Goal: Task Accomplishment & Management: Use online tool/utility

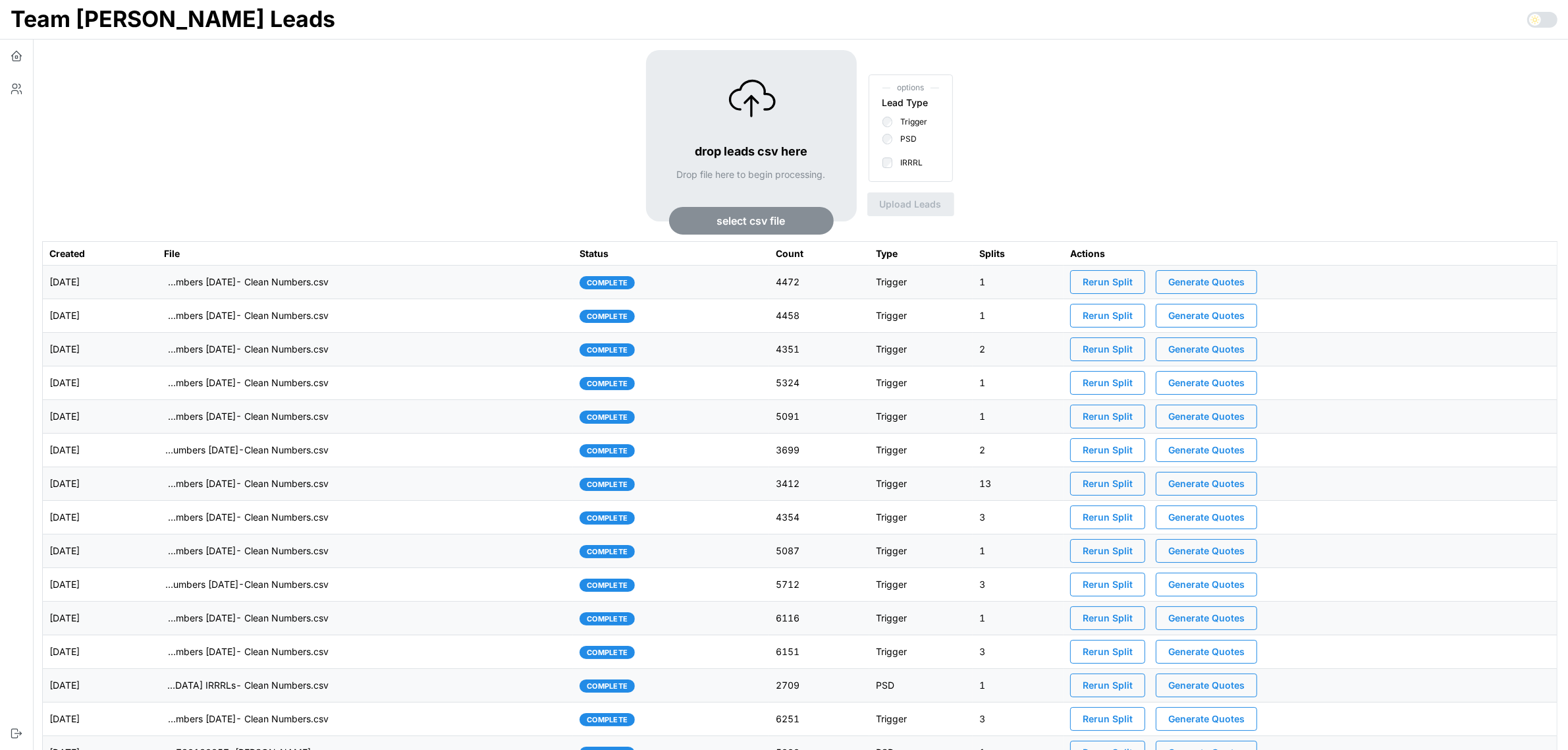
click at [441, 282] on td "imports/[PERSON_NAME]/1757426525864-TU Master List With Numbers [DATE]- Clean N…" at bounding box center [365, 283] width 417 height 34
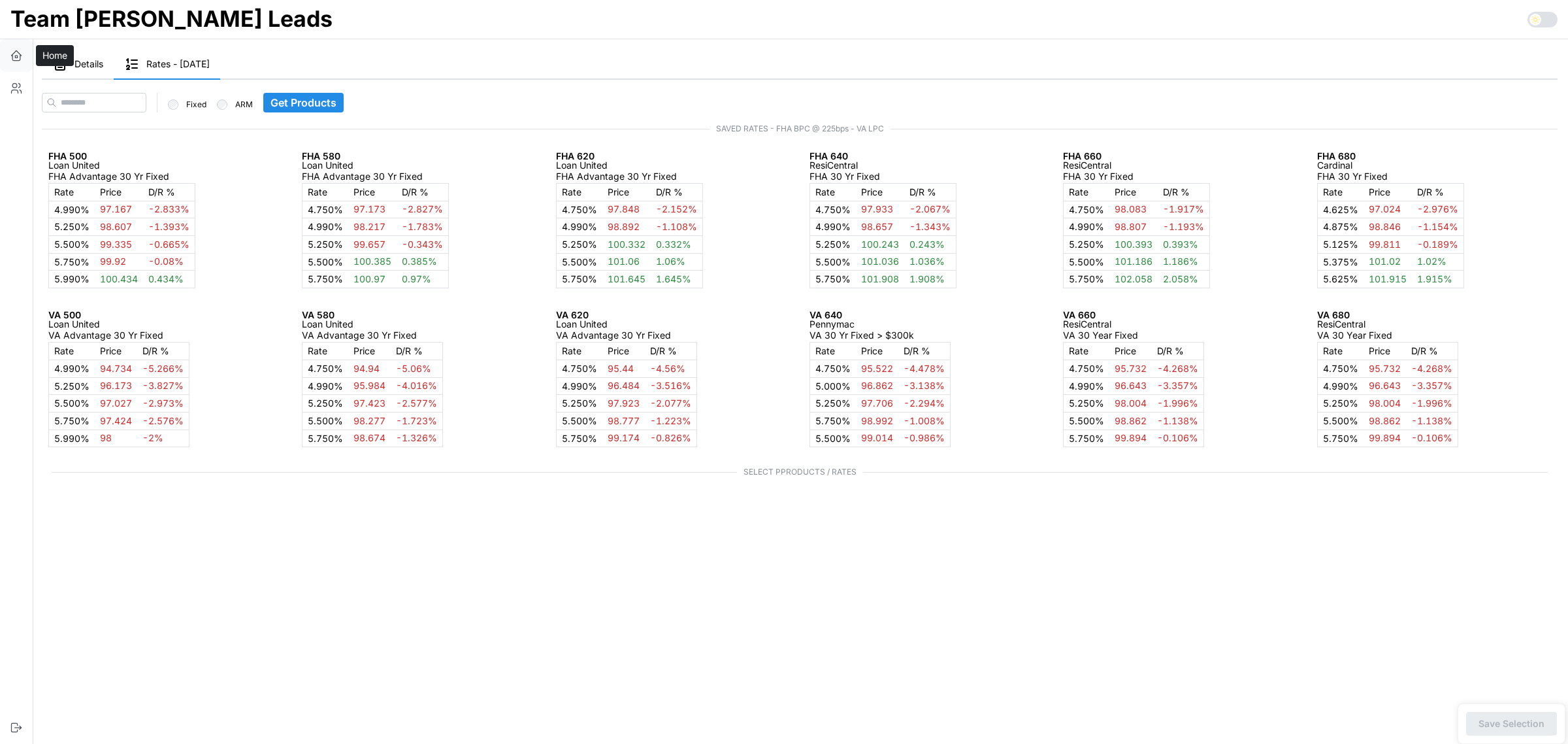
click at [15, 58] on icon "button" at bounding box center [16, 56] width 13 height 13
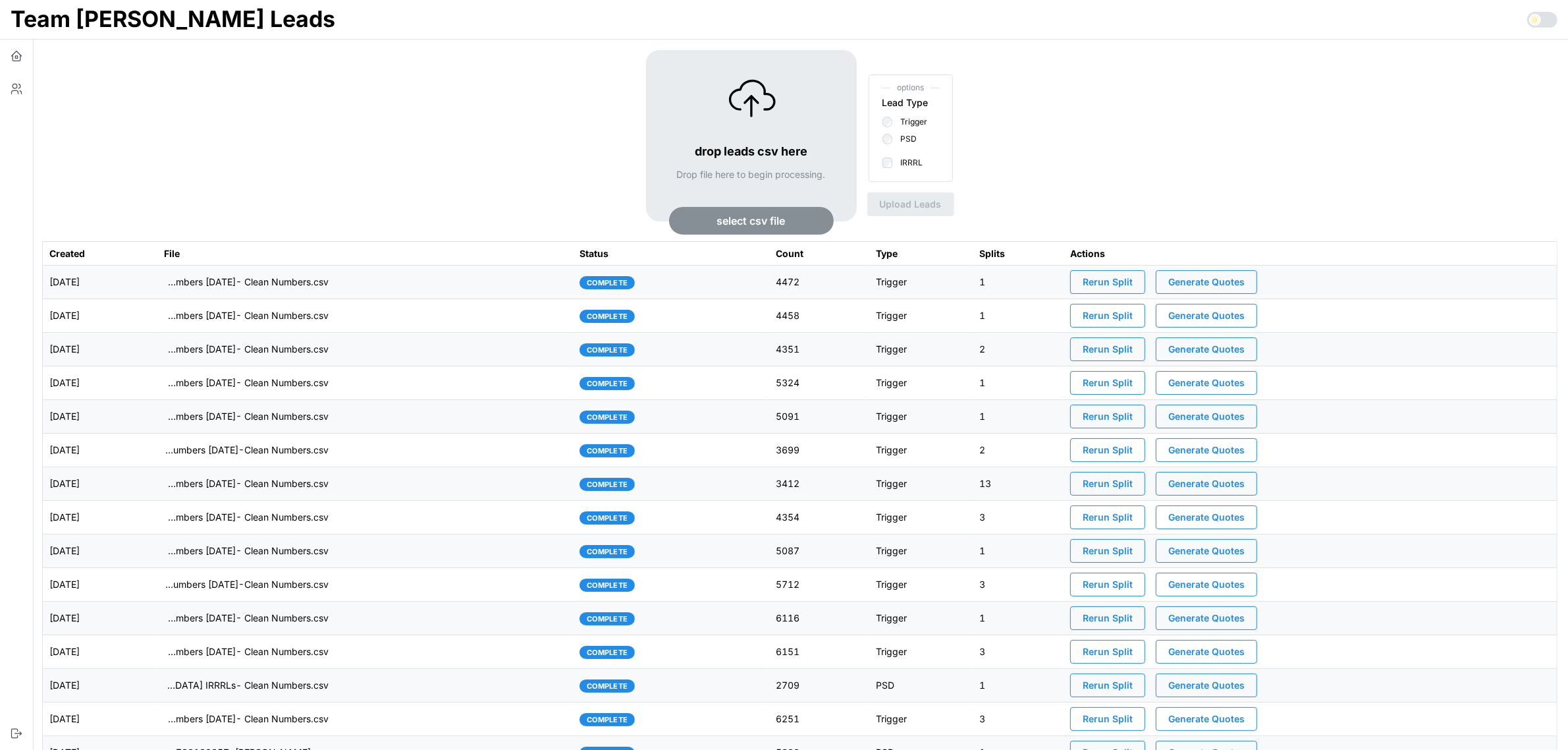
click at [746, 219] on span "select csv file" at bounding box center [751, 221] width 68 height 27
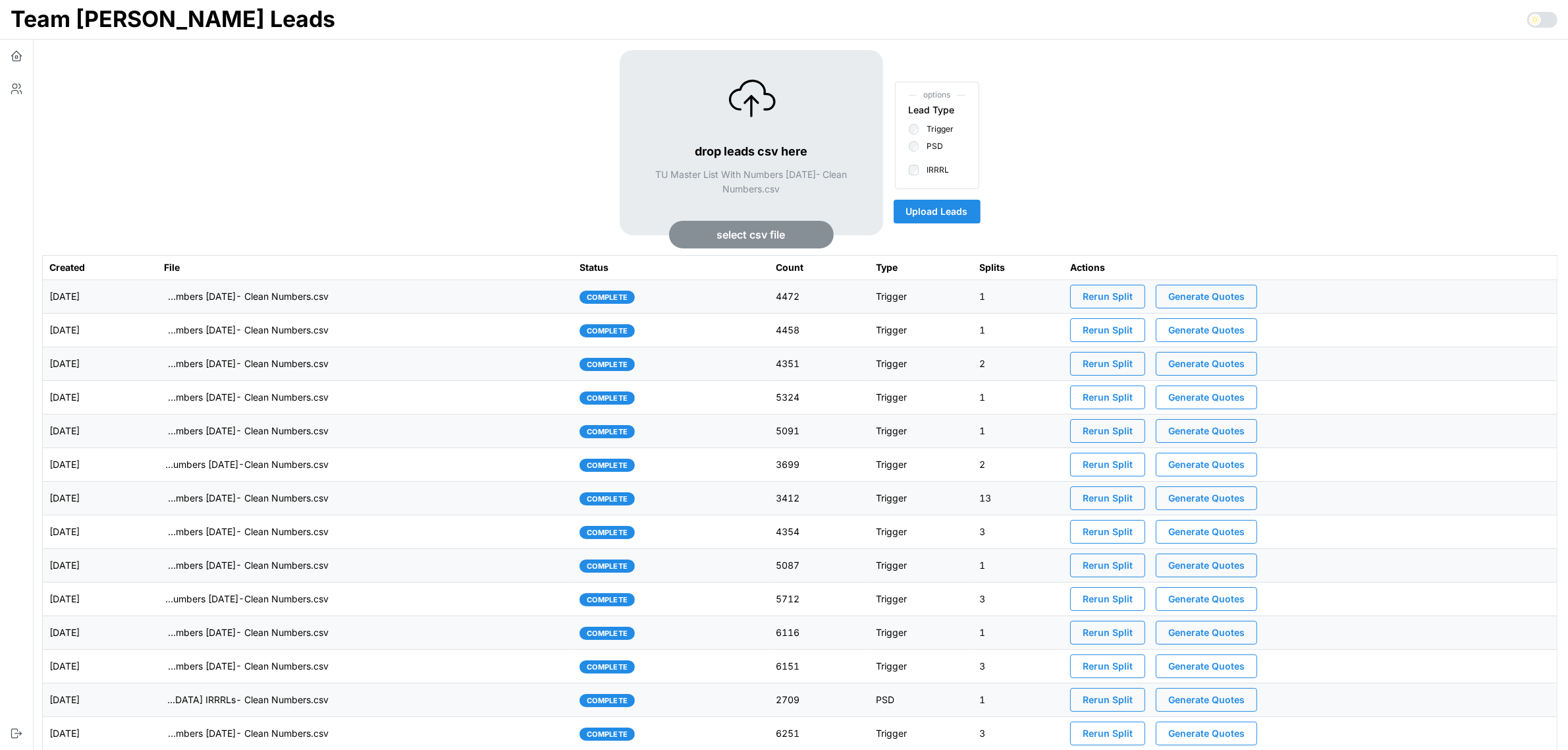
click at [943, 210] on span "Upload Leads" at bounding box center [936, 212] width 62 height 22
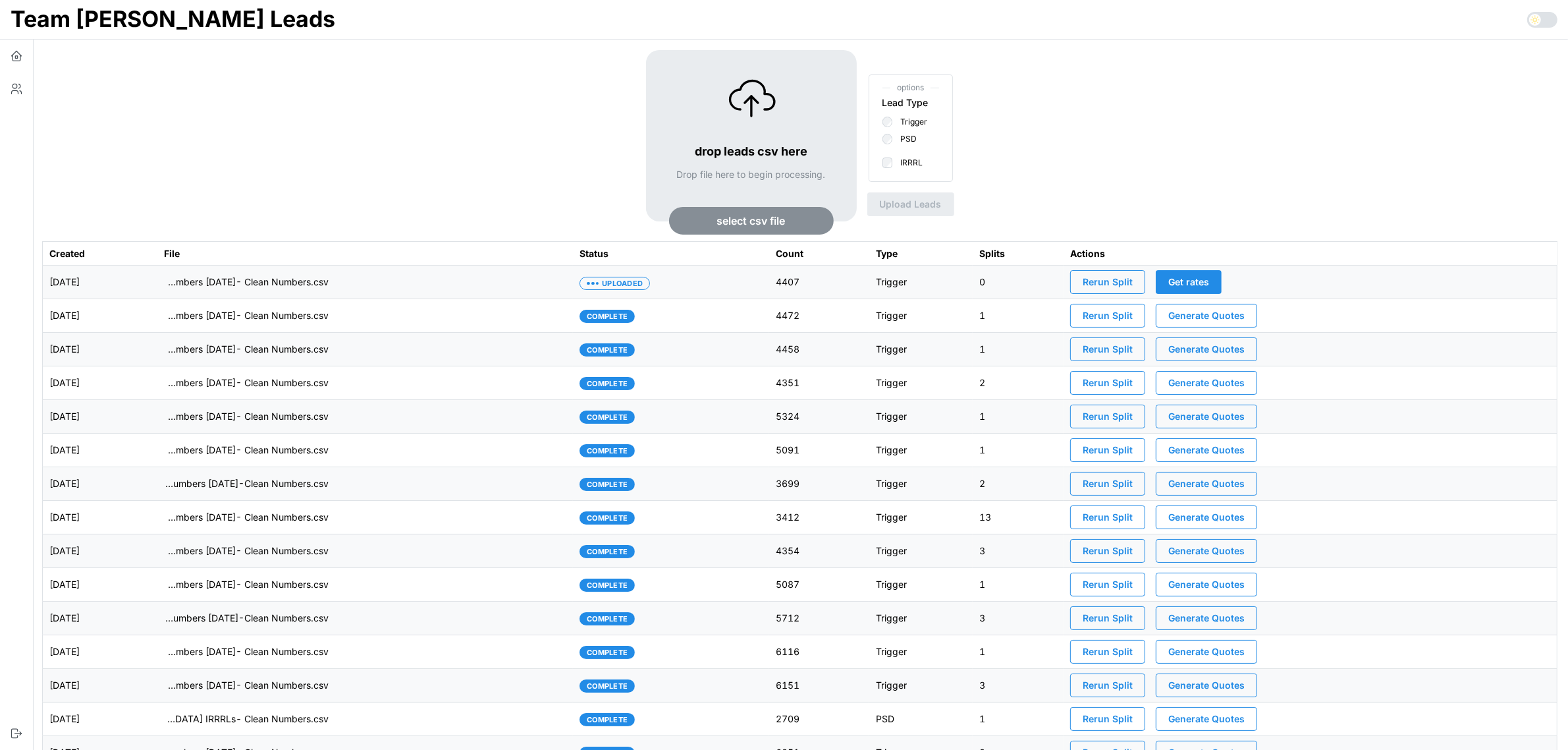
click at [441, 287] on td "imports/[PERSON_NAME]/1757518530745-TU Master List With Numbers [DATE]- Clean N…" at bounding box center [365, 283] width 417 height 34
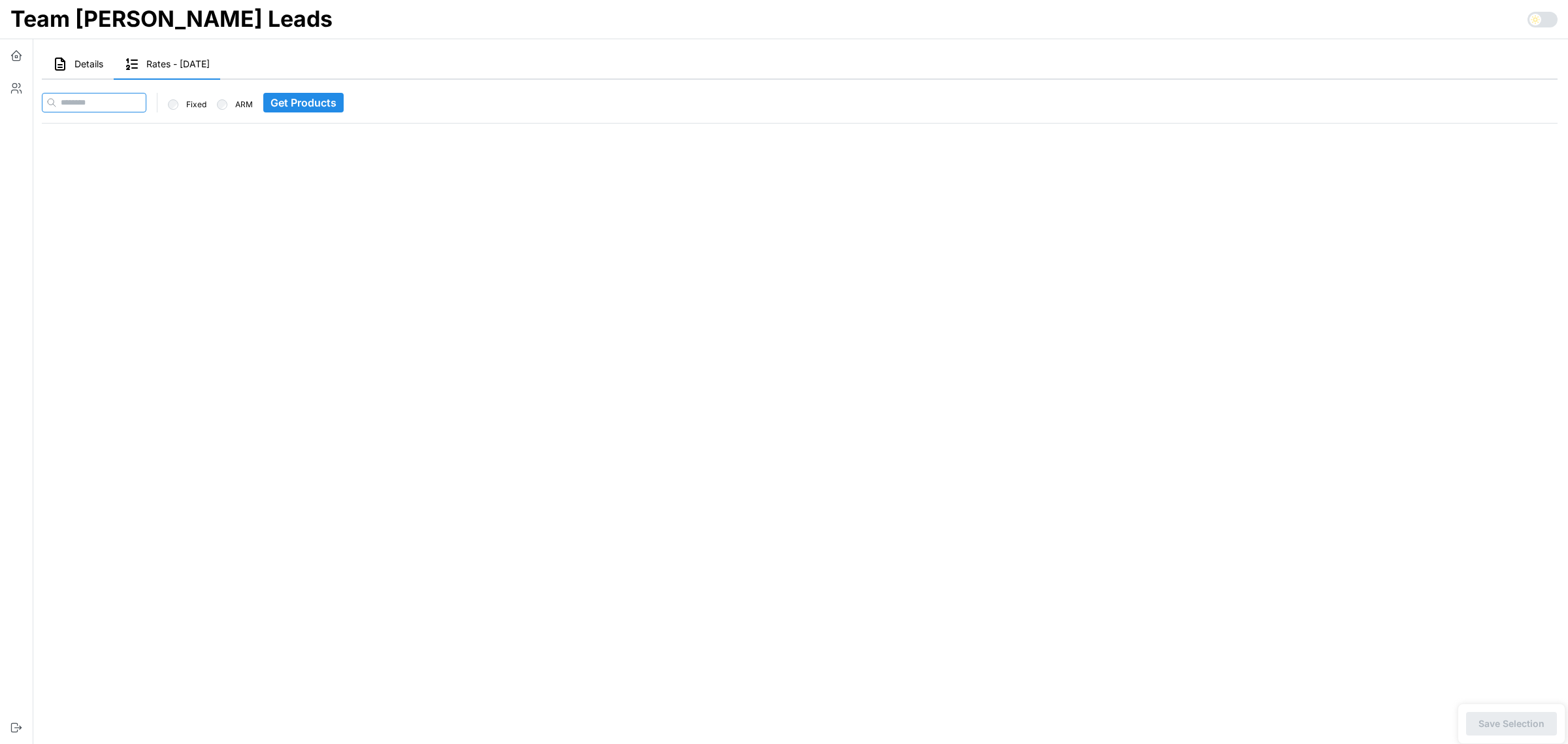
click at [102, 96] on input at bounding box center [94, 102] width 105 height 19
paste input "**********"
type input "**********"
click at [314, 99] on span "Get Products" at bounding box center [329, 102] width 66 height 18
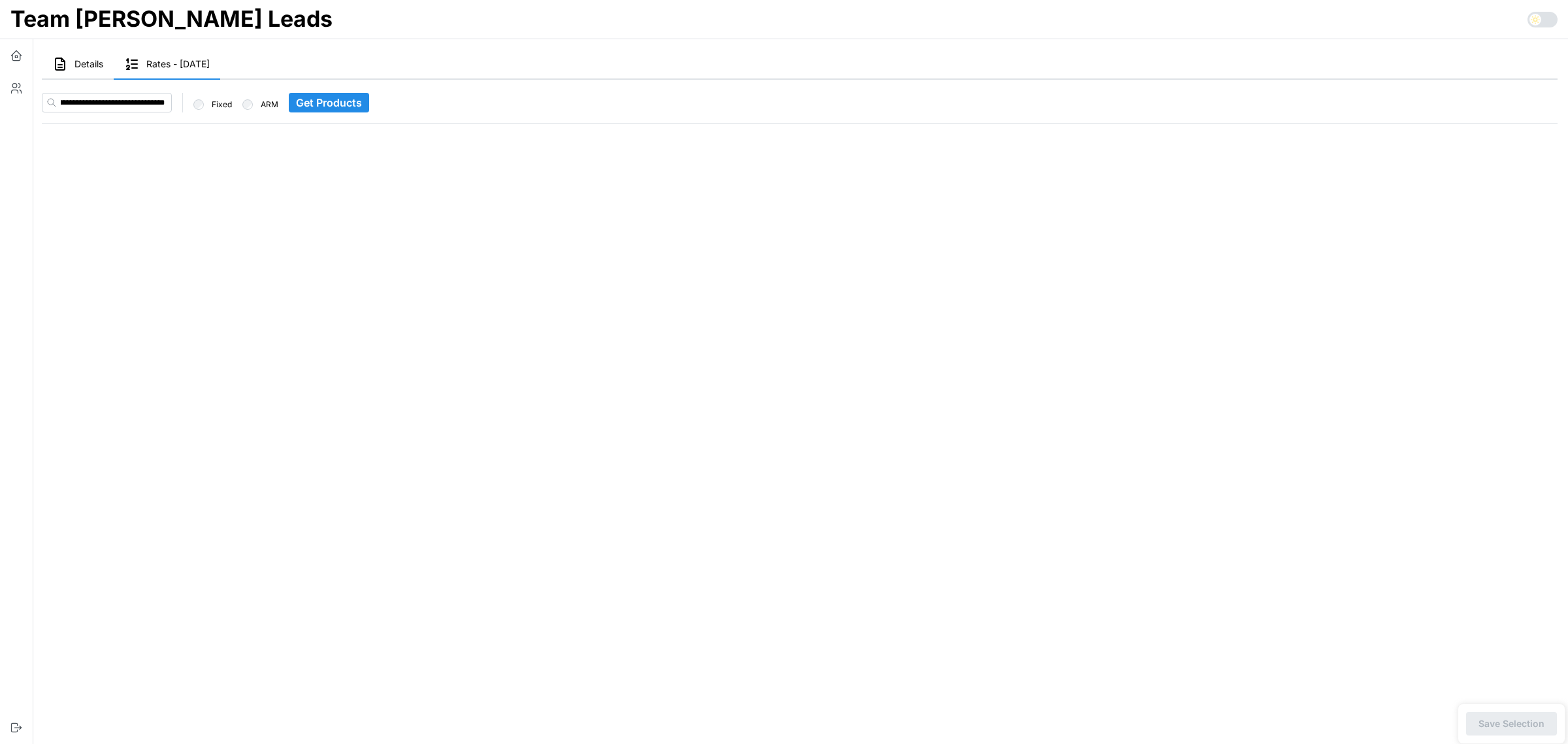
scroll to position [0, 0]
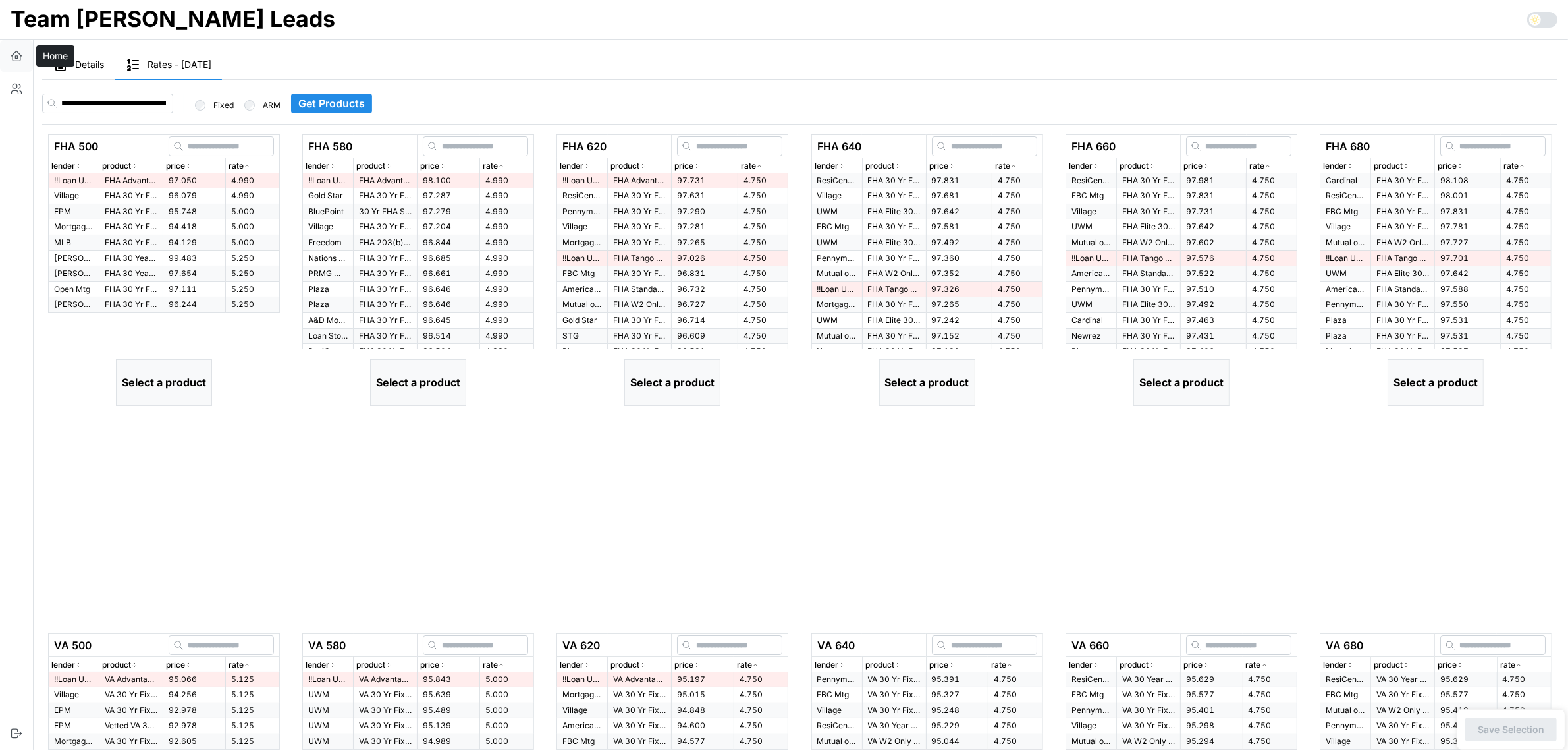
click at [17, 56] on icon "button" at bounding box center [17, 56] width 13 height 13
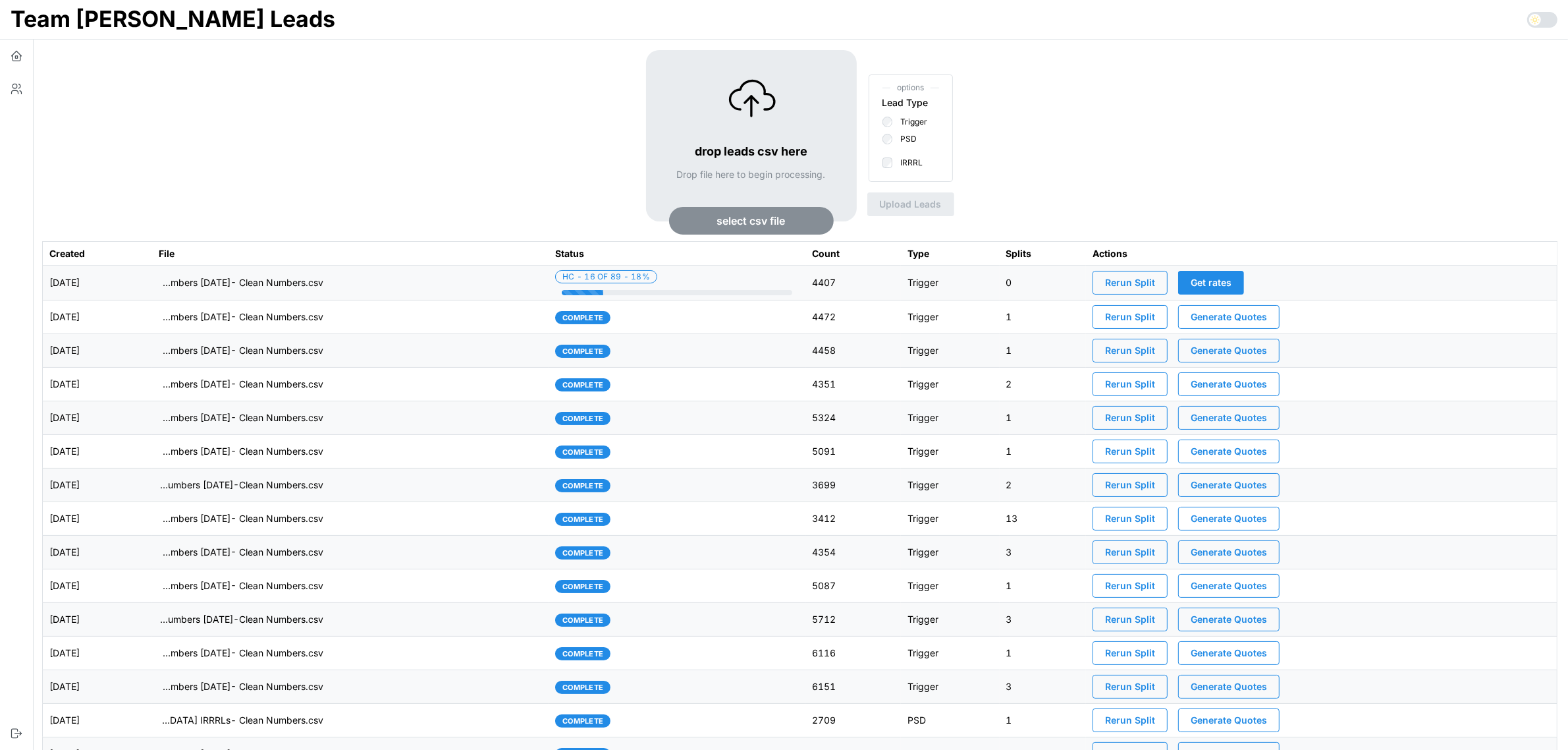
click at [442, 284] on td "imports/[PERSON_NAME]/1757518530745-TU Master List With Numbers [DATE]- Clean N…" at bounding box center [349, 283] width 396 height 35
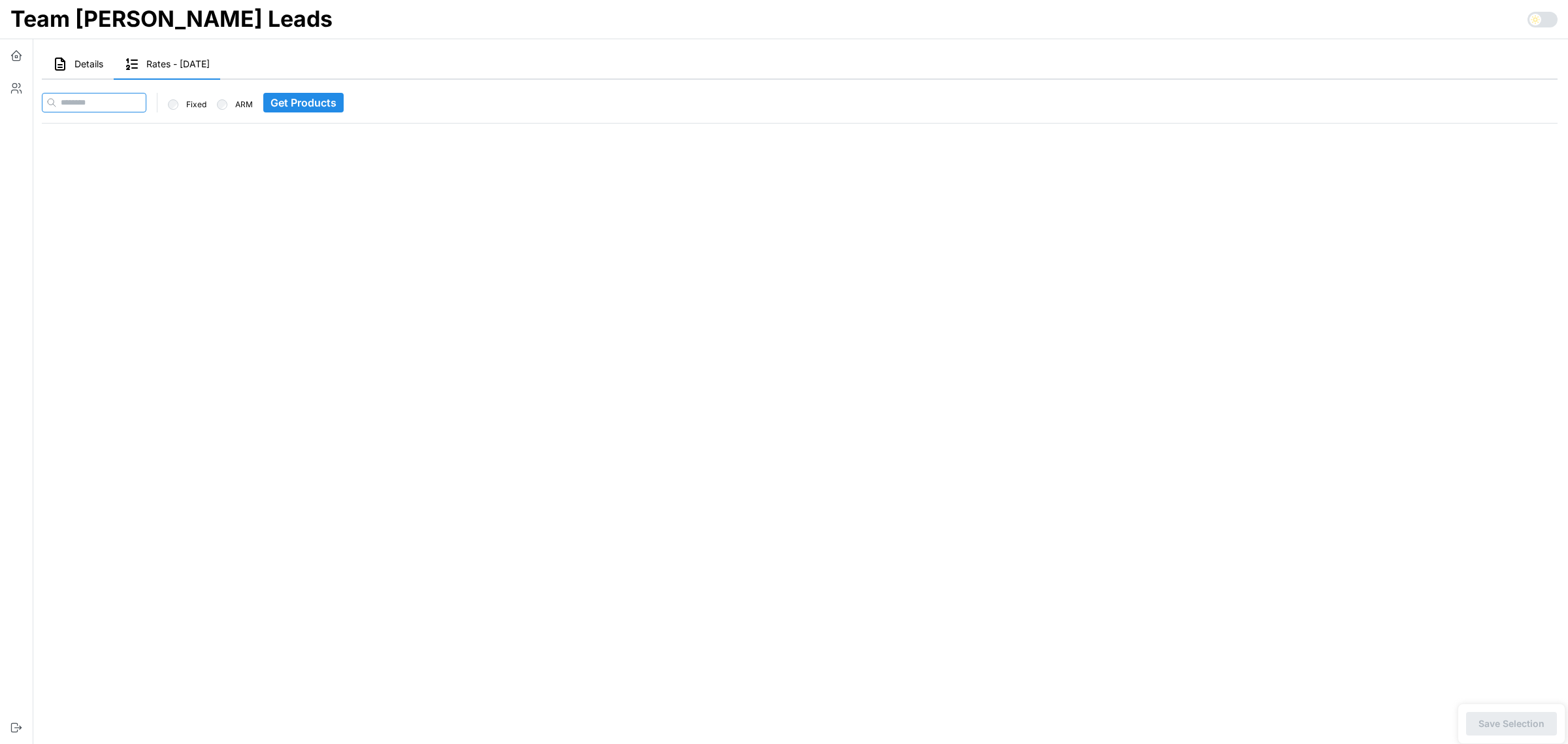
click at [123, 102] on input at bounding box center [94, 102] width 105 height 19
paste input "**********"
type input "**********"
click at [331, 100] on span "Get Products" at bounding box center [329, 102] width 66 height 18
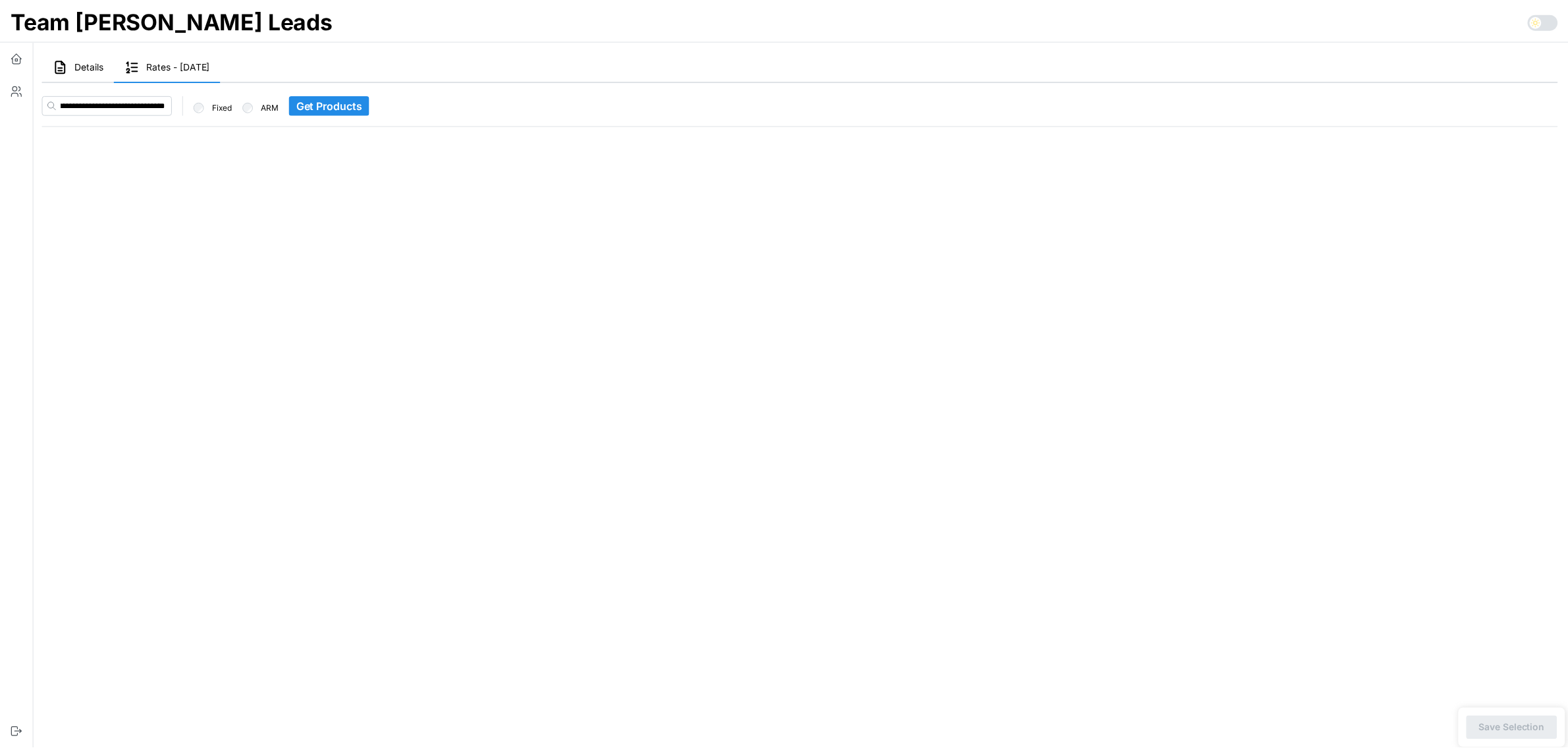
scroll to position [0, 0]
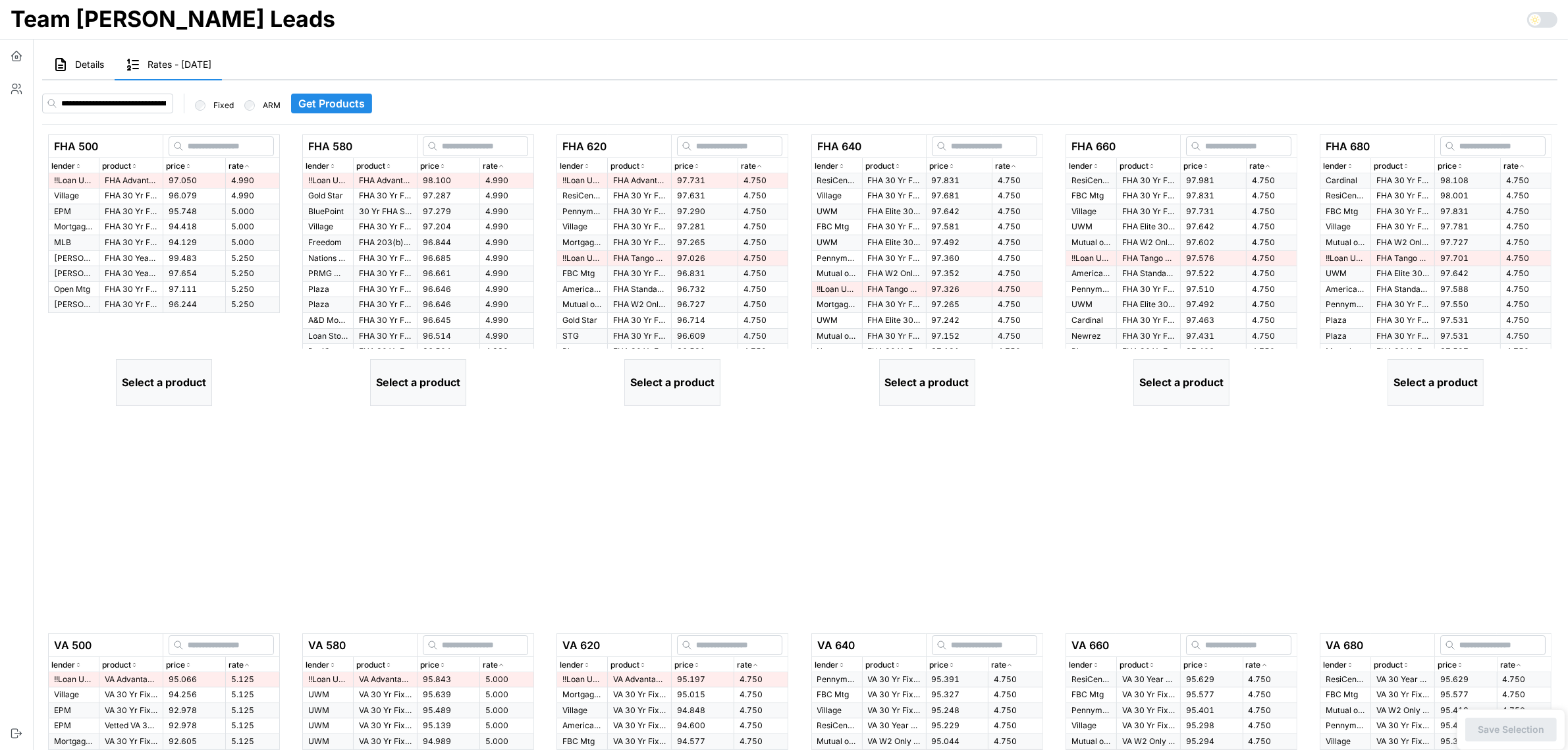
click at [247, 165] on icon "button" at bounding box center [246, 166] width 6 height 8
click at [129, 177] on p "FHA Advantage 30 Yr Fixed" at bounding box center [131, 180] width 52 height 11
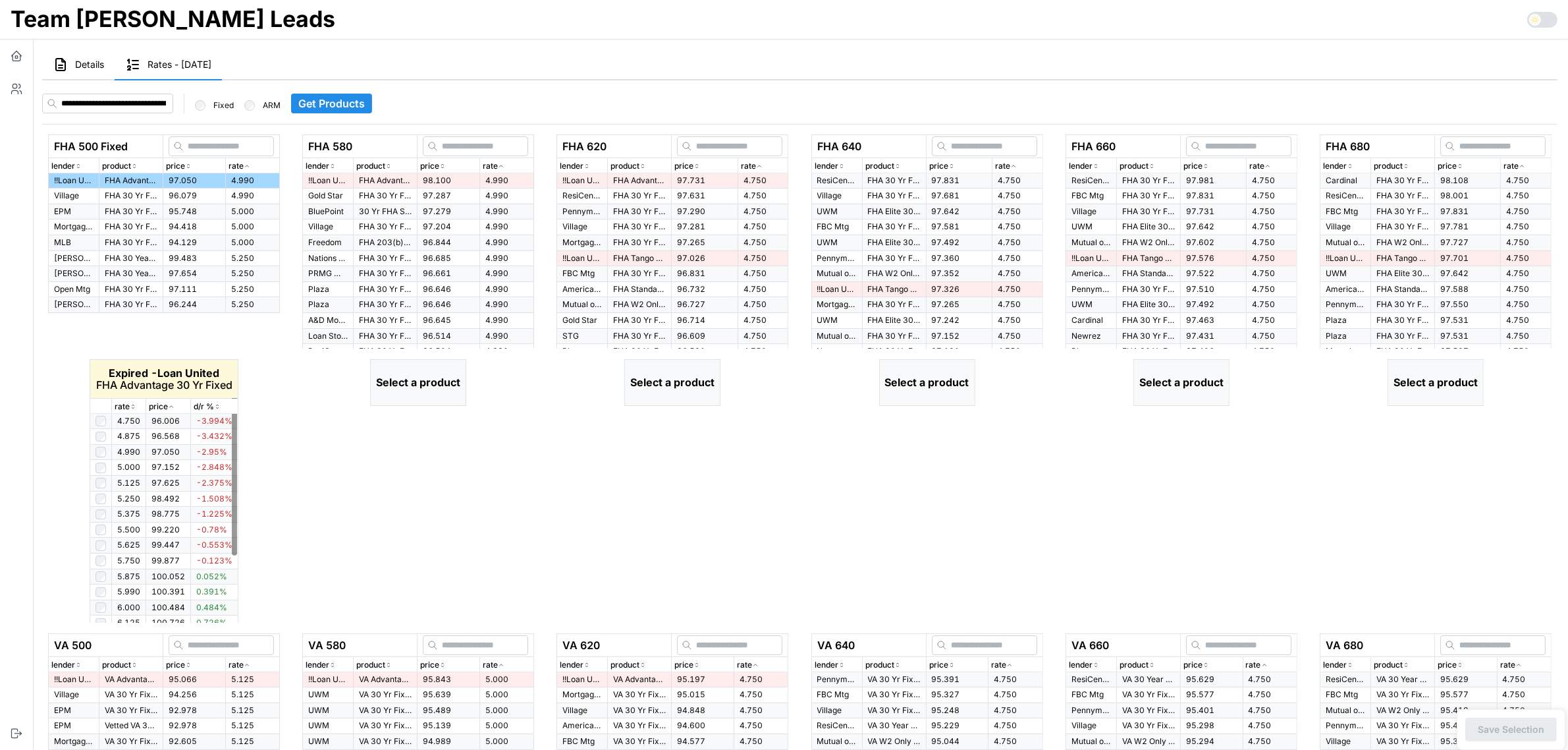
click at [136, 405] on div "rate" at bounding box center [129, 407] width 29 height 13
click at [136, 404] on div "rate" at bounding box center [129, 407] width 29 height 13
click at [137, 407] on div "rate" at bounding box center [129, 407] width 29 height 13
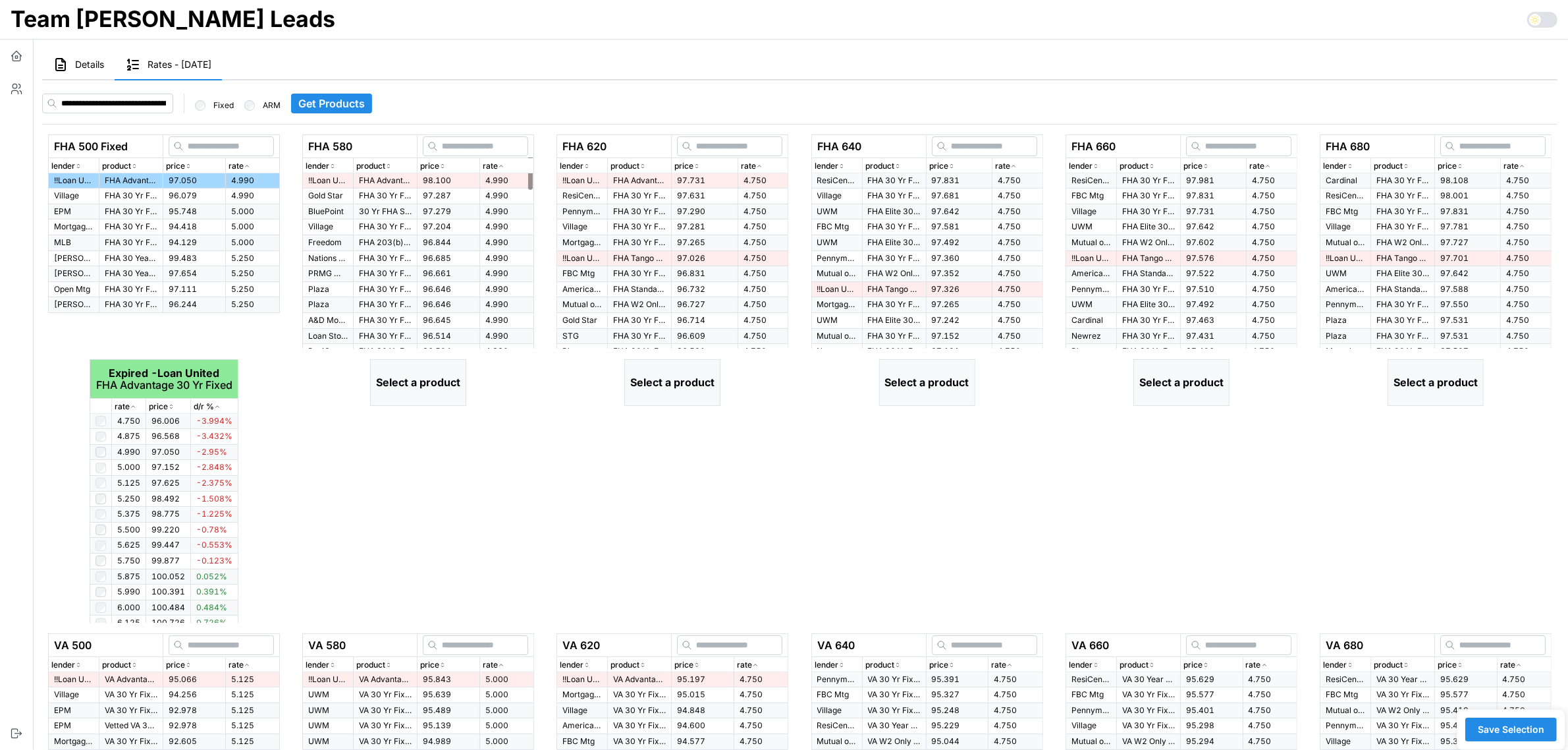
click at [501, 168] on icon "button" at bounding box center [500, 166] width 6 height 8
click at [444, 179] on span "98.100" at bounding box center [437, 179] width 29 height 10
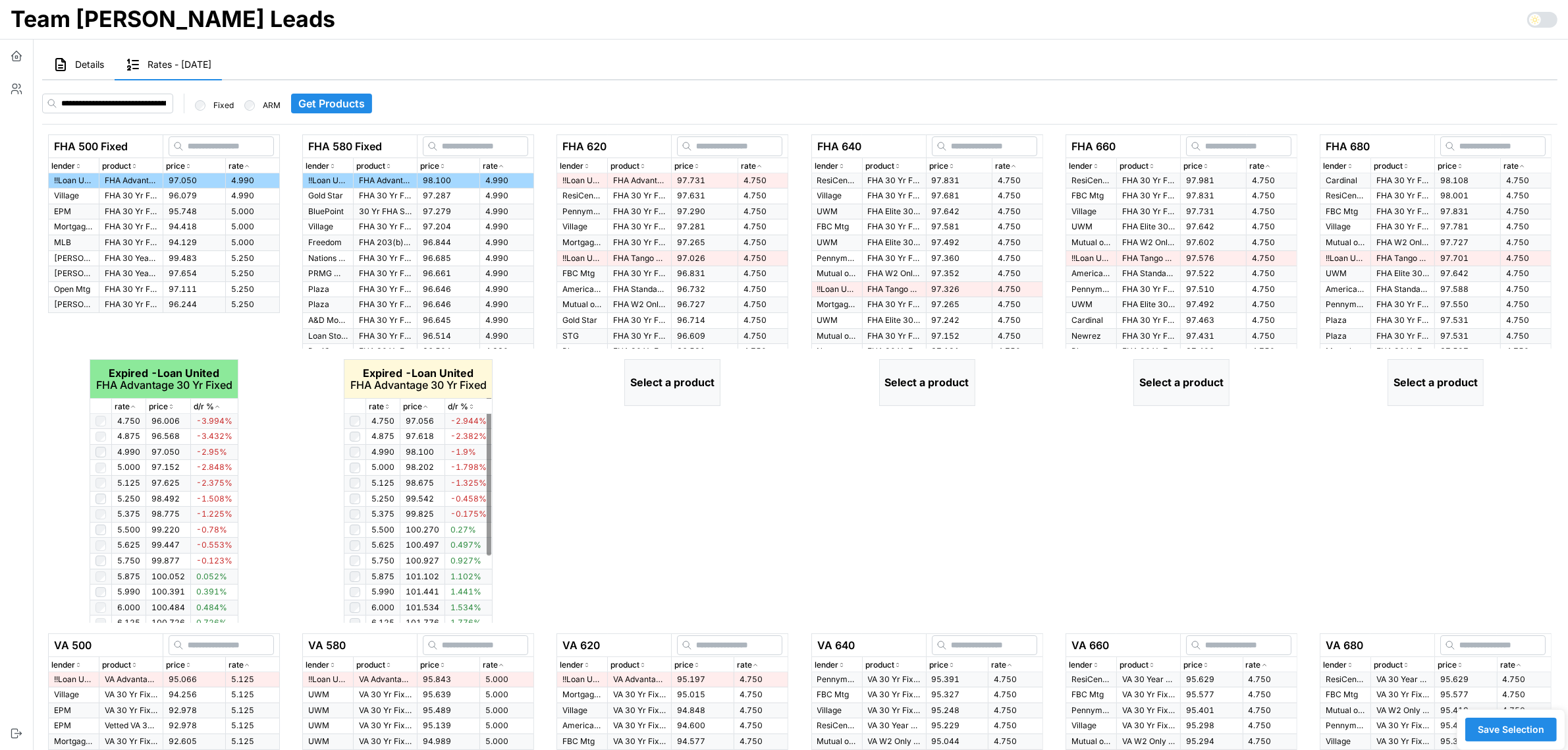
click at [385, 403] on icon "button" at bounding box center [386, 406] width 6 height 8
click at [709, 176] on td "97.731" at bounding box center [704, 180] width 66 height 15
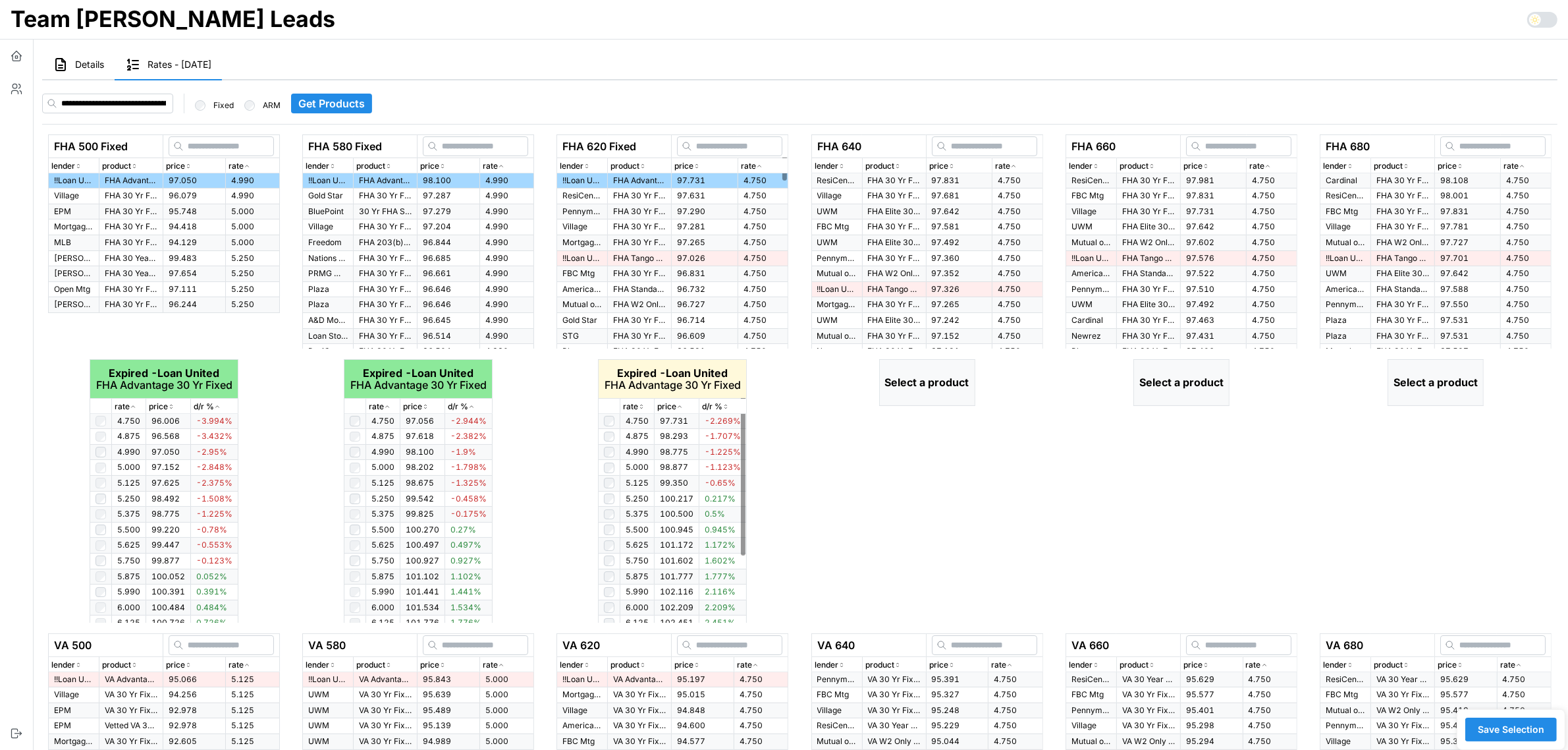
click at [640, 400] on div "rate" at bounding box center [636, 407] width 29 height 13
click at [640, 404] on icon "button" at bounding box center [641, 406] width 6 height 8
click at [1014, 166] on icon "button" at bounding box center [1013, 166] width 6 height 8
click at [1014, 166] on icon "button" at bounding box center [1013, 167] width 4 height 2
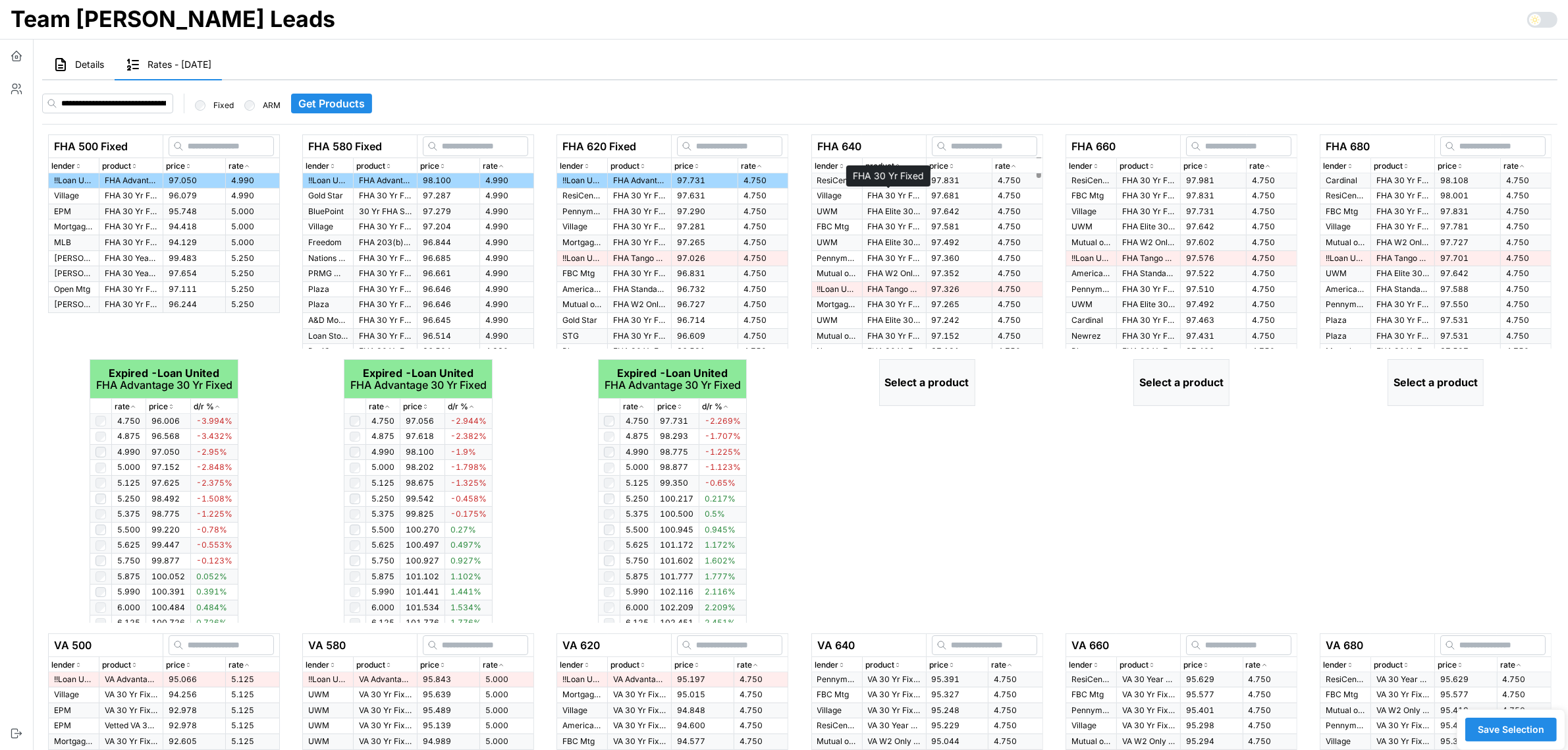
click at [899, 193] on p "FHA 30 Yr Fixed" at bounding box center [894, 196] width 52 height 11
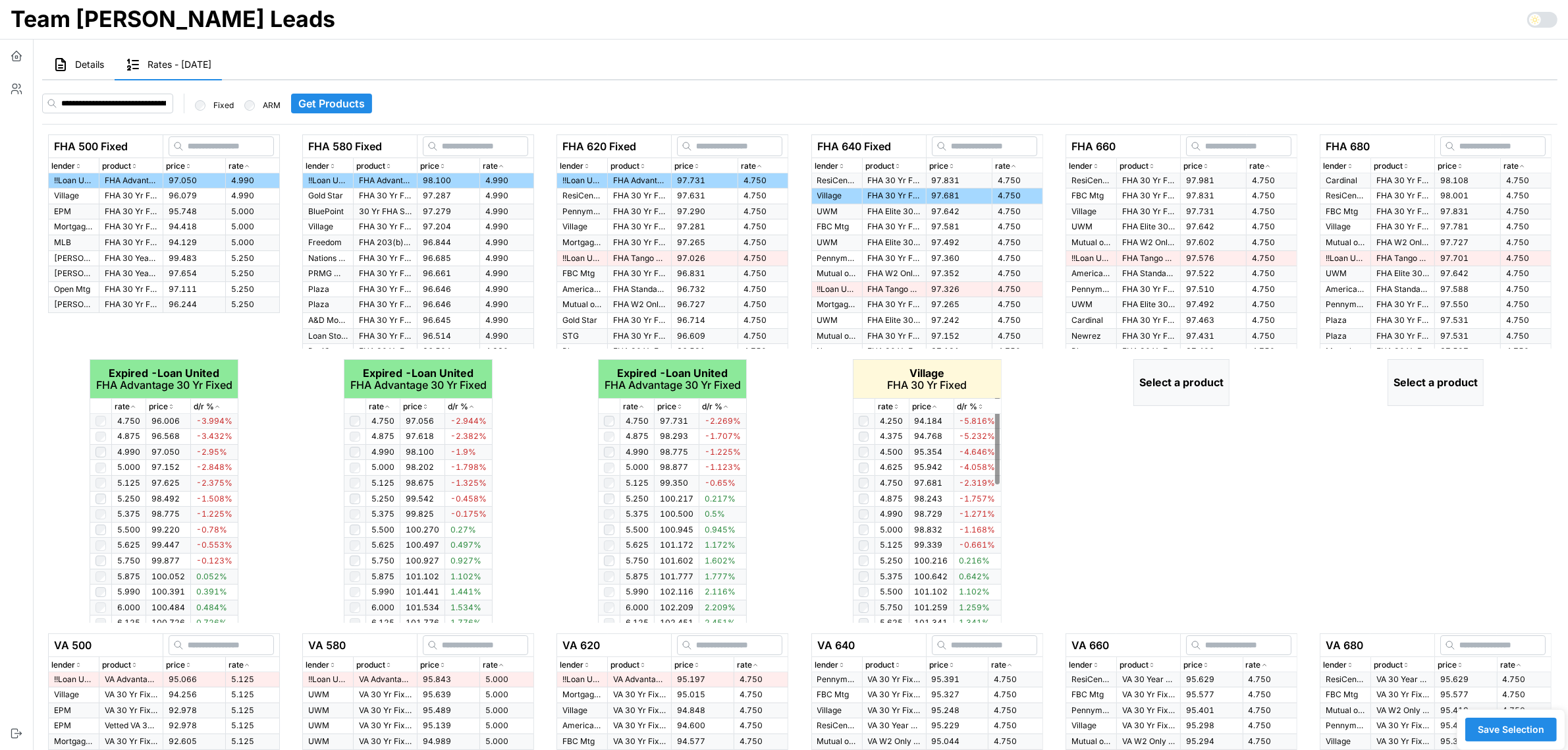
click at [897, 407] on icon "button" at bounding box center [896, 406] width 6 height 8
click at [1272, 166] on div "rate" at bounding box center [1271, 167] width 45 height 13
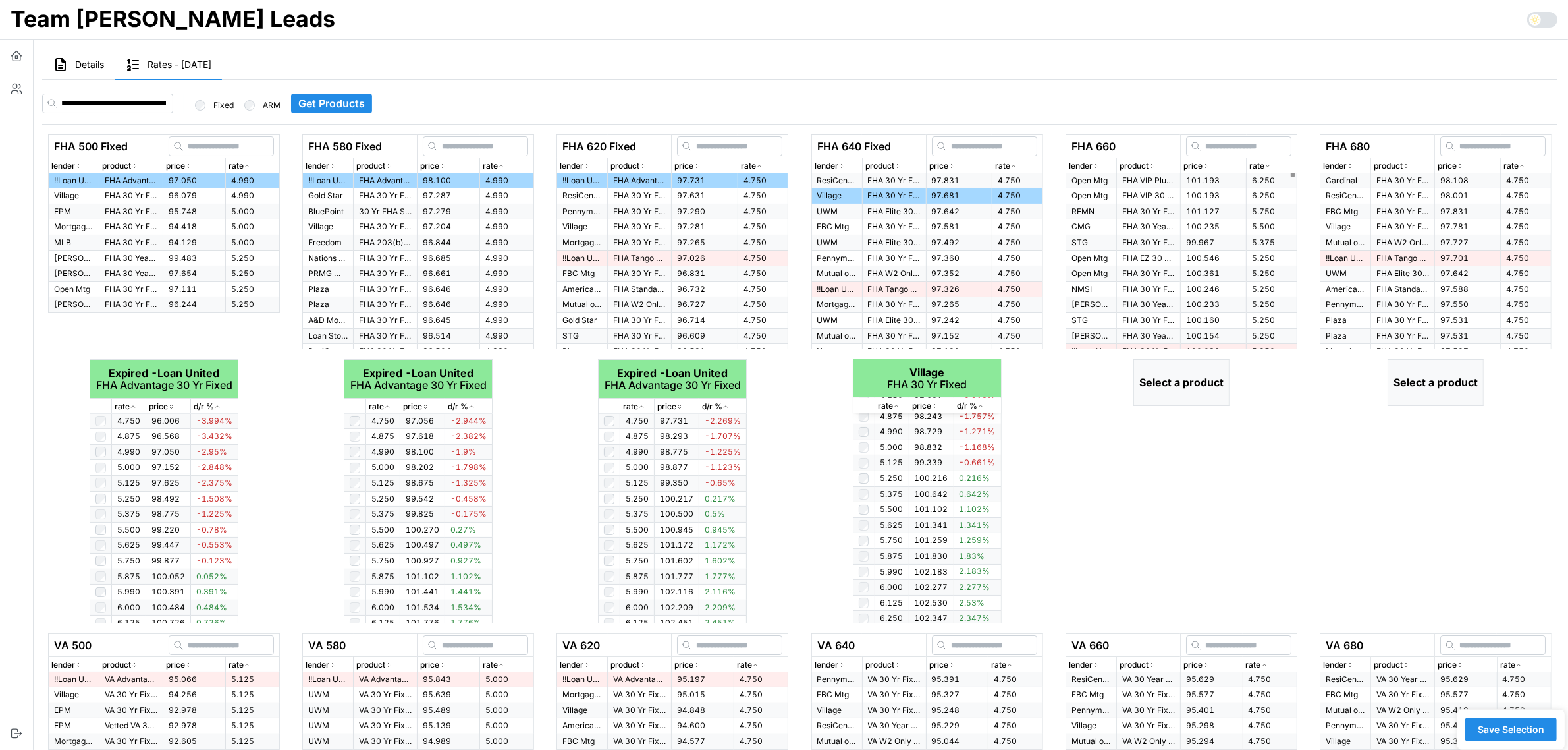
click at [1272, 166] on div "rate" at bounding box center [1271, 167] width 45 height 13
click at [1161, 208] on p "FHA 30 Yr Fixed" at bounding box center [1148, 212] width 52 height 11
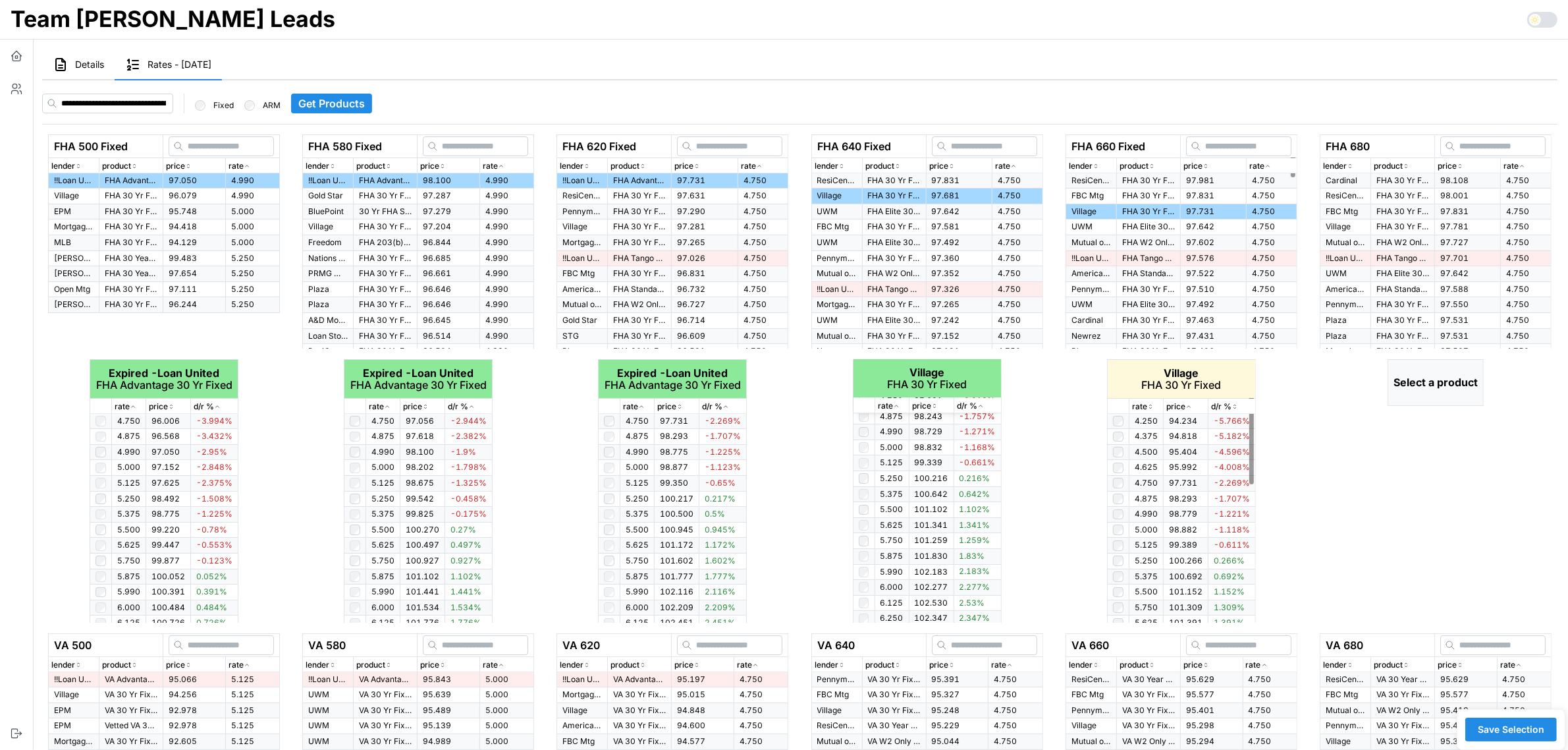
click at [1147, 400] on p "rate" at bounding box center [1139, 407] width 15 height 13
click at [1525, 166] on icon "button" at bounding box center [1521, 166] width 6 height 8
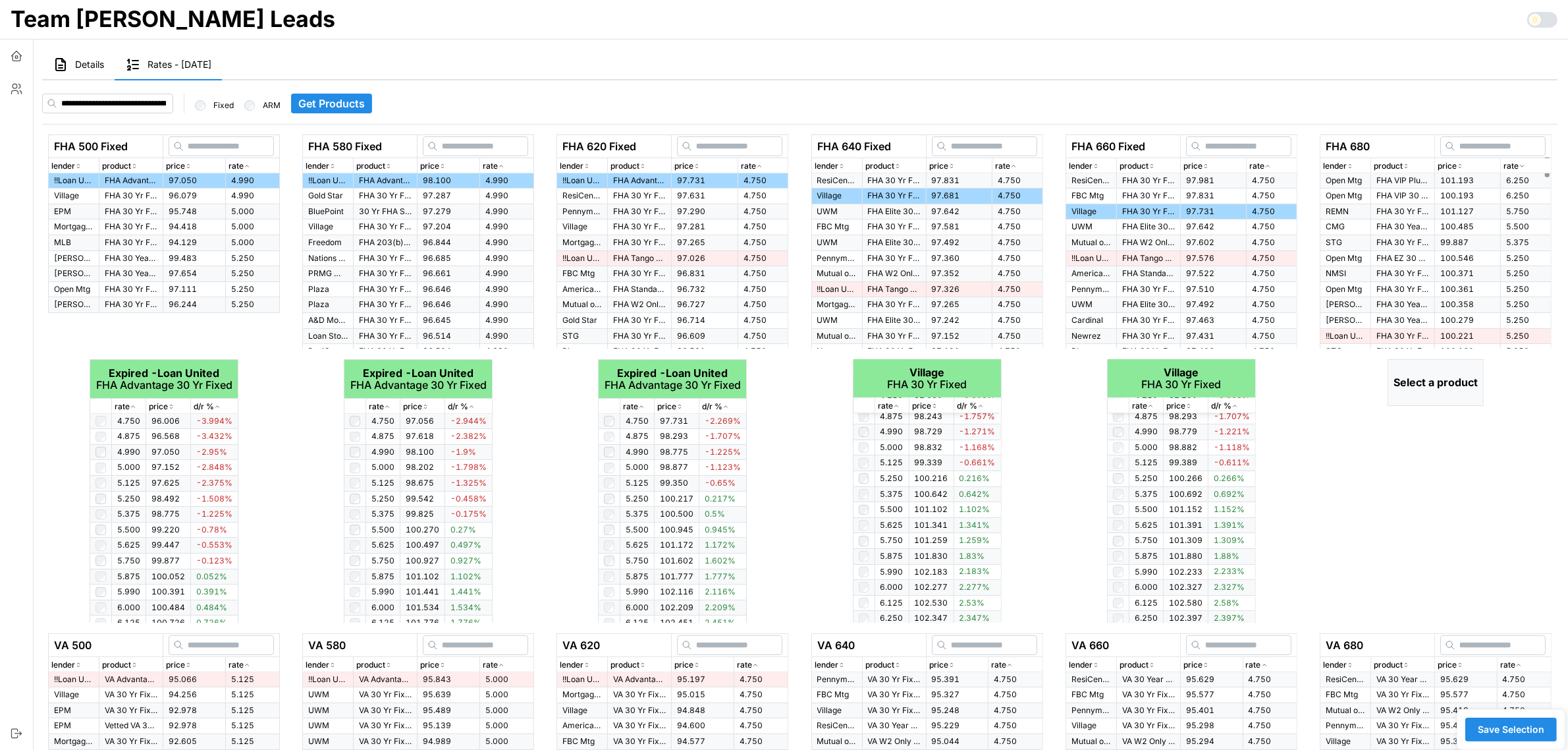
click at [1525, 166] on icon "button" at bounding box center [1521, 166] width 6 height 8
click at [1358, 182] on p "Cardinal" at bounding box center [1345, 180] width 40 height 11
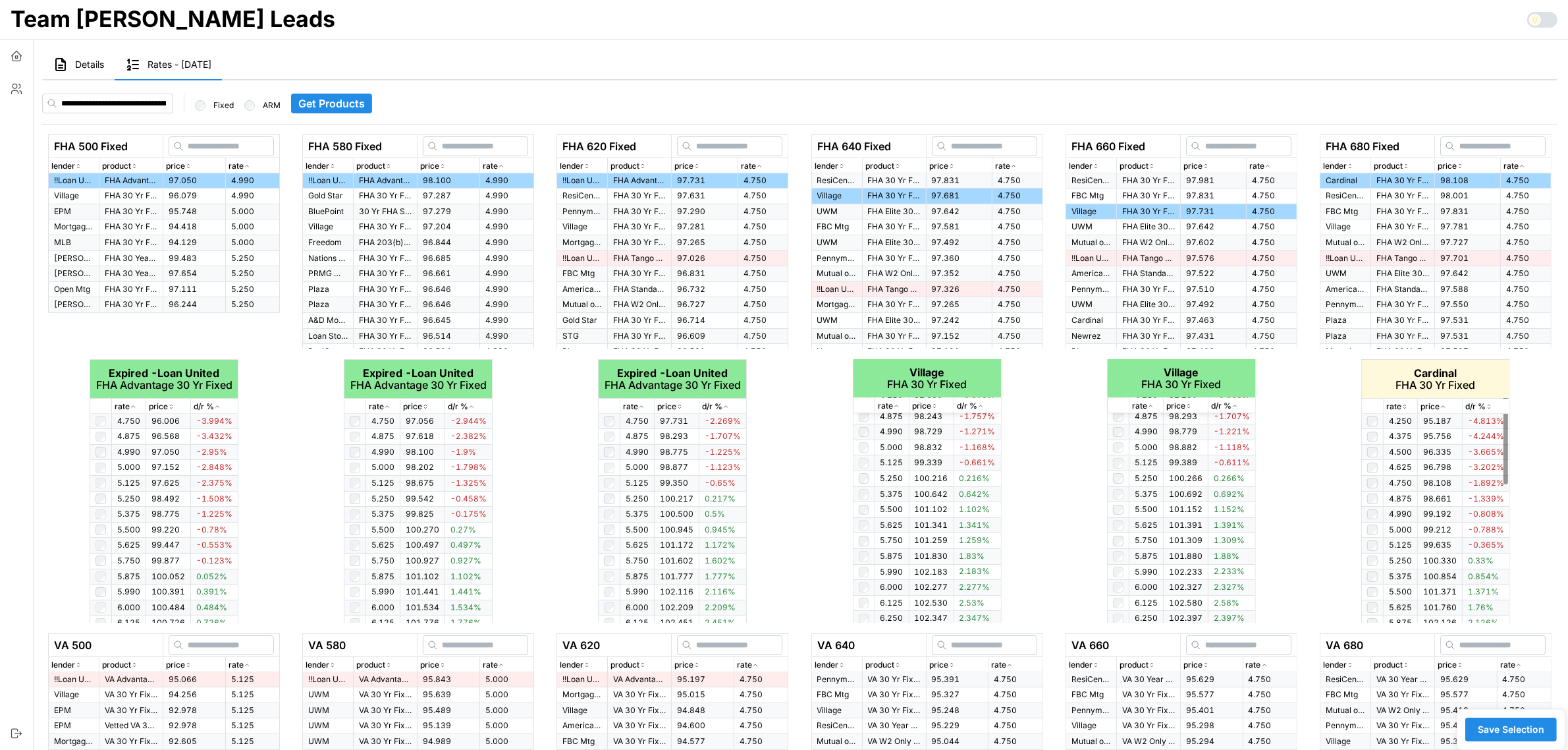
click at [1404, 407] on icon "button" at bounding box center [1404, 406] width 6 height 8
click at [1404, 407] on icon "button" at bounding box center [1404, 407] width 4 height 2
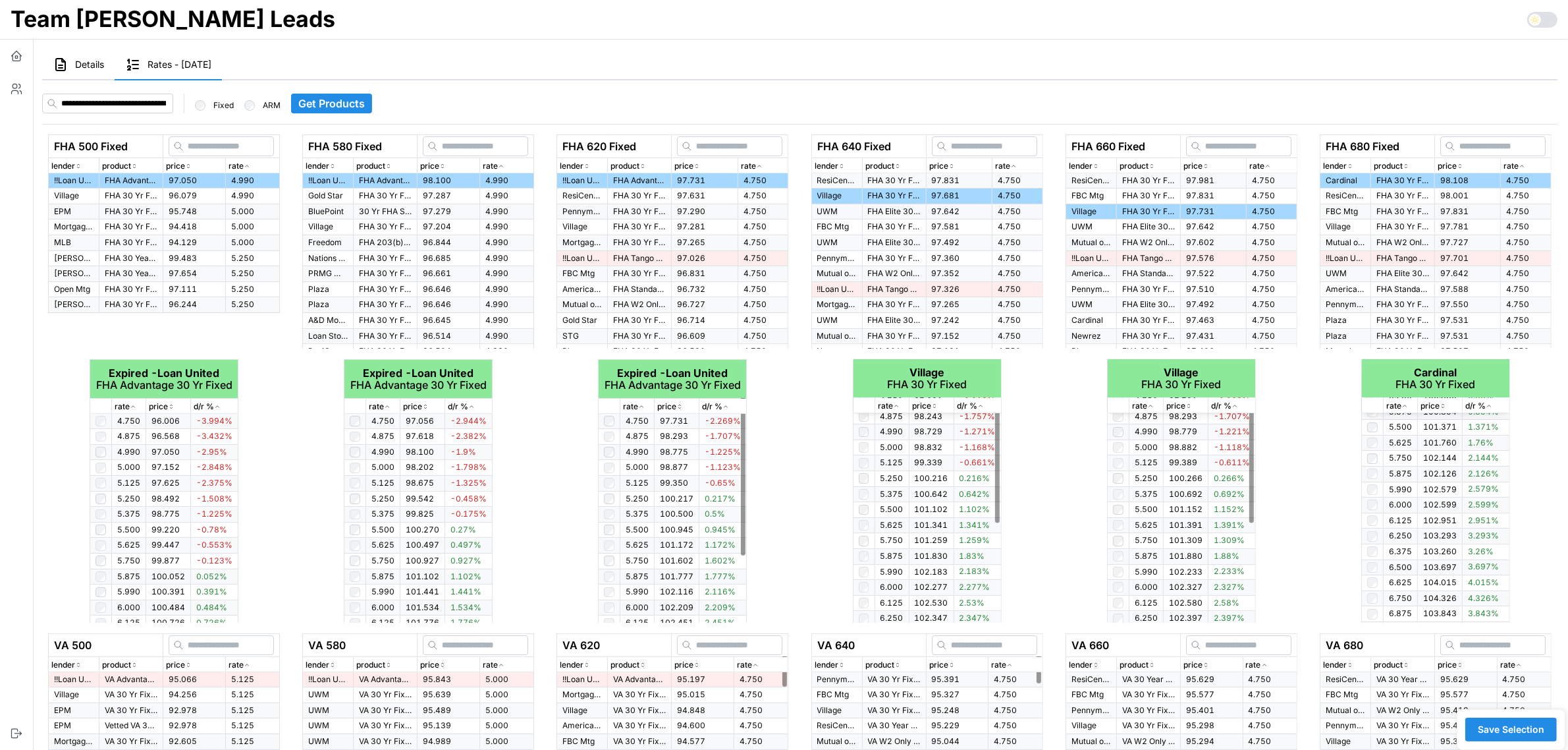
click at [546, 525] on div "FHA 620 Fixed lender product price rate !! Loan United FHA Advantage 30 Yr Fixe…" at bounding box center [672, 378] width 254 height 499
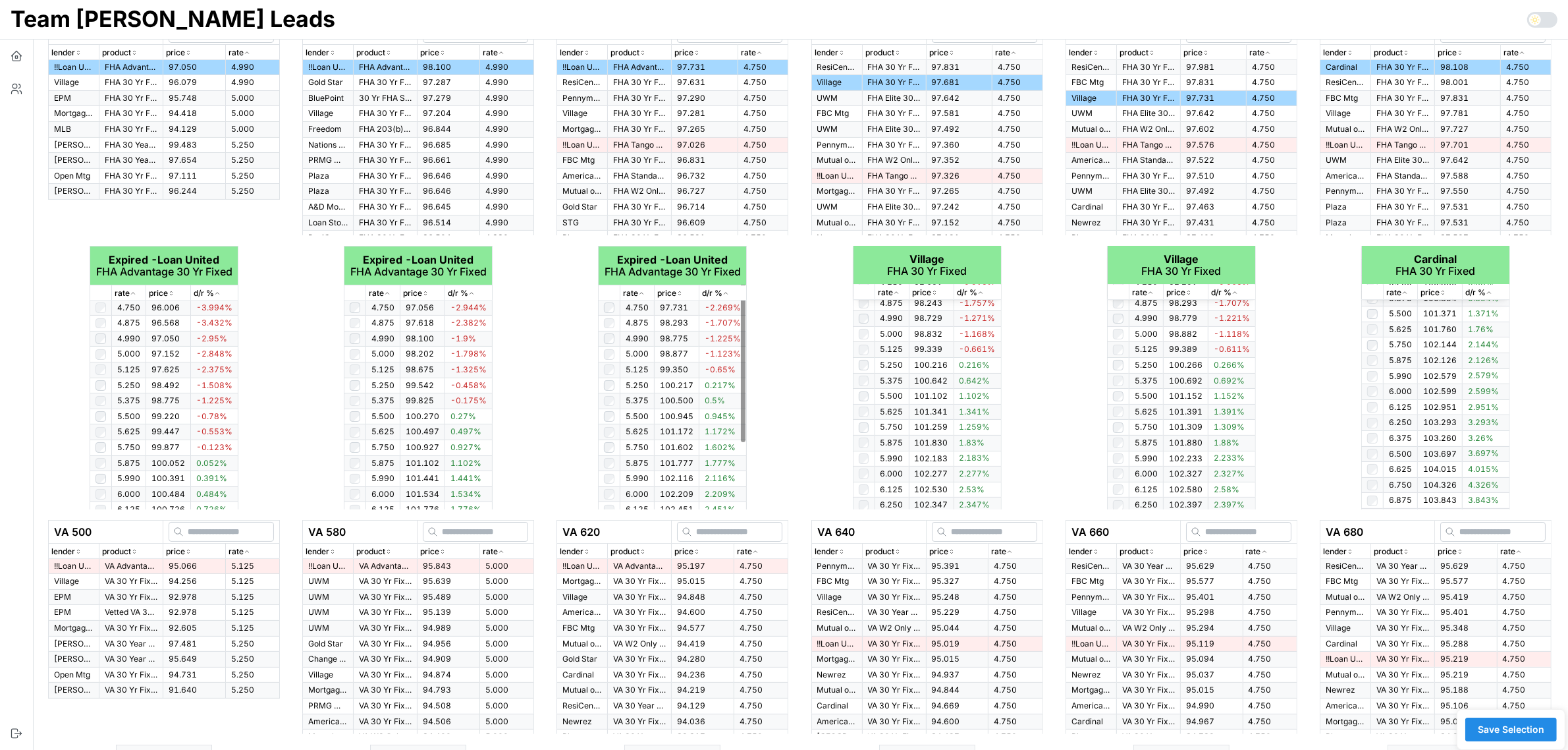
scroll to position [248, 0]
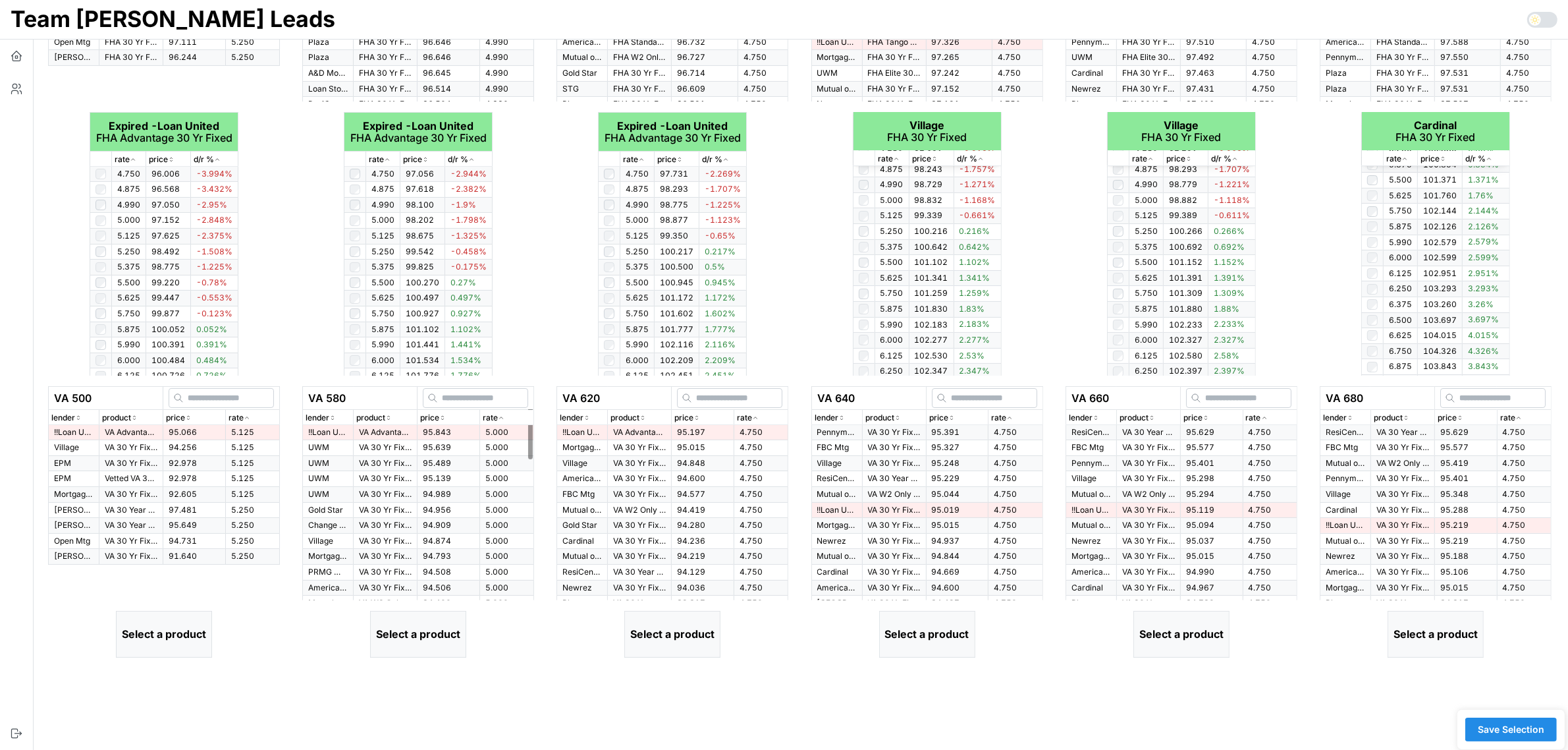
click at [247, 419] on icon "button" at bounding box center [246, 418] width 6 height 8
click at [136, 433] on p "VA Advantage 30 Yr Fixed" at bounding box center [131, 433] width 52 height 11
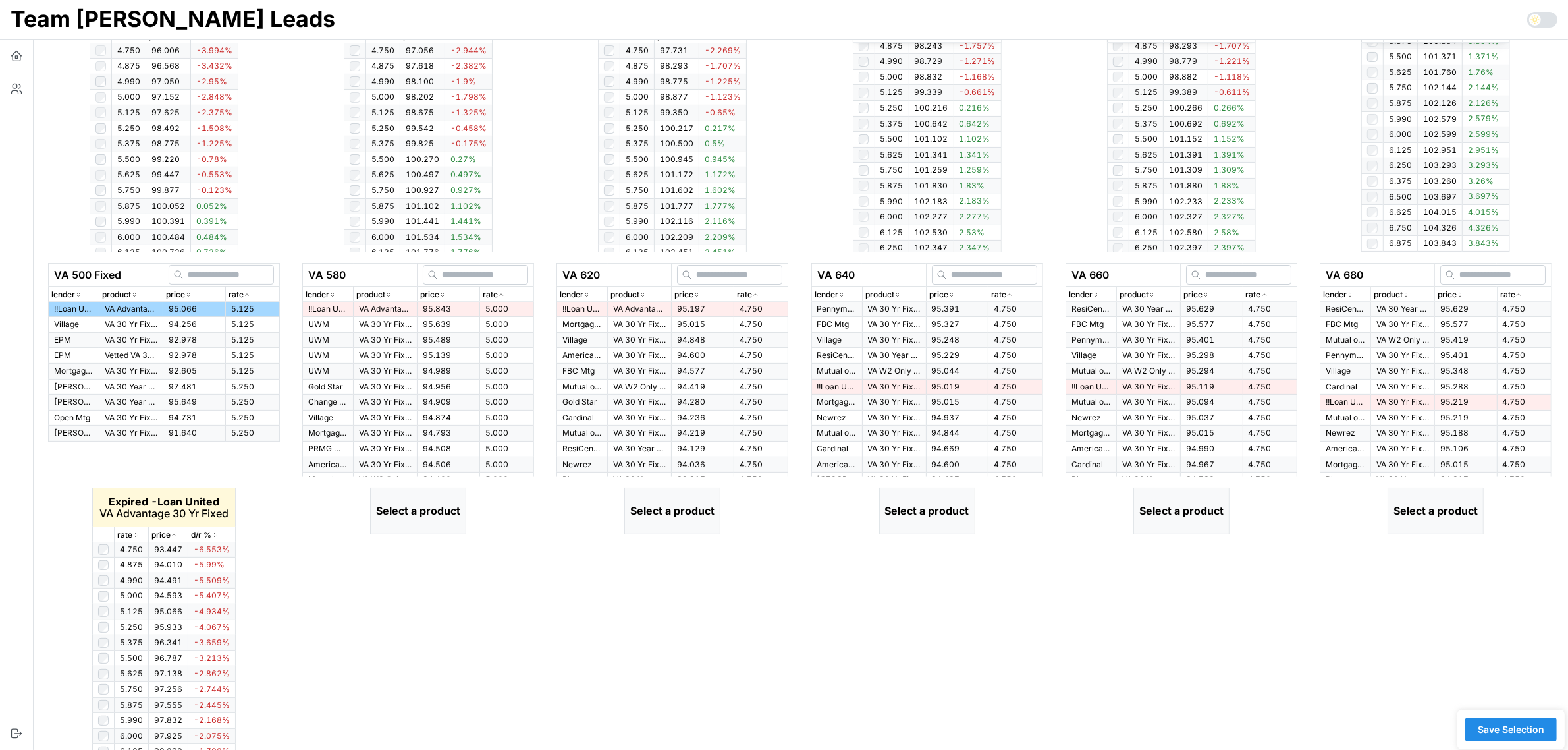
scroll to position [392, 0]
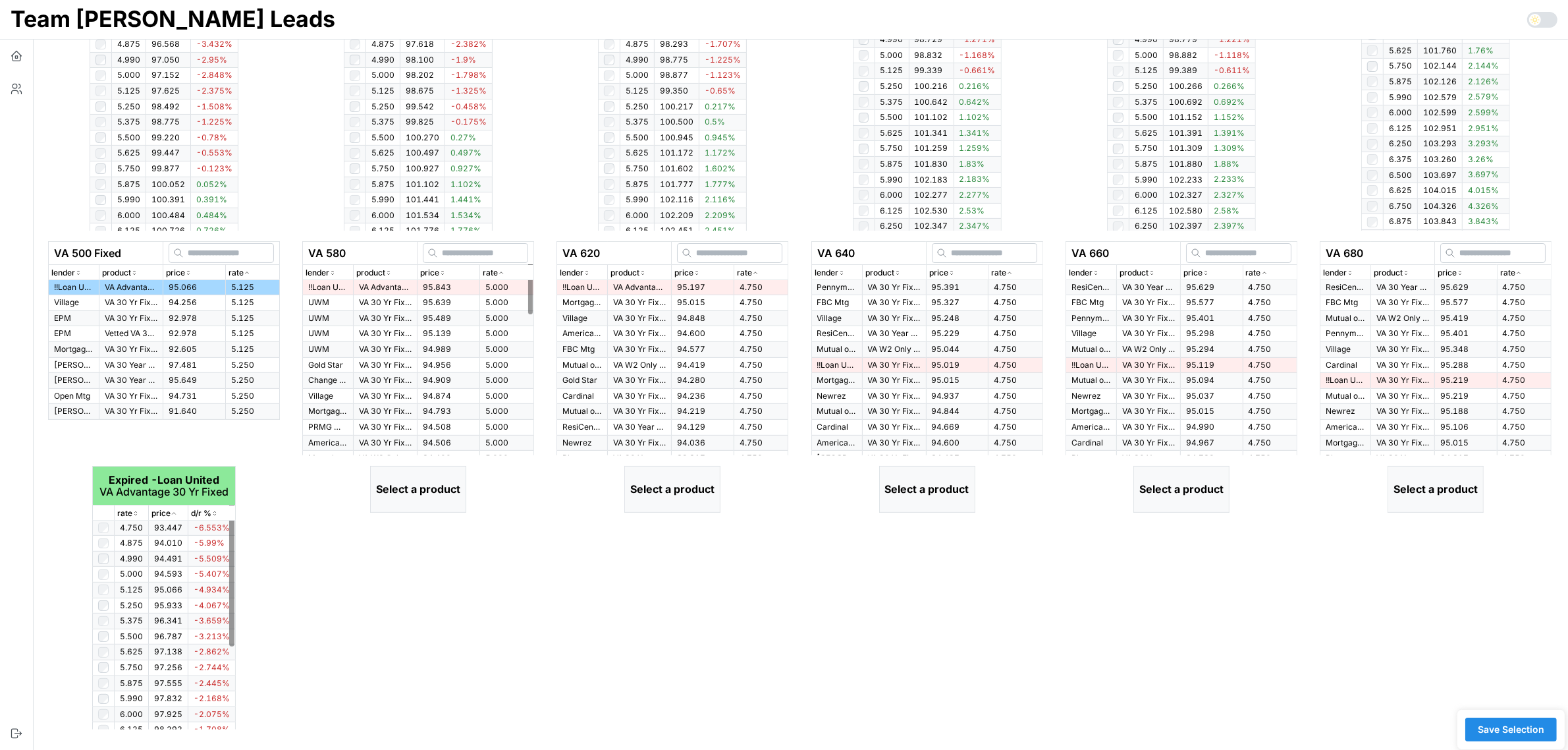
click at [498, 271] on icon "button" at bounding box center [500, 272] width 6 height 8
click at [423, 283] on span "95.843" at bounding box center [437, 286] width 29 height 10
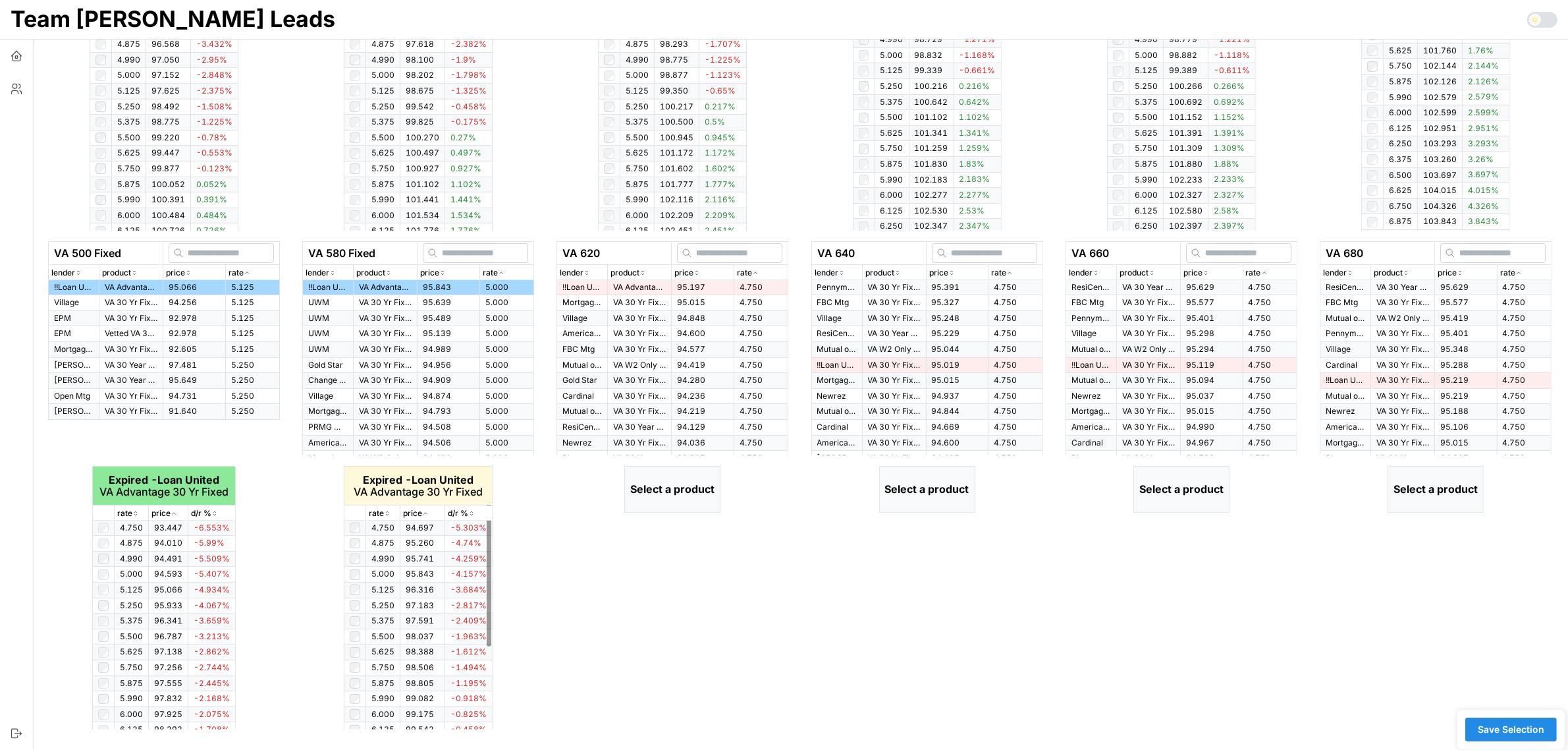
click at [387, 512] on icon "button" at bounding box center [387, 512] width 2 height 1
click at [387, 512] on icon "button" at bounding box center [386, 513] width 6 height 8
click at [727, 287] on td "95.197" at bounding box center [703, 287] width 63 height 15
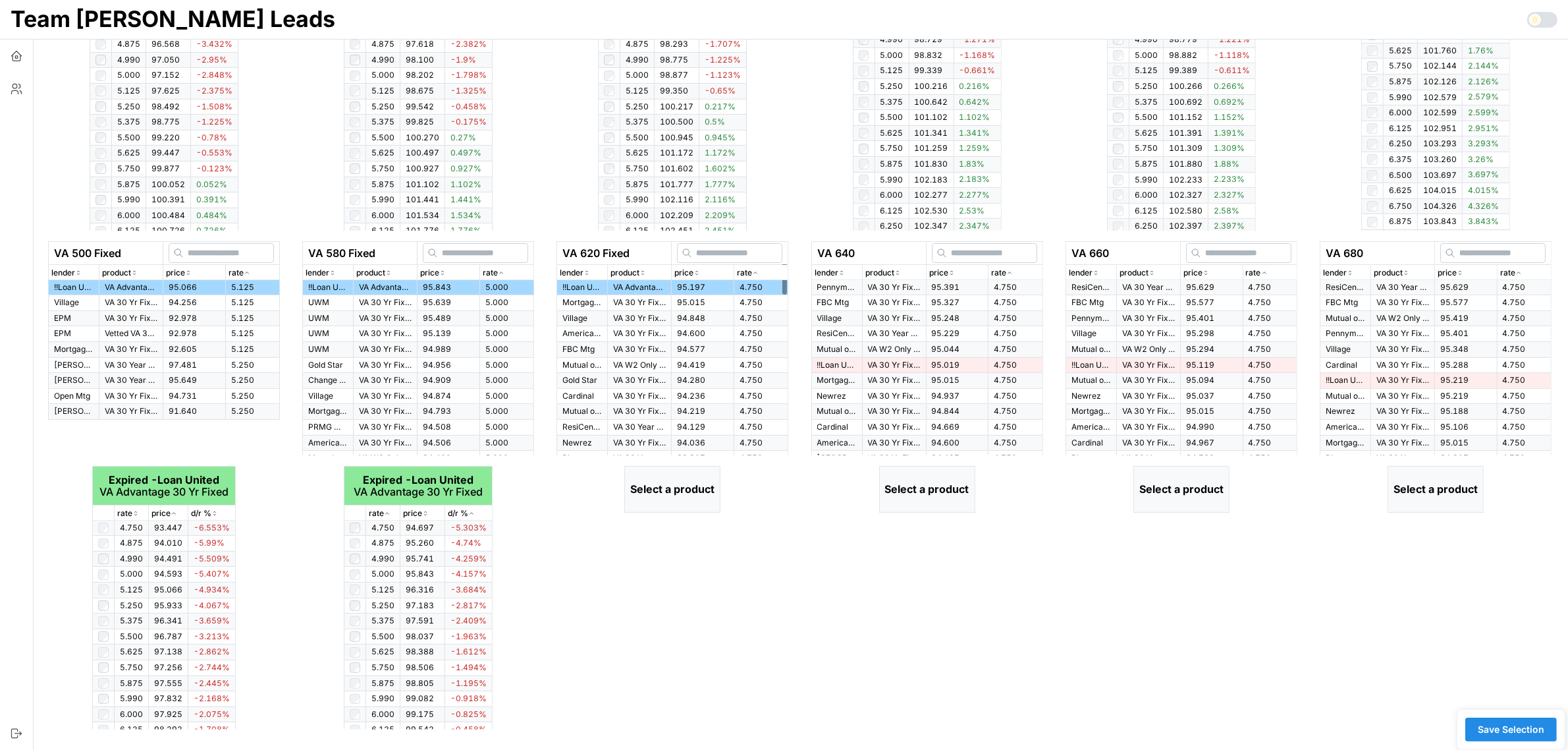
click at [727, 287] on td "95.197" at bounding box center [703, 287] width 63 height 15
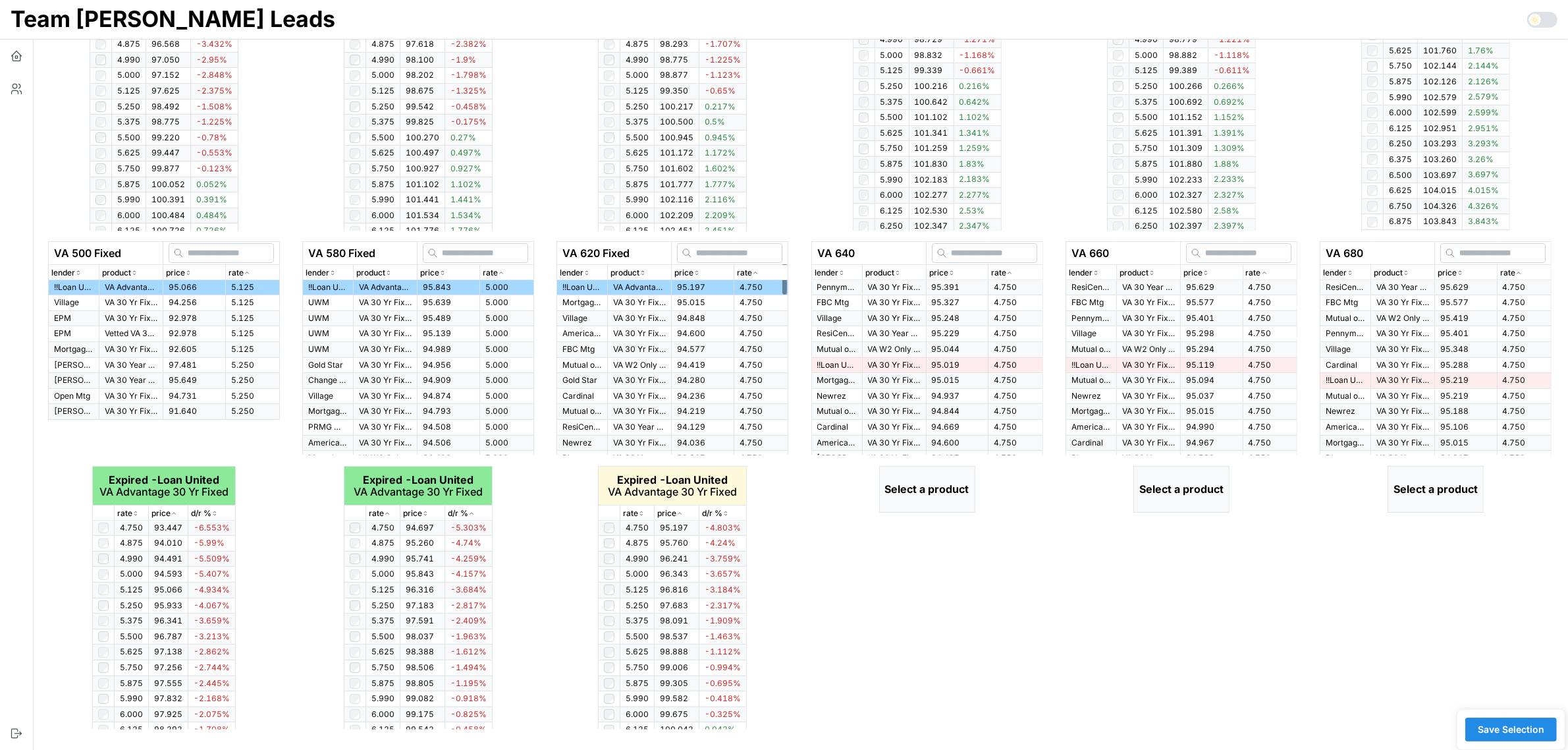
click at [762, 271] on div "rate" at bounding box center [761, 273] width 48 height 13
click at [642, 511] on icon "button" at bounding box center [641, 513] width 6 height 8
click at [1012, 269] on icon "button" at bounding box center [1009, 272] width 6 height 8
click at [1012, 271] on icon "button" at bounding box center [1009, 272] width 6 height 8
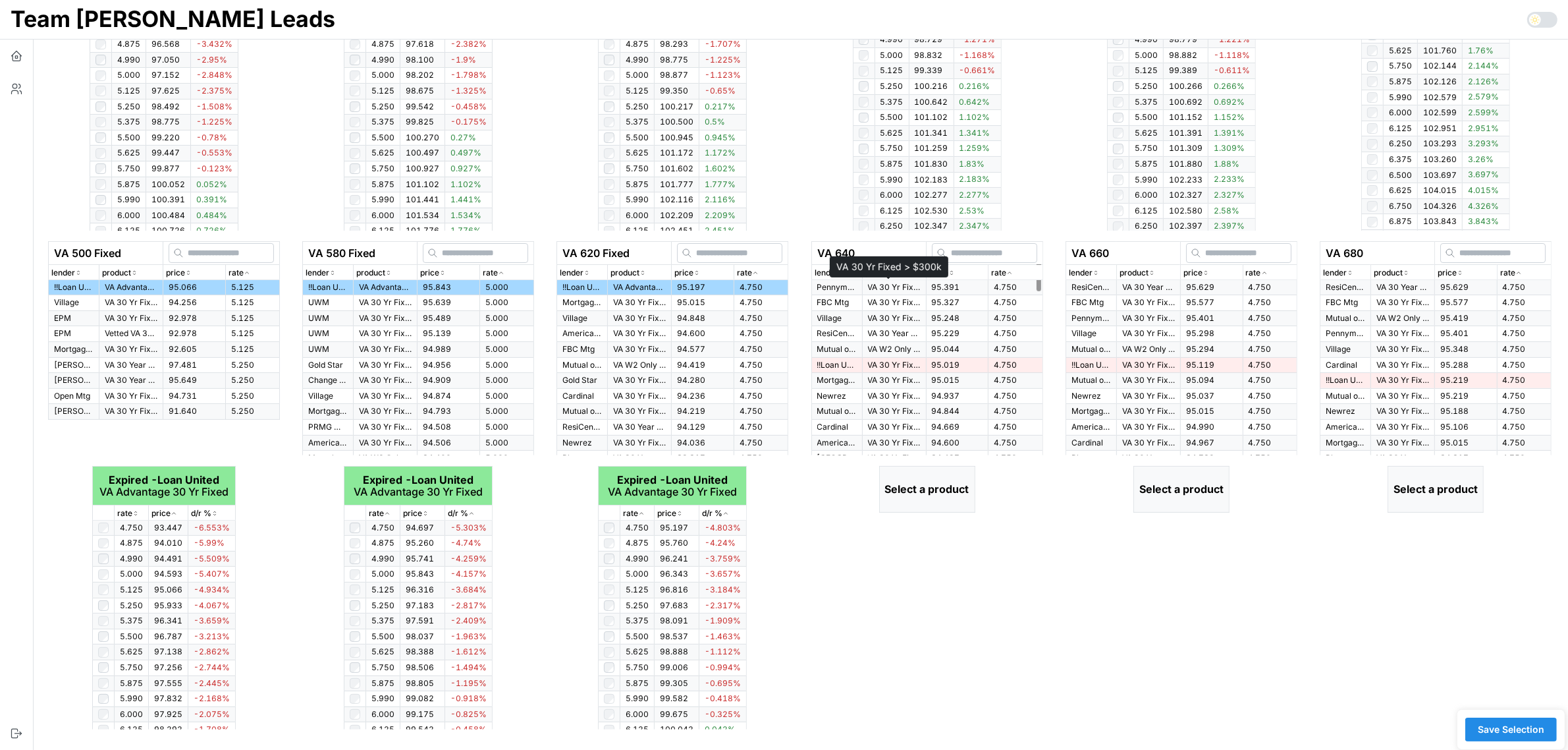
click at [893, 283] on p "VA 30 Yr Fixed > $300k" at bounding box center [894, 287] width 52 height 11
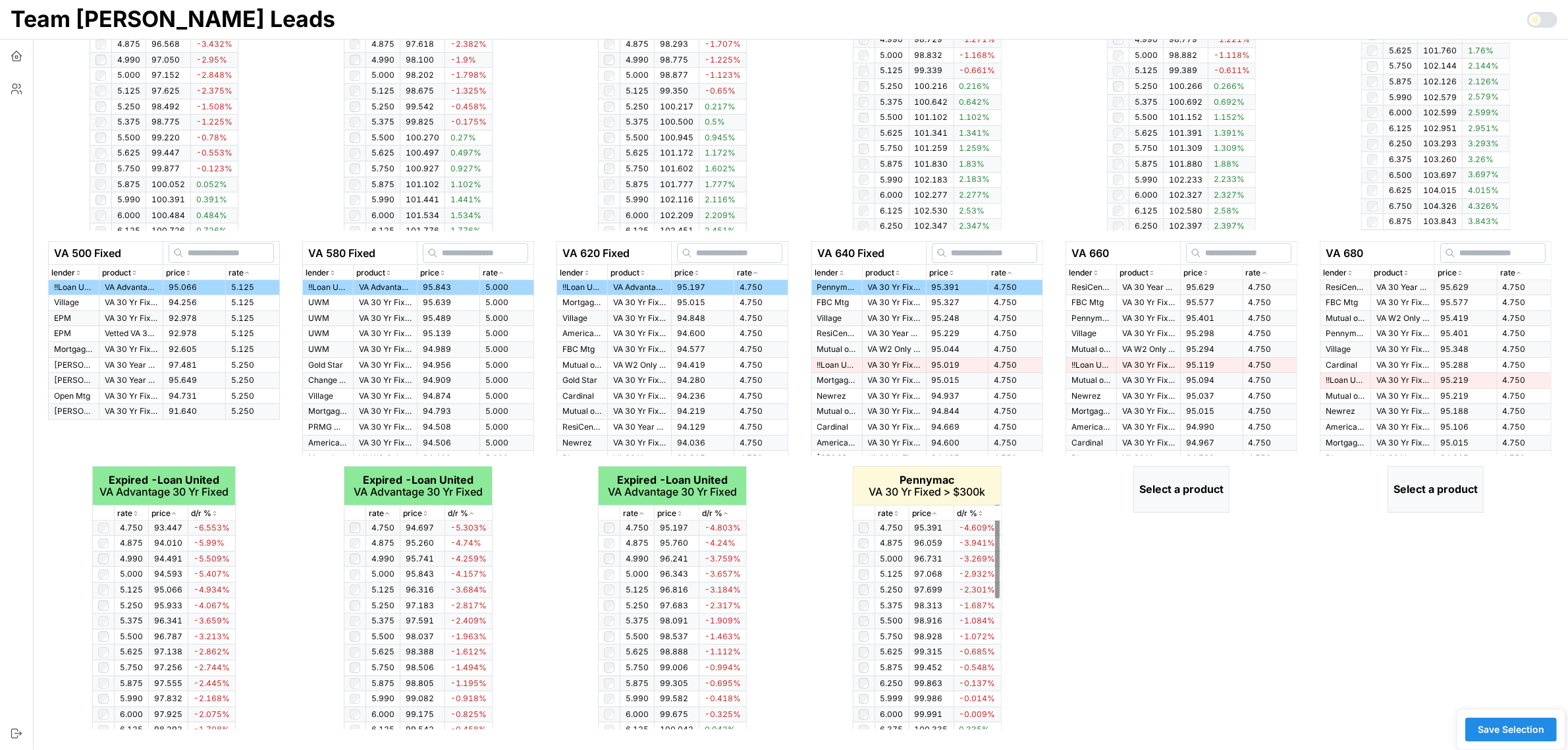
click at [893, 514] on div "rate" at bounding box center [891, 513] width 29 height 13
click at [893, 514] on icon "button" at bounding box center [896, 513] width 6 height 8
click at [864, 615] on td at bounding box center [864, 621] width 22 height 16
click at [1265, 271] on icon "button" at bounding box center [1264, 272] width 6 height 8
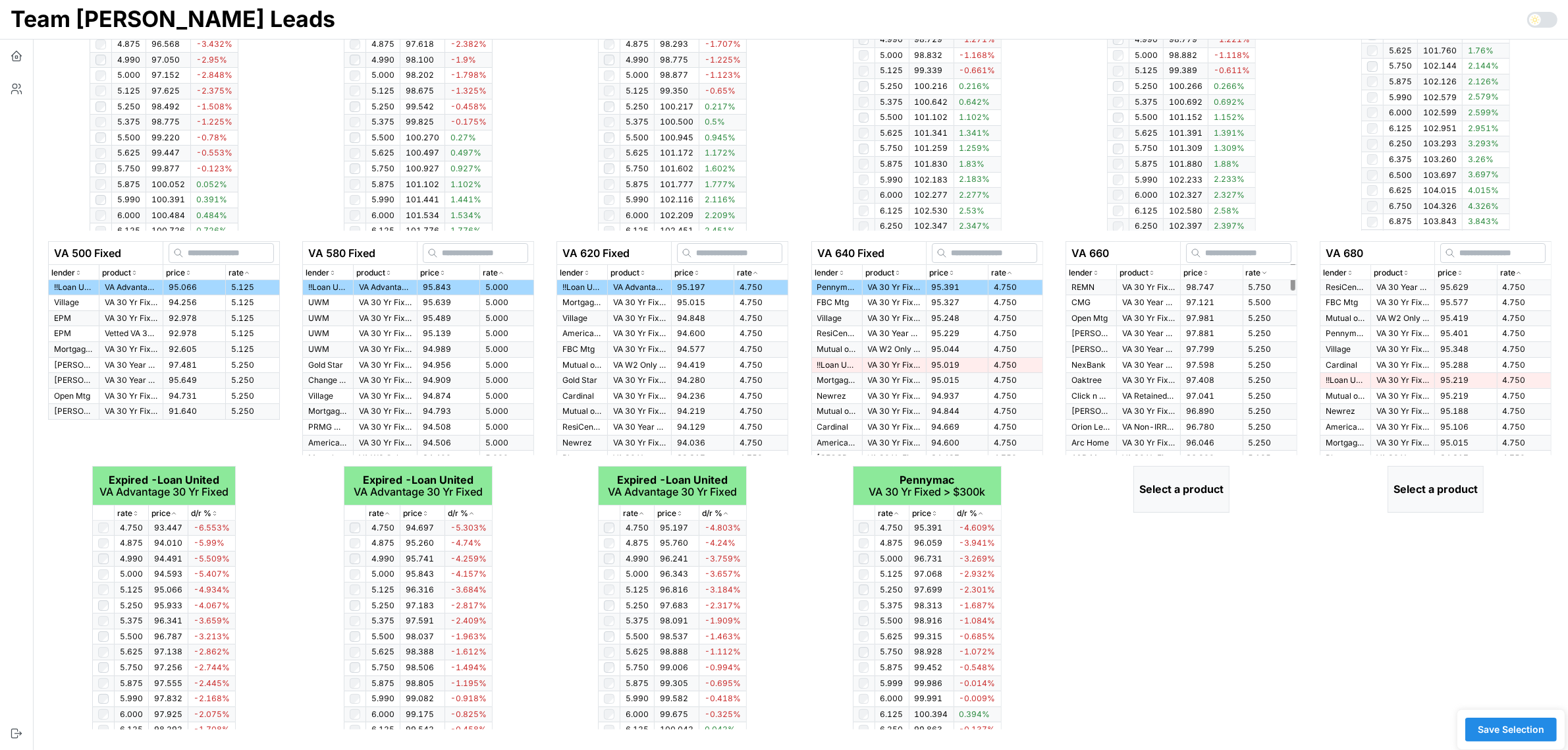
click at [1265, 272] on icon "button" at bounding box center [1265, 273] width 4 height 2
click at [1160, 284] on p "VA 30 Year Fixed" at bounding box center [1148, 287] width 52 height 11
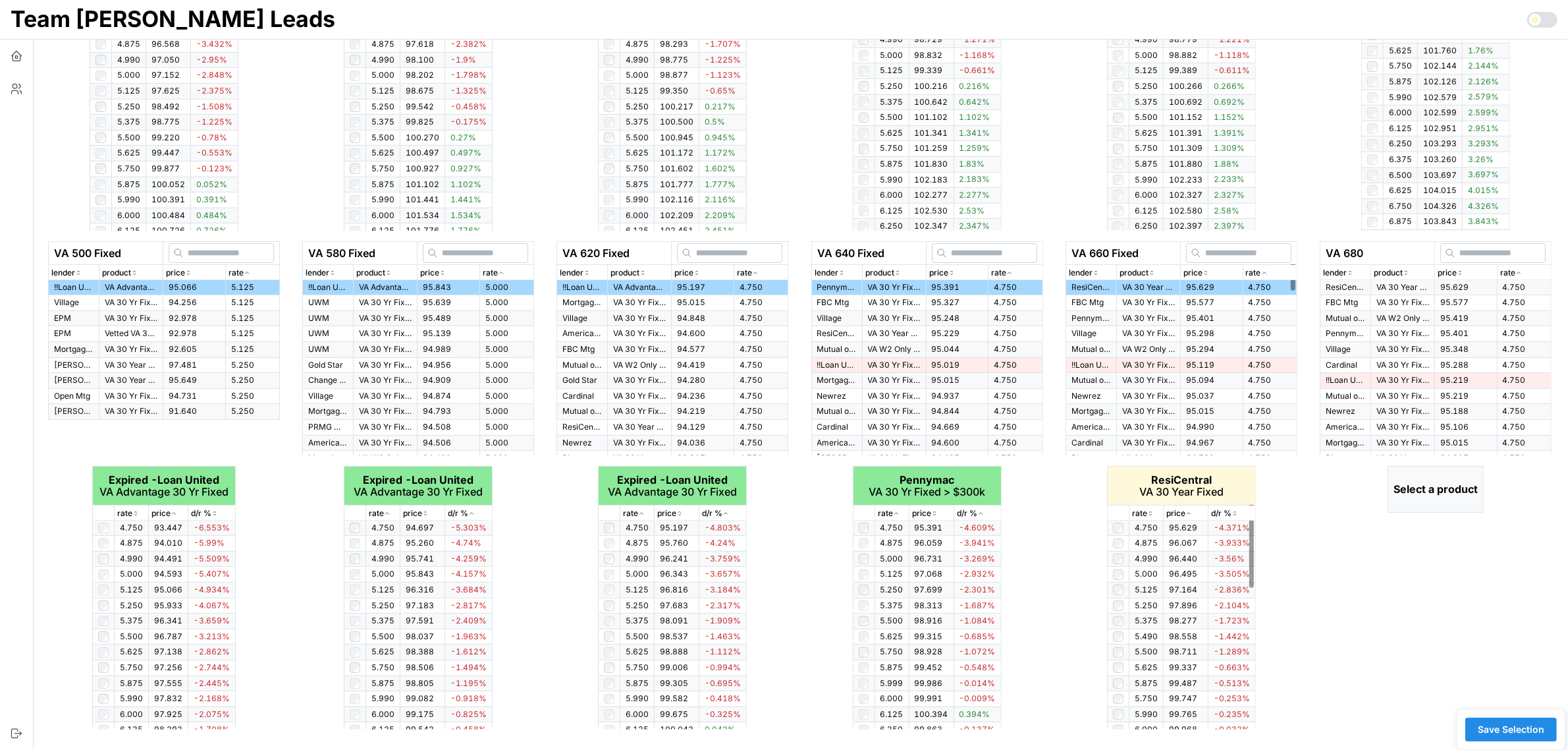
click at [1152, 514] on icon "button" at bounding box center [1150, 513] width 6 height 8
click at [1520, 275] on icon "button" at bounding box center [1518, 272] width 6 height 8
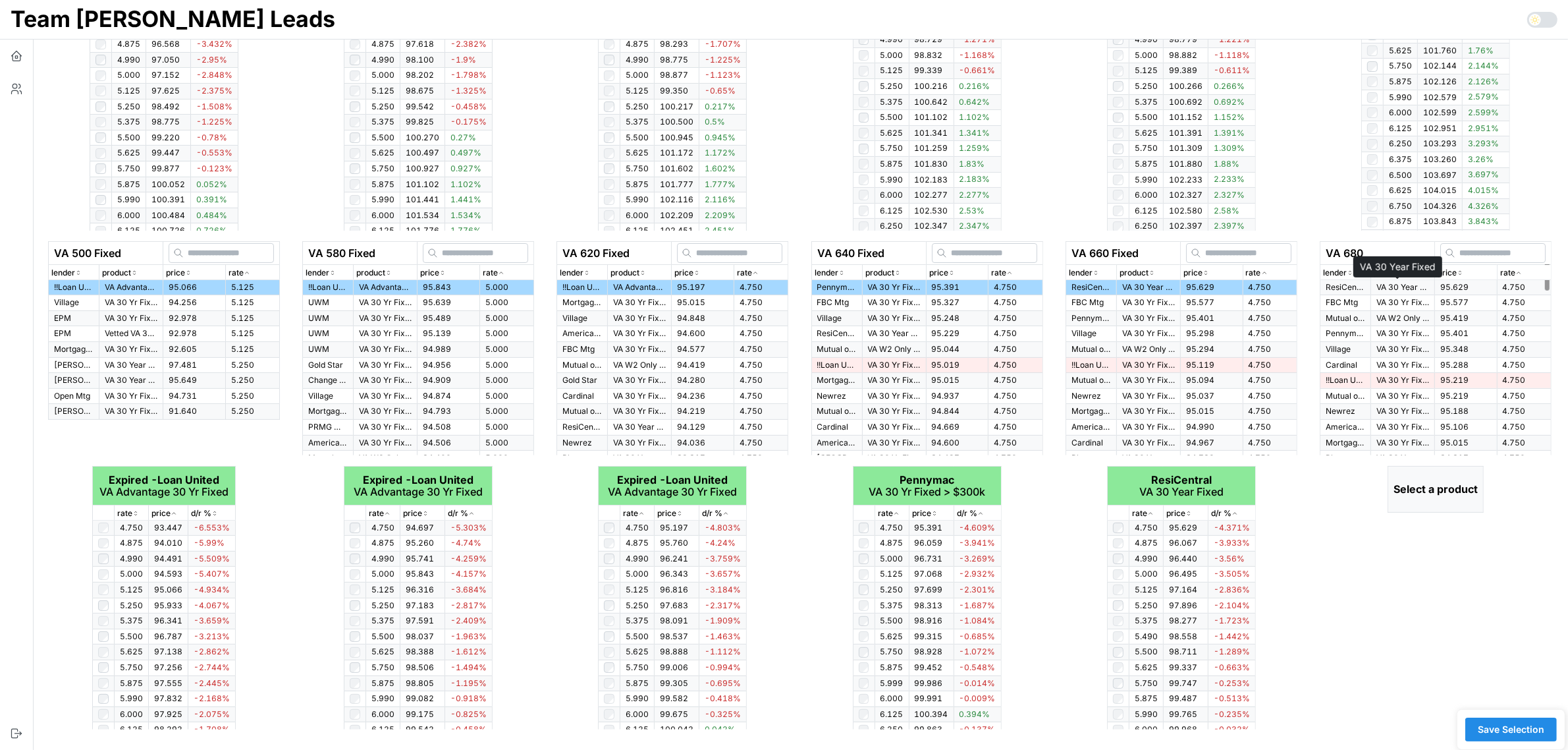
click at [1410, 285] on p "VA 30 Year Fixed" at bounding box center [1402, 287] width 52 height 11
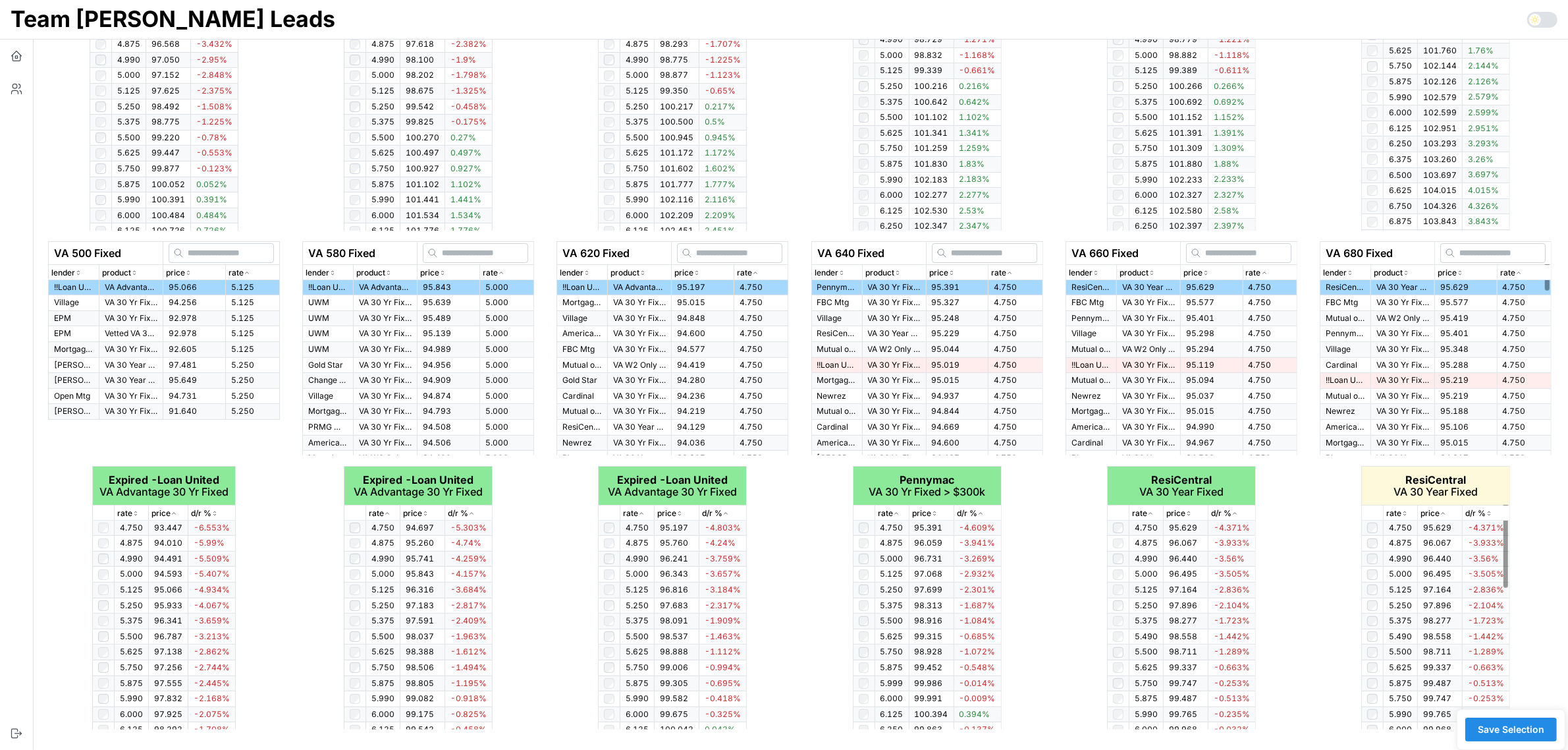
click at [1404, 514] on icon "button" at bounding box center [1404, 513] width 6 height 8
click at [1509, 722] on span "Save Selection" at bounding box center [1511, 729] width 66 height 22
click at [1519, 725] on span "Save Selection" at bounding box center [1511, 729] width 66 height 22
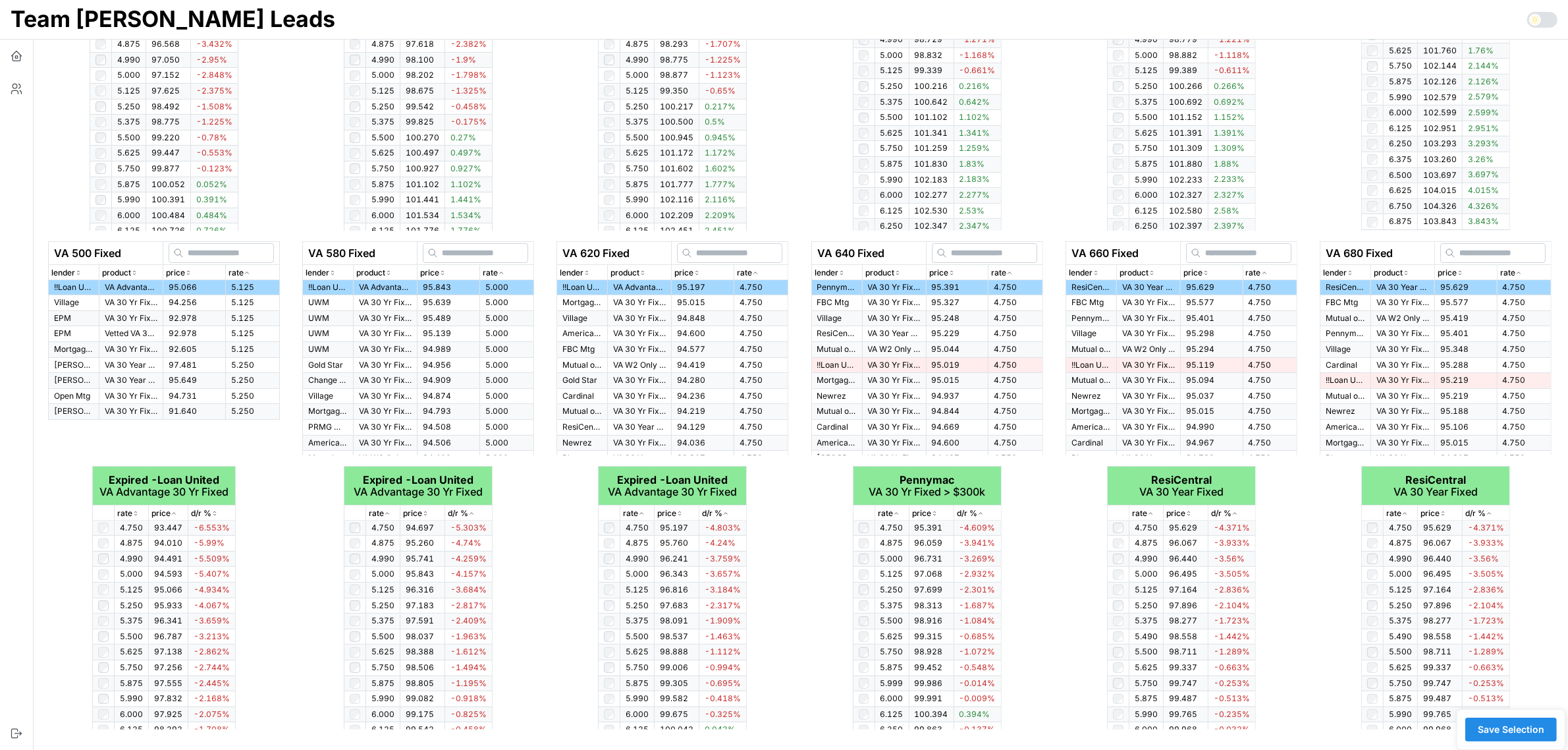
click at [1519, 725] on span "Save Selection" at bounding box center [1511, 729] width 66 height 22
click at [15, 58] on icon "button" at bounding box center [16, 57] width 2 height 2
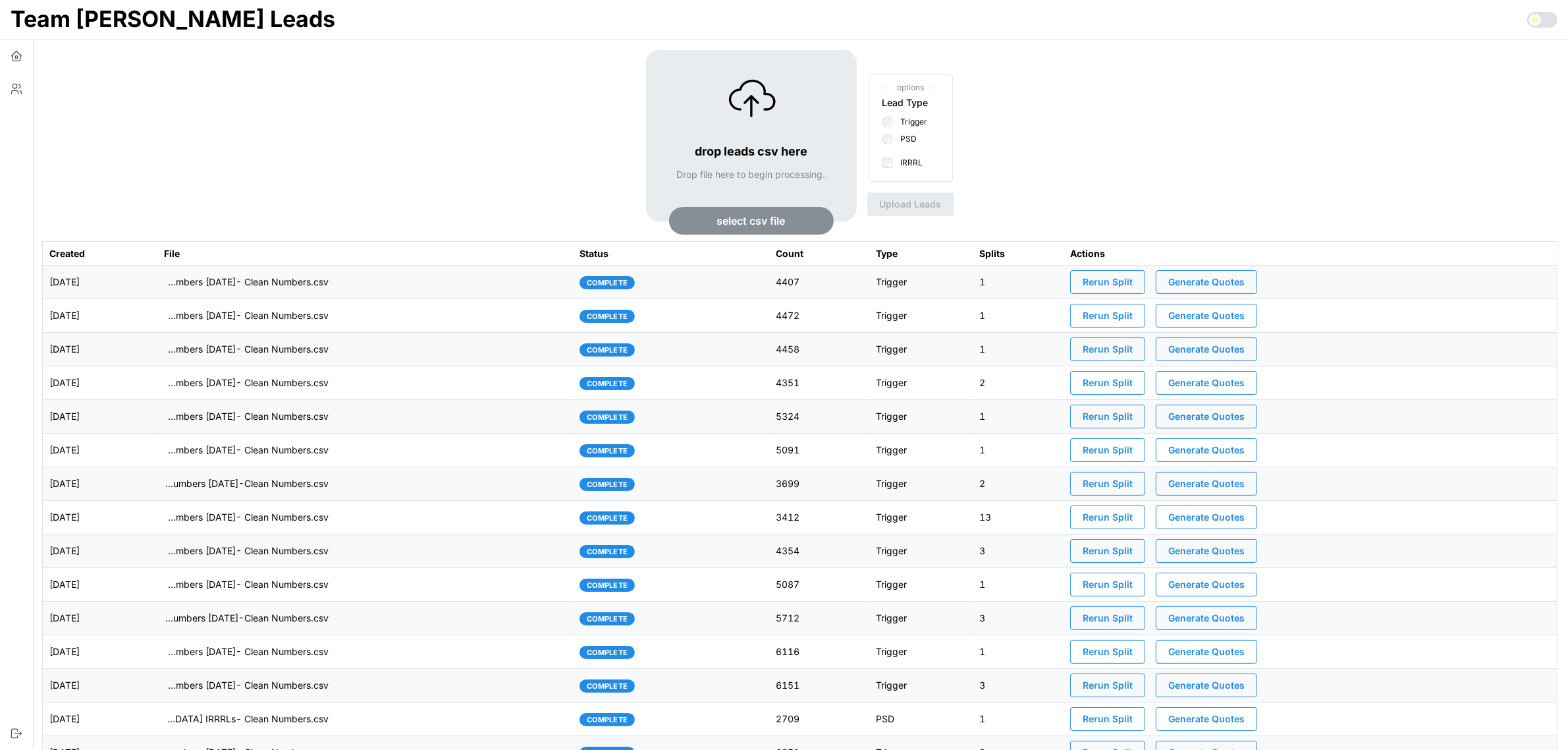
click at [540, 278] on td "imports/mike/1757518530745-TU Master List With Numbers 9-10-25- Clean Numbers.c…" at bounding box center [365, 283] width 417 height 34
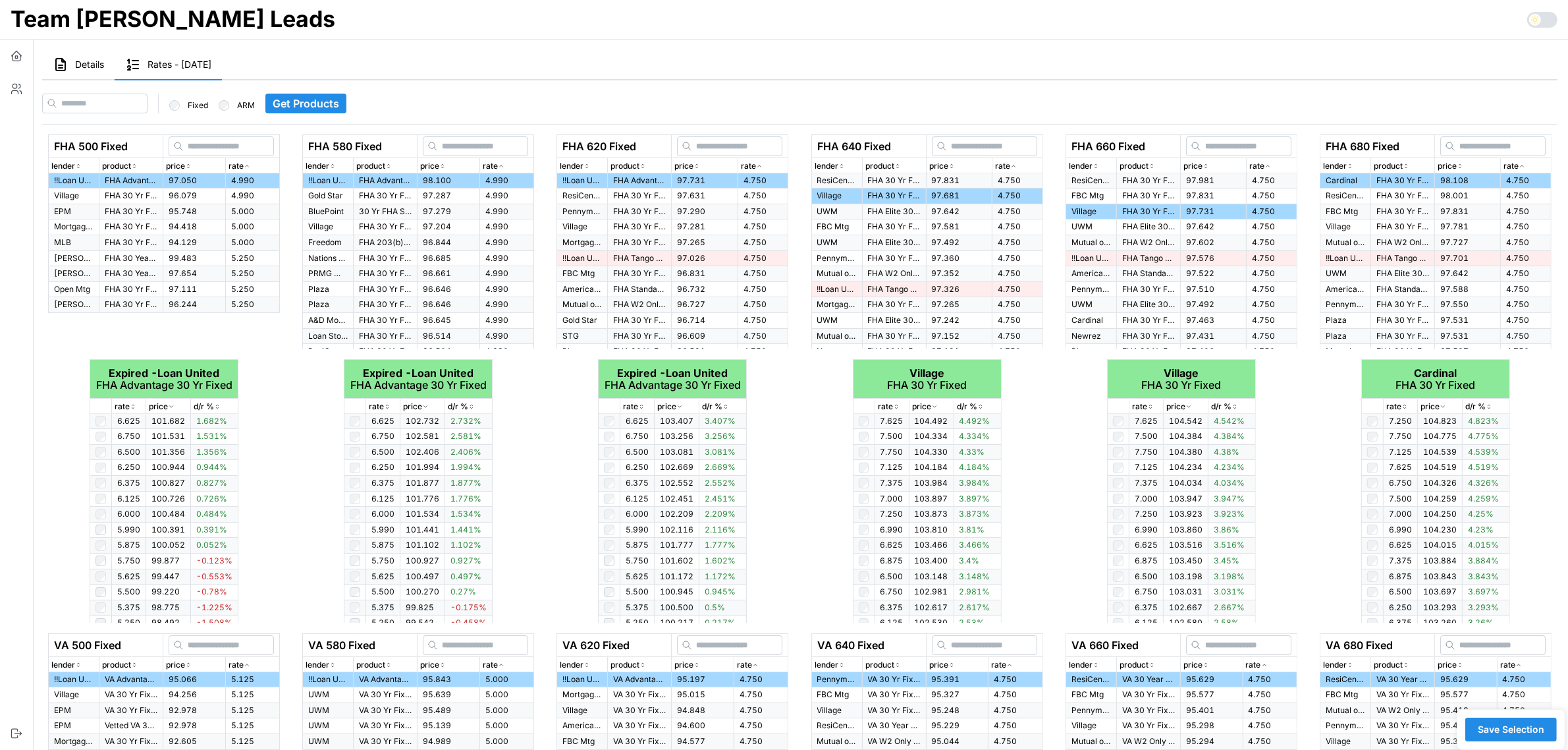
drag, startPoint x: 73, startPoint y: 63, endPoint x: 74, endPoint y: 1, distance: 62.0
click at [73, 63] on button "Details" at bounding box center [78, 64] width 73 height 30
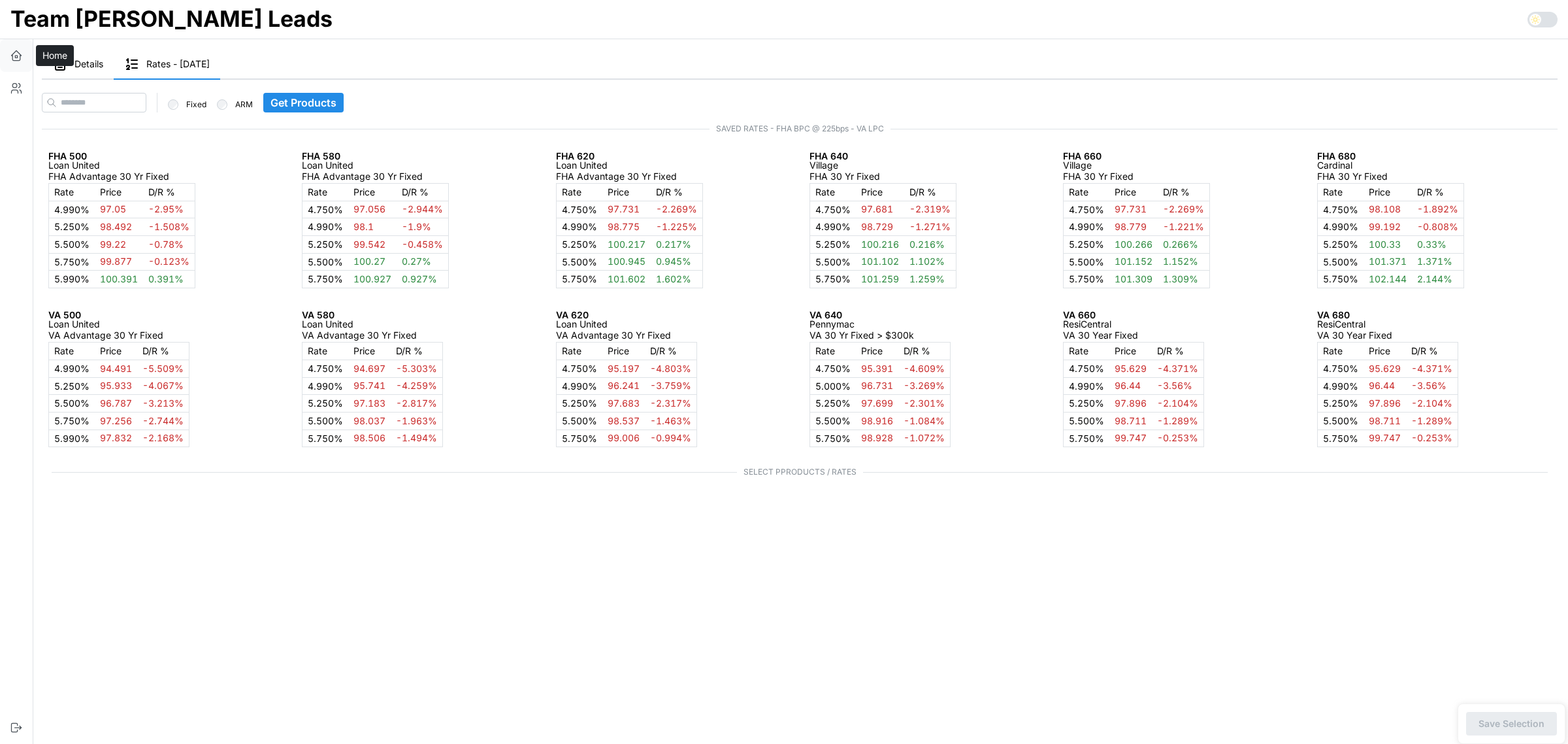
click at [17, 57] on icon "button" at bounding box center [16, 56] width 13 height 13
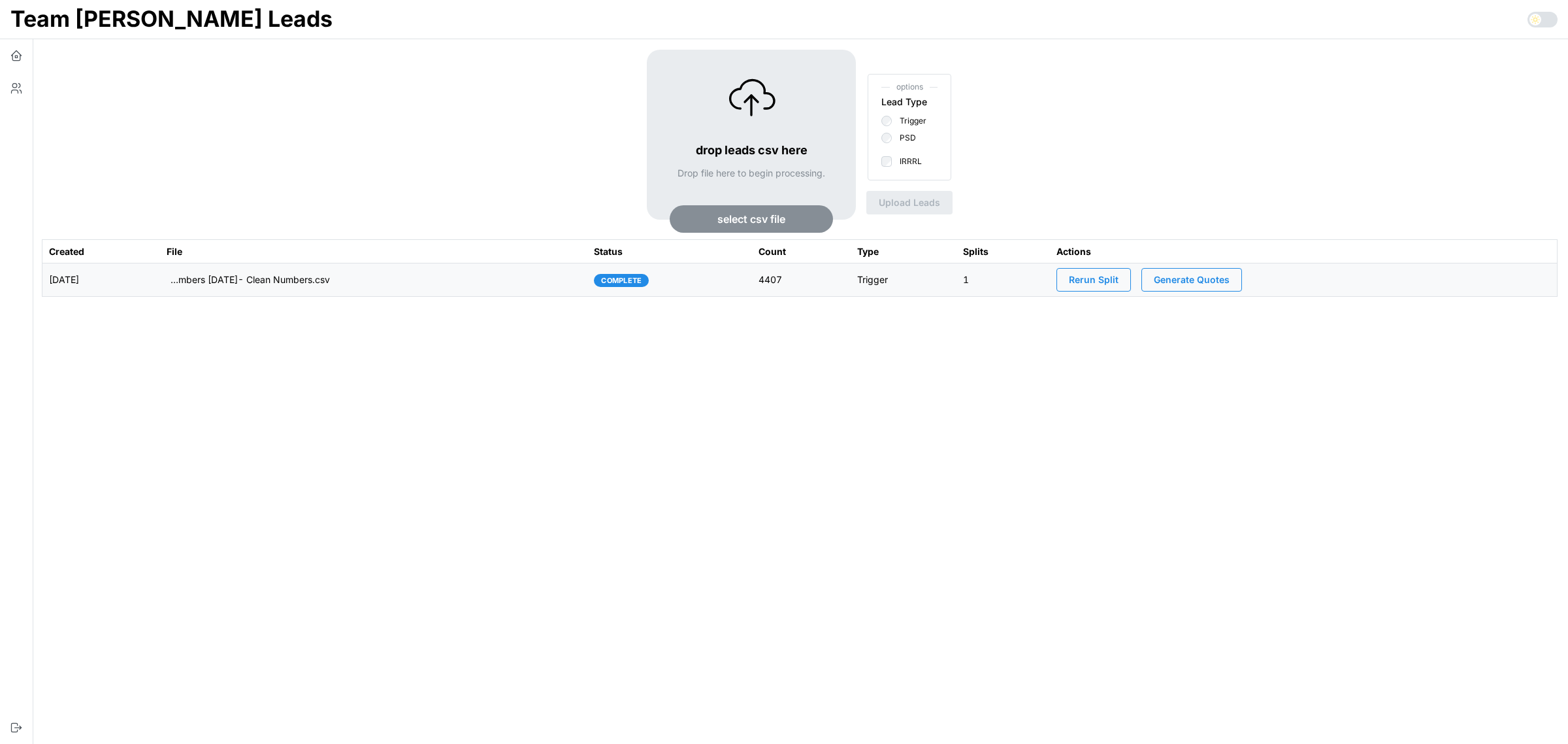
click at [1206, 282] on span "Generate Quotes" at bounding box center [1191, 279] width 76 height 22
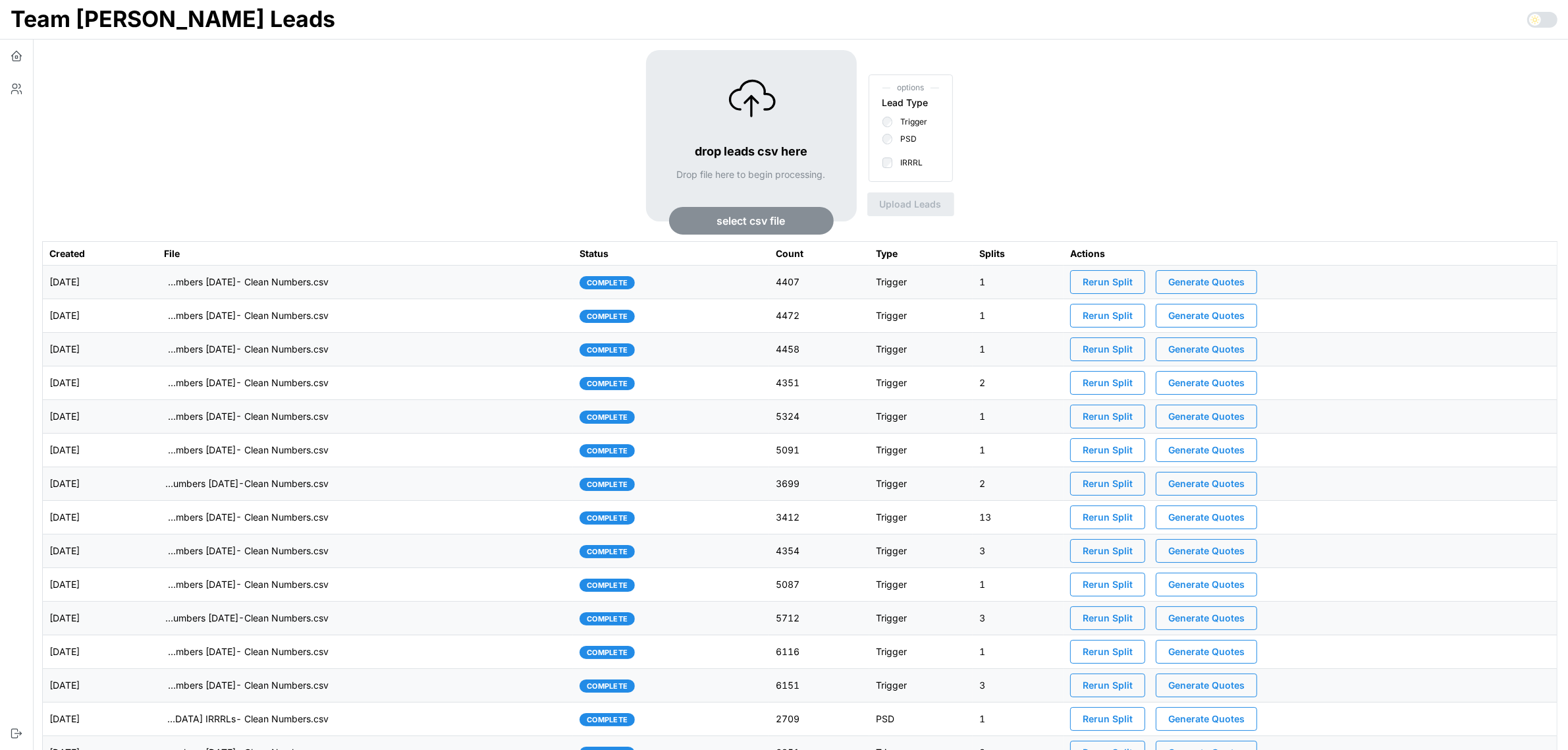
click at [157, 285] on td "2025-09-10" at bounding box center [100, 283] width 115 height 34
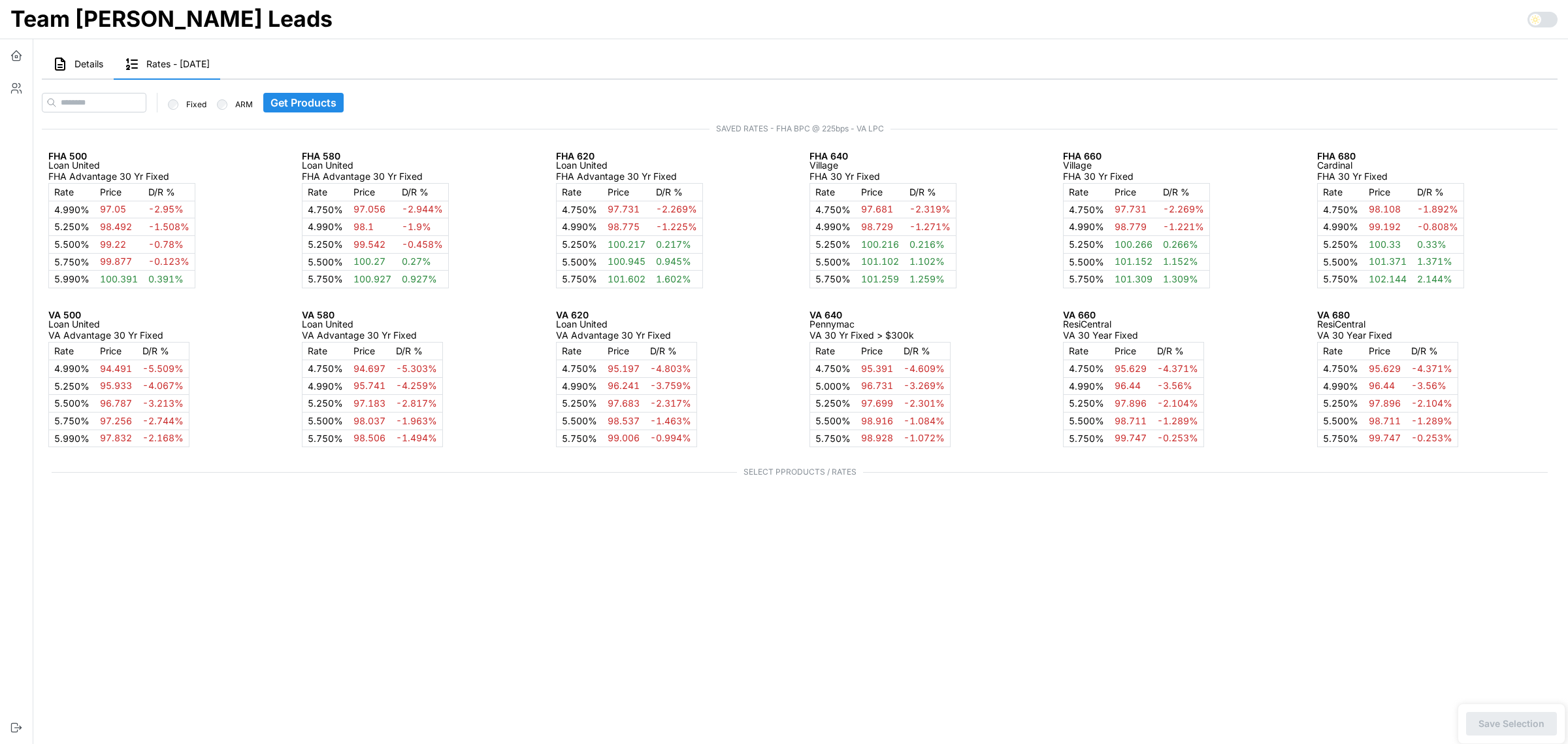
click at [73, 58] on button "Details" at bounding box center [78, 64] width 72 height 30
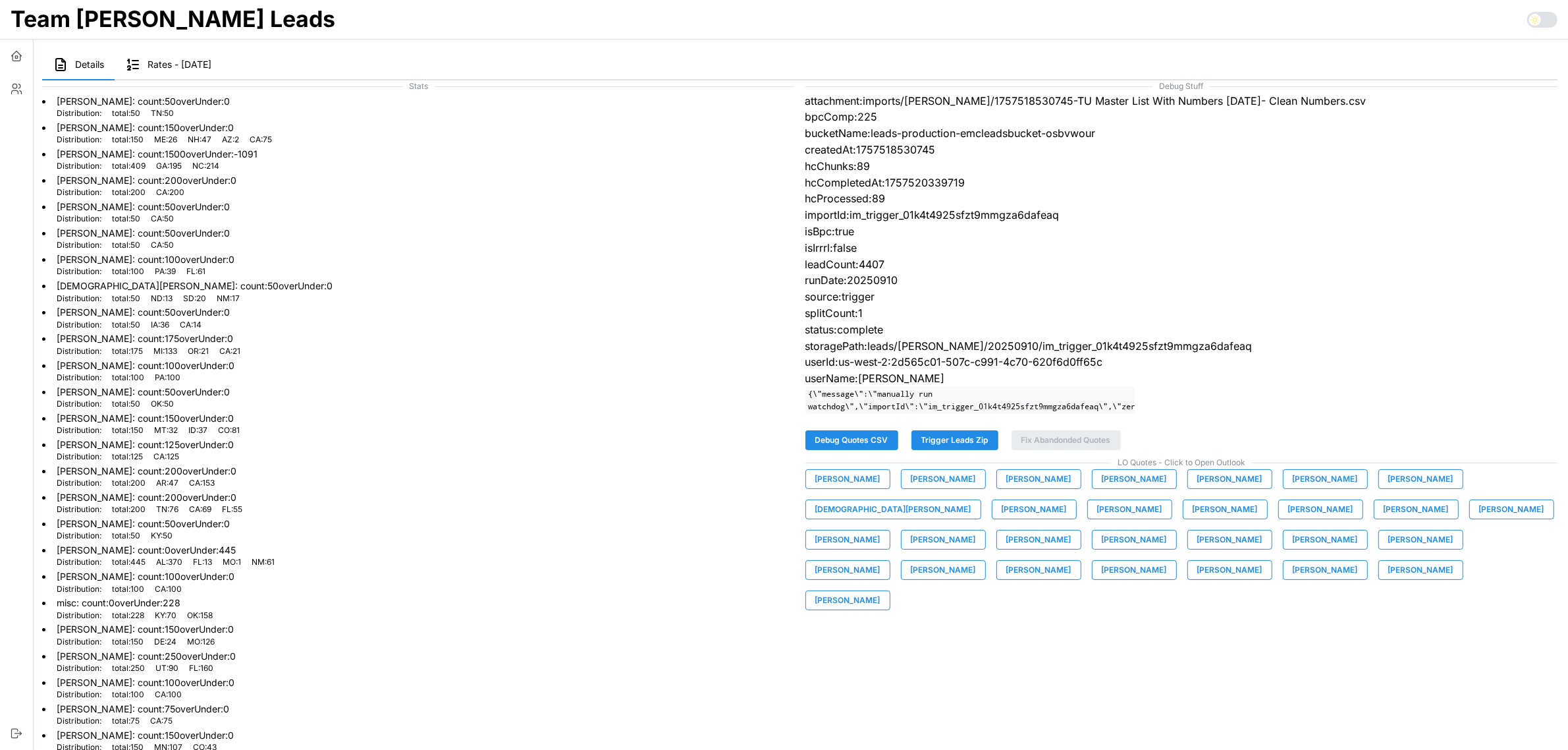
click at [1097, 519] on span "David Guzman" at bounding box center [1129, 509] width 65 height 18
click at [10, 85] on icon "button" at bounding box center [17, 89] width 13 height 13
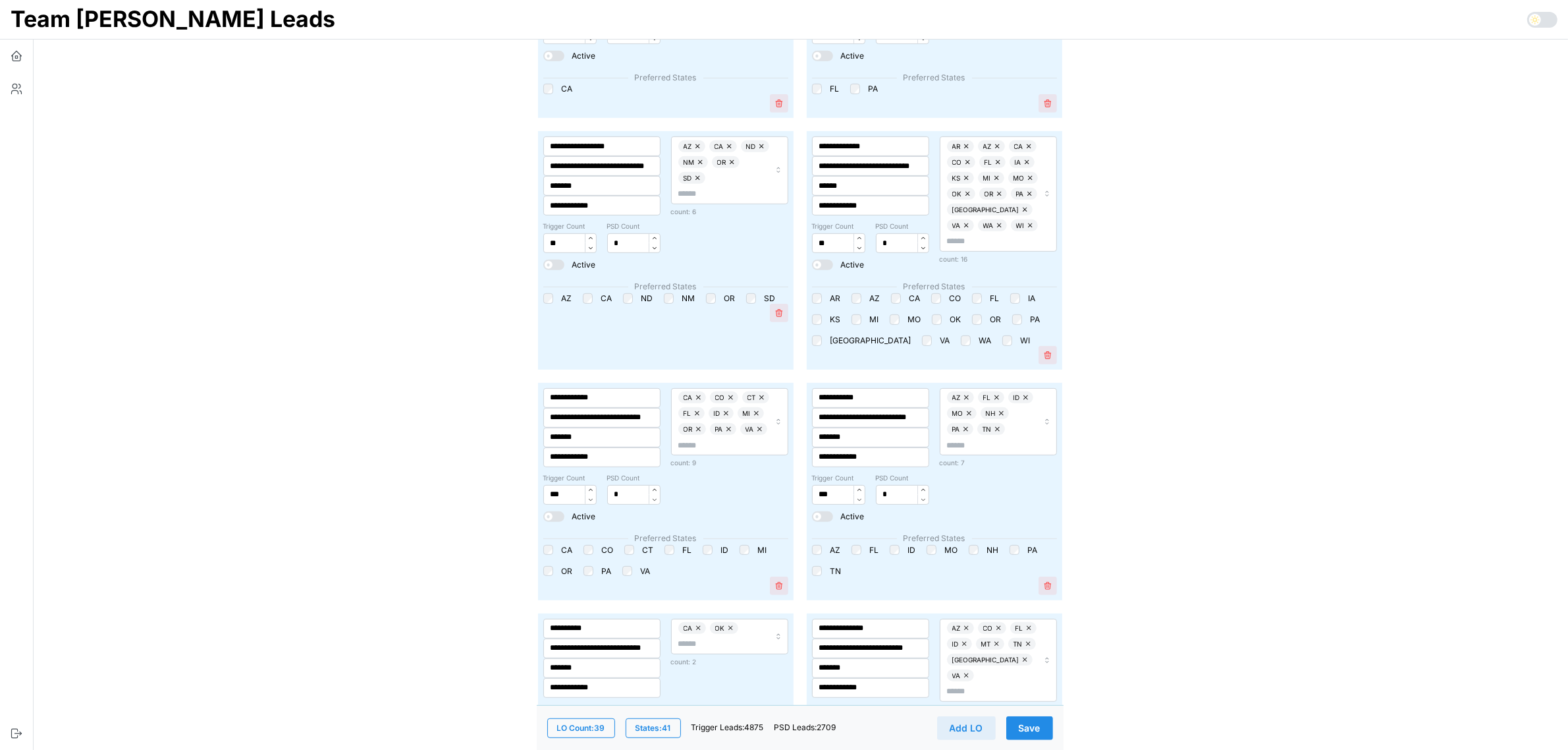
scroll to position [906, 0]
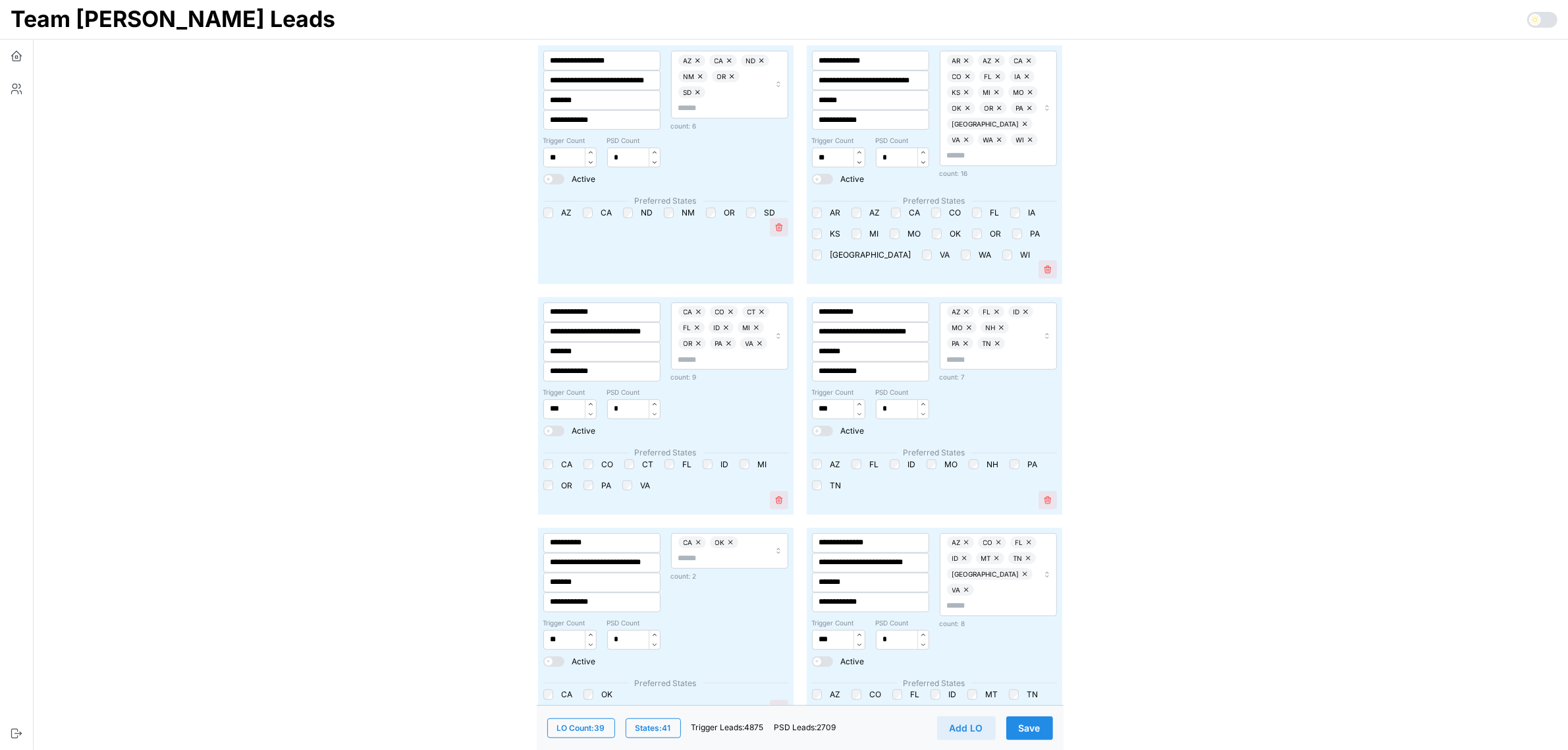
click at [1047, 730] on button "Save" at bounding box center [1029, 728] width 47 height 24
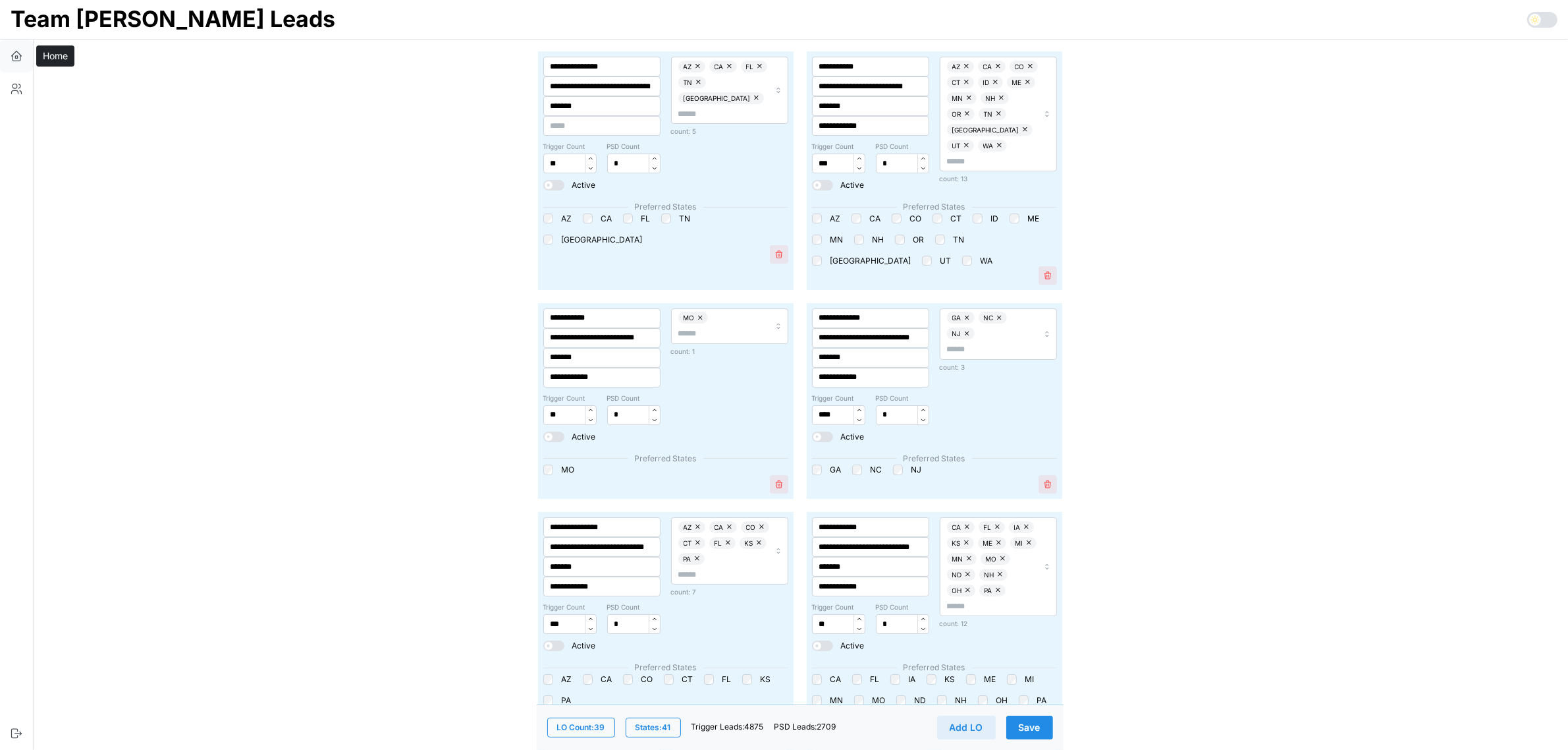
click at [17, 60] on icon "button" at bounding box center [17, 56] width 13 height 13
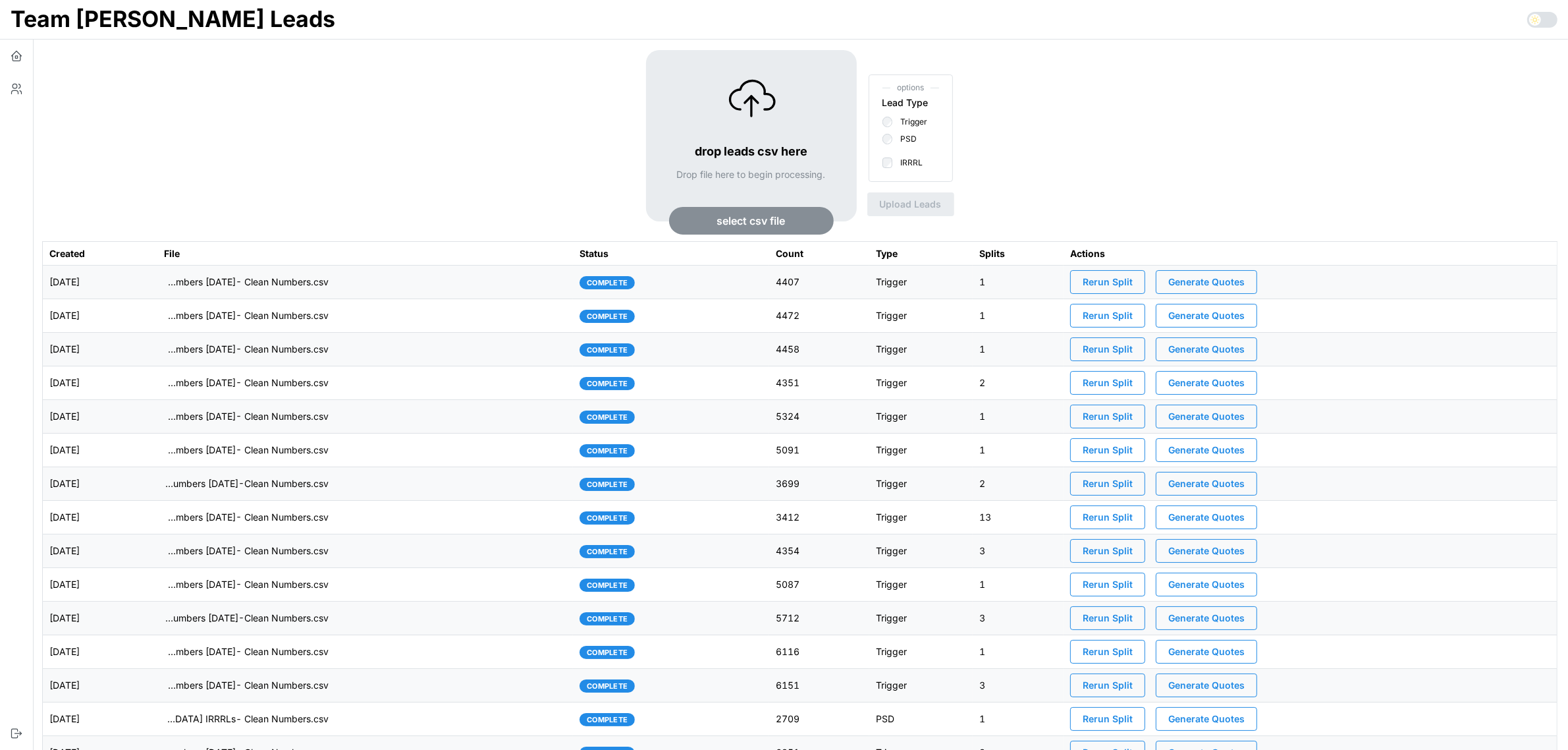
click at [157, 275] on td "2025-09-10" at bounding box center [100, 283] width 115 height 34
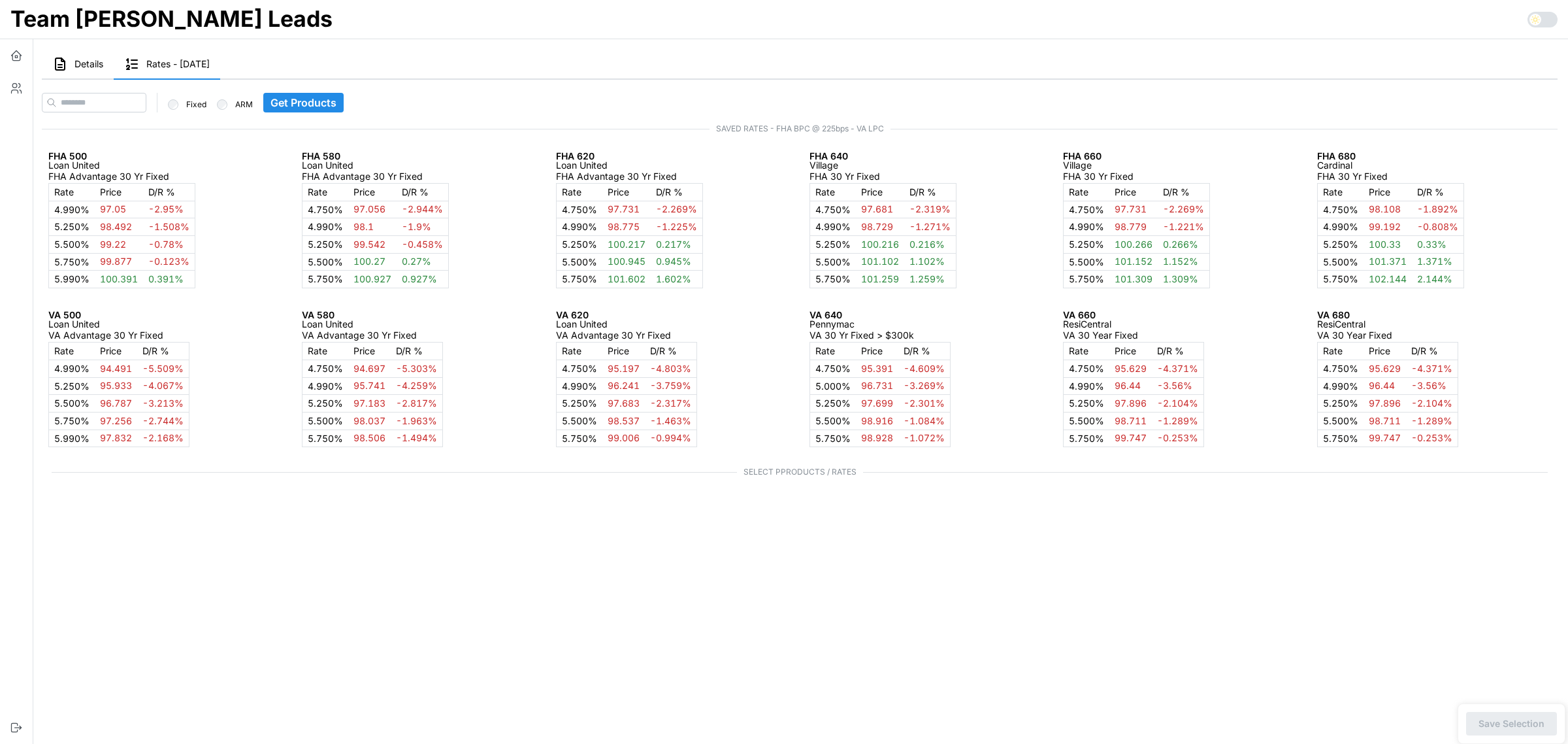
click at [85, 62] on span "Details" at bounding box center [89, 64] width 29 height 9
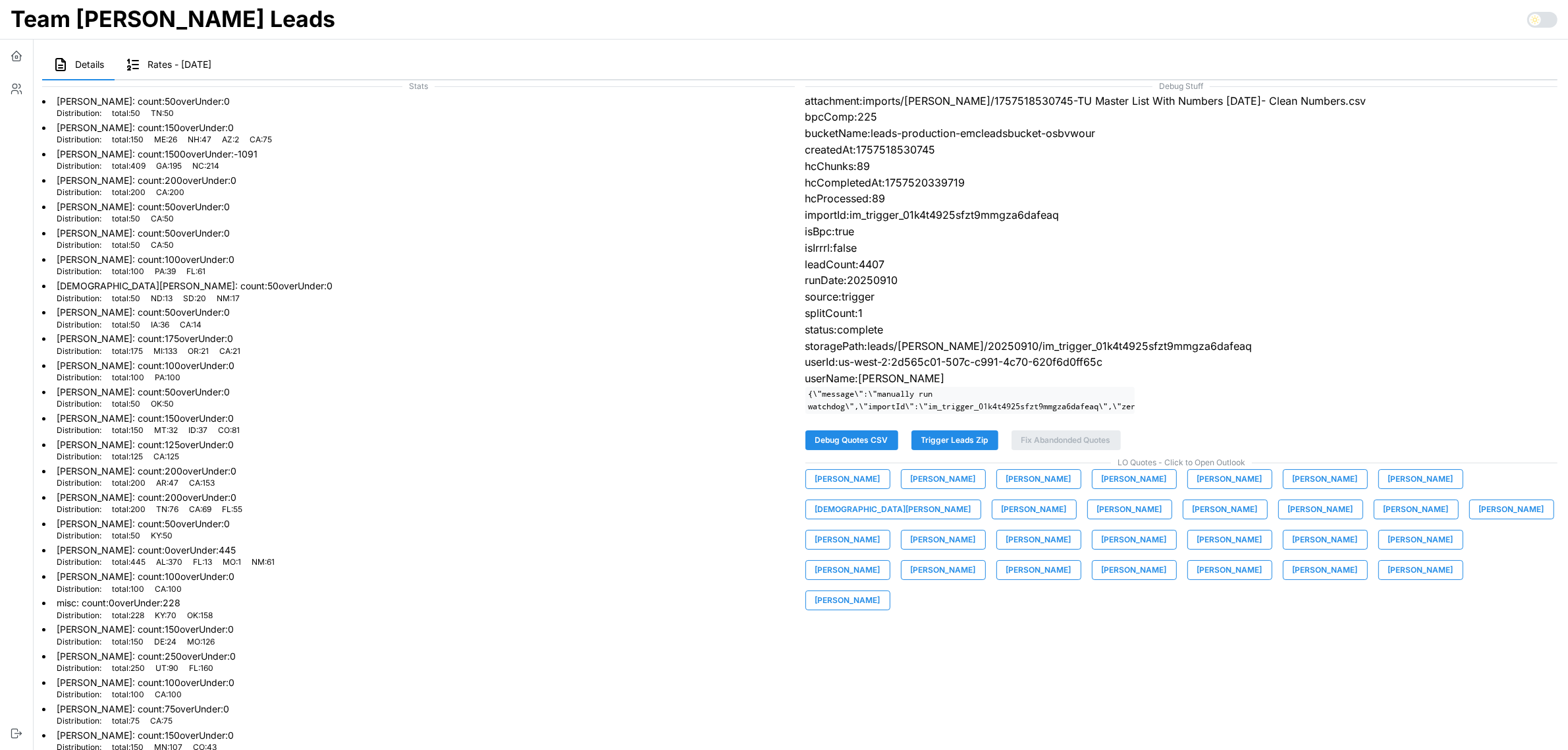
click at [851, 489] on span "Andre Makapagal" at bounding box center [847, 479] width 65 height 18
click at [961, 489] on button "Ashley Marx" at bounding box center [944, 479] width 85 height 19
click at [1016, 489] on span "Bianca Guzman" at bounding box center [1038, 479] width 65 height 18
click at [1104, 489] on span "Brandon Hamrick" at bounding box center [1134, 479] width 65 height 18
click at [1220, 489] on span "Caleb Sommer" at bounding box center [1230, 479] width 65 height 18
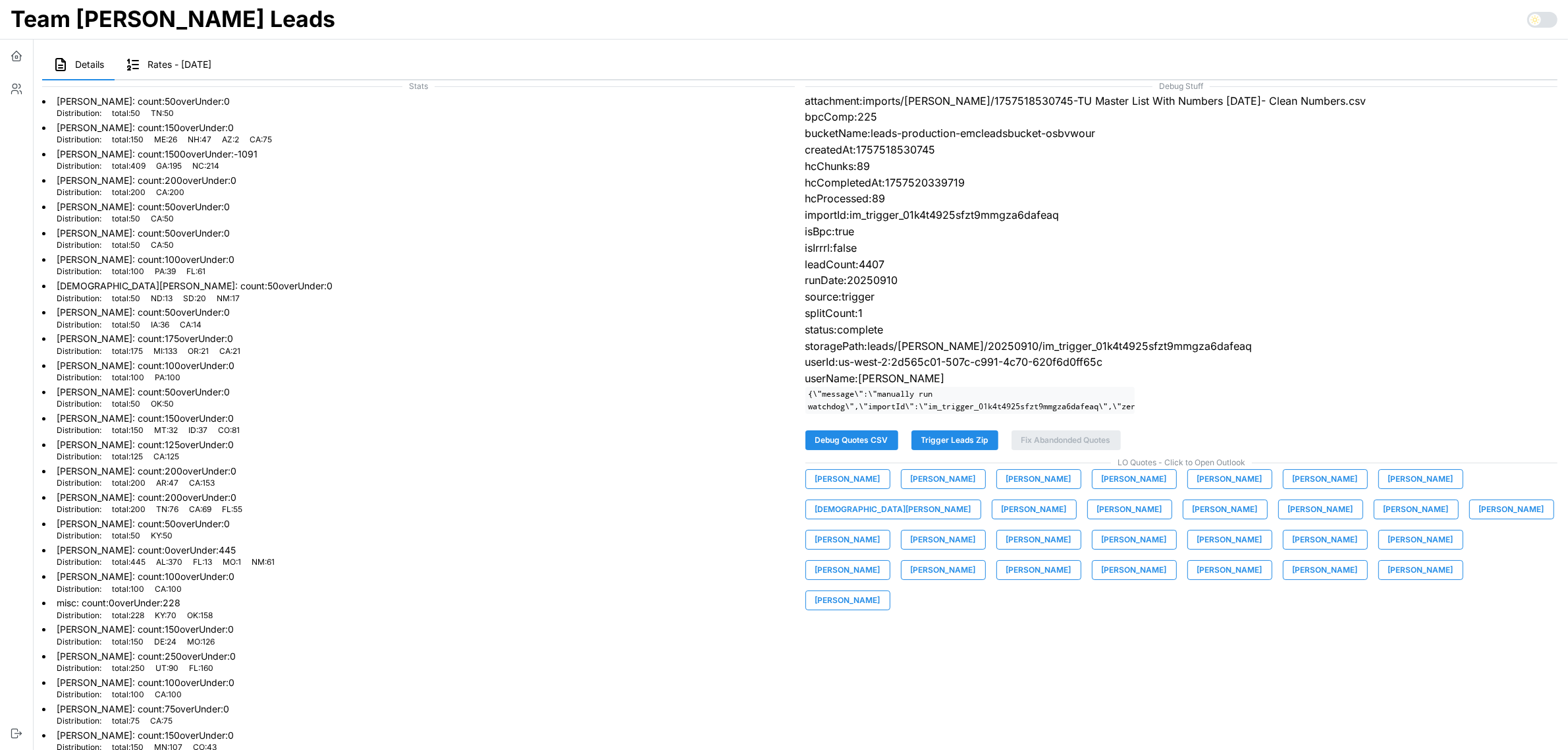
click at [1331, 489] on span "Carolina Sepulveda" at bounding box center [1325, 479] width 65 height 18
click at [1388, 489] on span "Chris Cessac" at bounding box center [1420, 479] width 65 height 18
click at [971, 500] on span "Christian Roberts" at bounding box center [893, 509] width 156 height 18
click at [1001, 519] on span "Damien Shafer" at bounding box center [1034, 509] width 65 height 18
click at [1097, 516] on span "David Guzman" at bounding box center [1129, 509] width 65 height 18
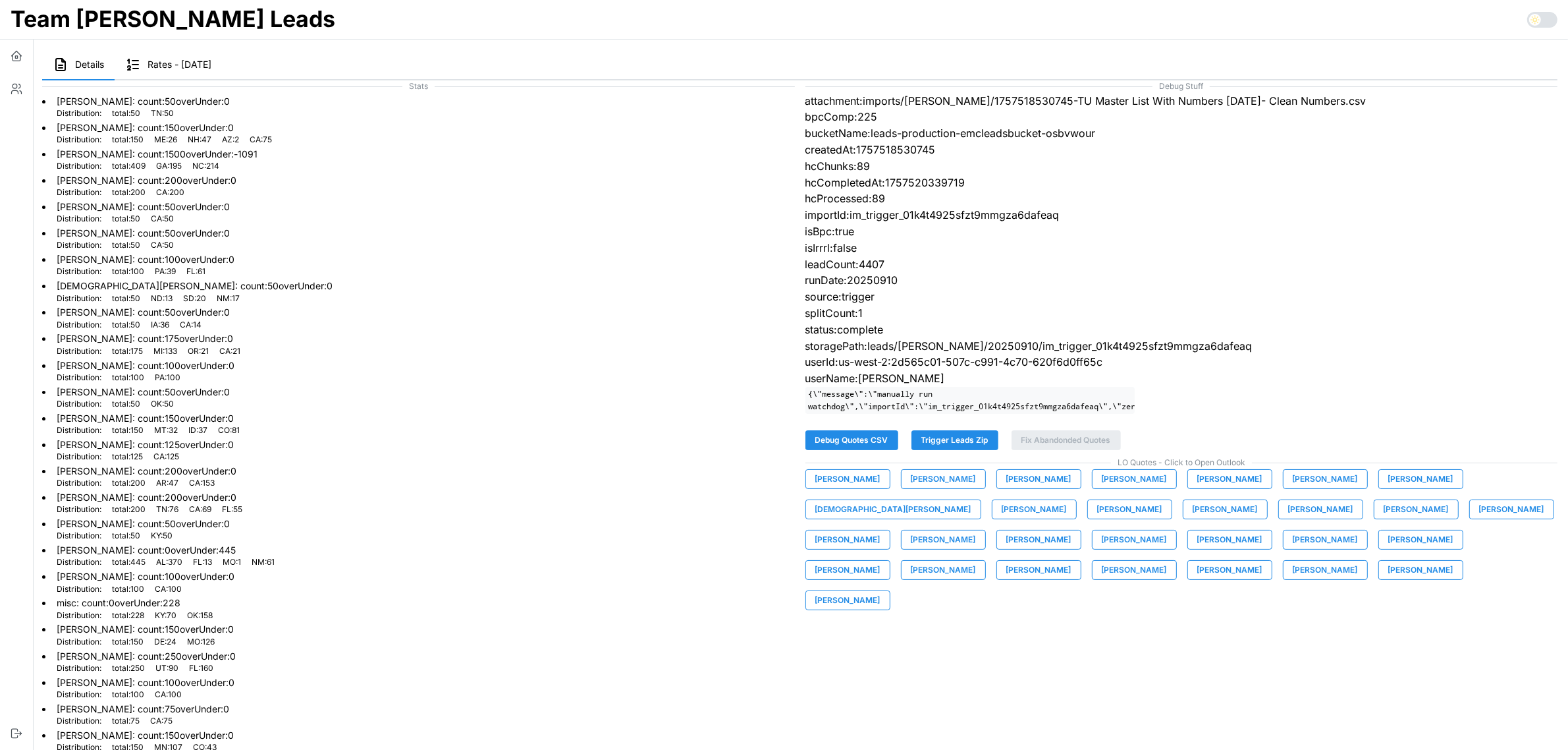
click at [1193, 519] on span "Dillon Snow" at bounding box center [1225, 509] width 65 height 18
click at [1288, 519] on span "Don Kinman" at bounding box center [1321, 509] width 65 height 18
click at [1383, 519] on span "Elisabeth Cone" at bounding box center [1415, 509] width 65 height 18
click at [1479, 513] on span "Jeremy Hicks" at bounding box center [1511, 509] width 65 height 18
click at [880, 530] on span "Joe Prizner" at bounding box center [847, 539] width 65 height 18
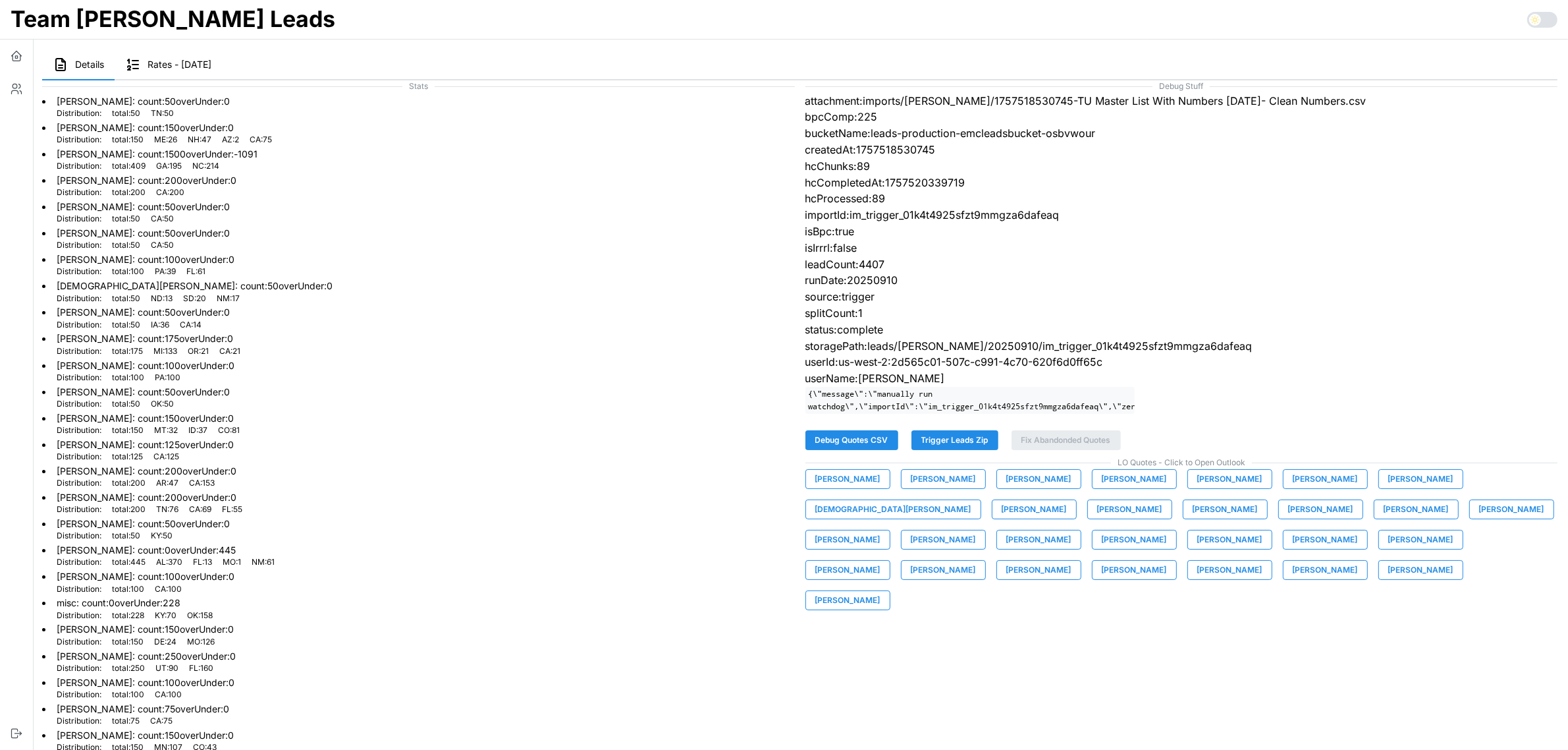
click at [976, 530] on span "Kaan Solagan" at bounding box center [943, 539] width 65 height 18
click at [1071, 530] on span "Kirk Campbell" at bounding box center [1038, 539] width 65 height 18
click at [1197, 548] on span "Mike Johnson" at bounding box center [1230, 539] width 65 height 18
click at [1293, 548] on span "Nick Johnson" at bounding box center [1325, 539] width 65 height 18
click at [1388, 548] on span "Nick Thomas" at bounding box center [1420, 539] width 65 height 18
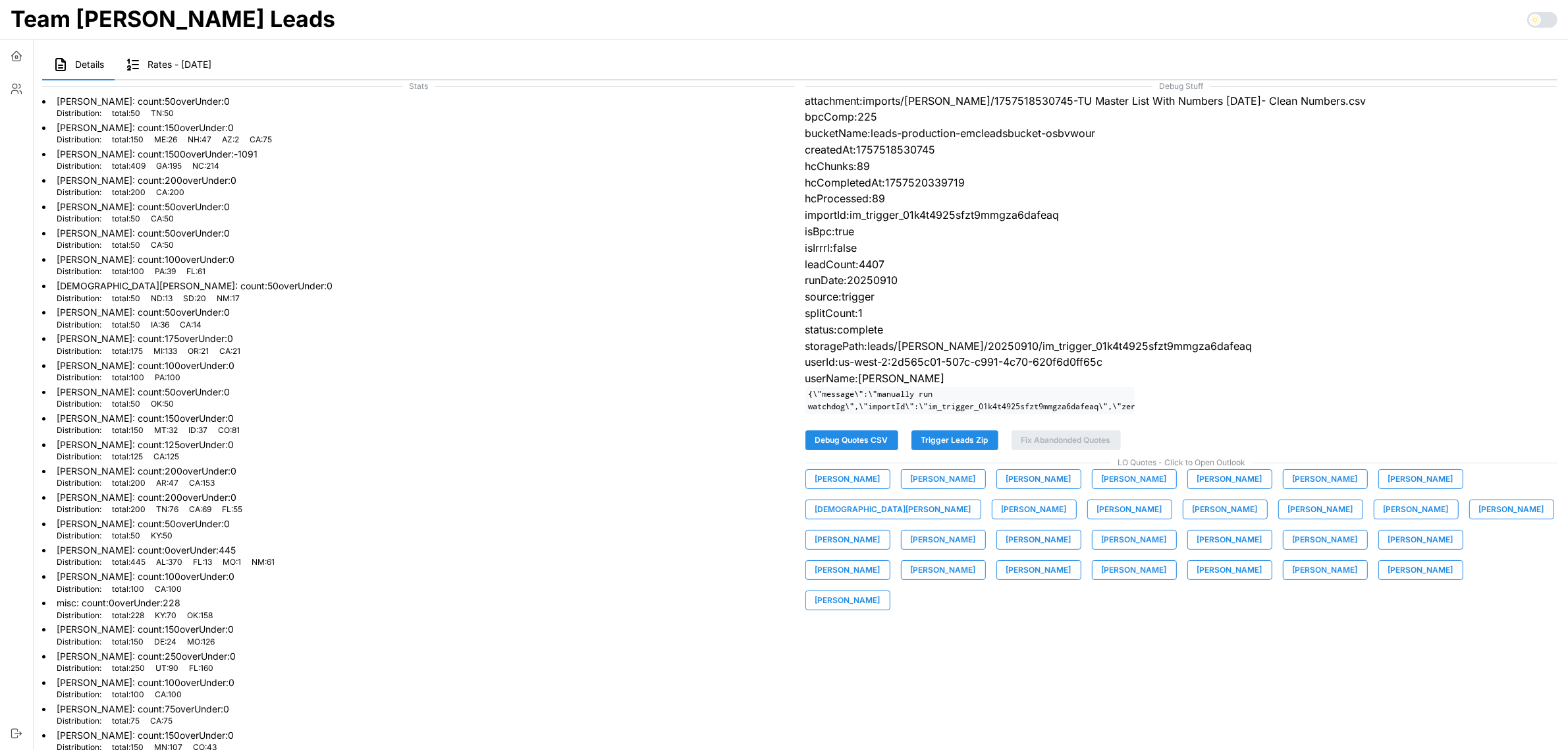
click at [1186, 562] on div "Andre Makapagal Ashley Marx Bianca Guzman Brandon Hamrick Caleb Sommer Carolina…" at bounding box center [1182, 539] width 752 height 141
click at [880, 560] on span "Patrick Richardson" at bounding box center [847, 570] width 65 height 18
click at [976, 560] on span "Patrick Von Kaenel" at bounding box center [943, 570] width 65 height 18
click at [1071, 560] on span "Scott Houin" at bounding box center [1038, 570] width 65 height 18
click at [1167, 560] on span "Serge Freeman" at bounding box center [1134, 570] width 65 height 18
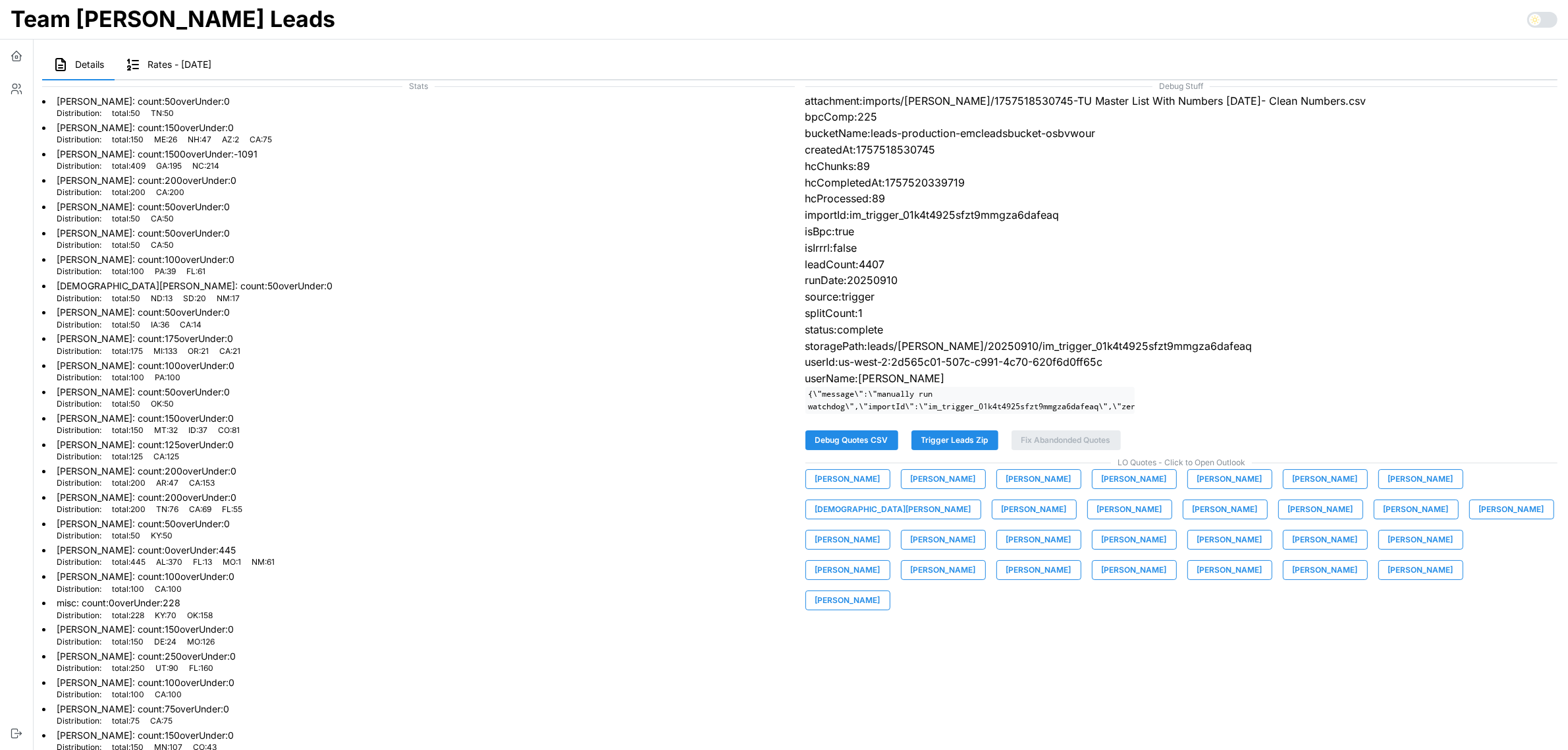
click at [1263, 560] on span "Susie Lim" at bounding box center [1230, 570] width 65 height 18
click at [1293, 579] on span "Tim Snow" at bounding box center [1325, 570] width 65 height 18
click at [1388, 579] on span "Tyler Warrick" at bounding box center [1420, 570] width 65 height 18
click at [880, 591] on span "Zach Taylor" at bounding box center [847, 600] width 65 height 18
click at [972, 449] on span "Trigger Leads Zip" at bounding box center [955, 440] width 67 height 18
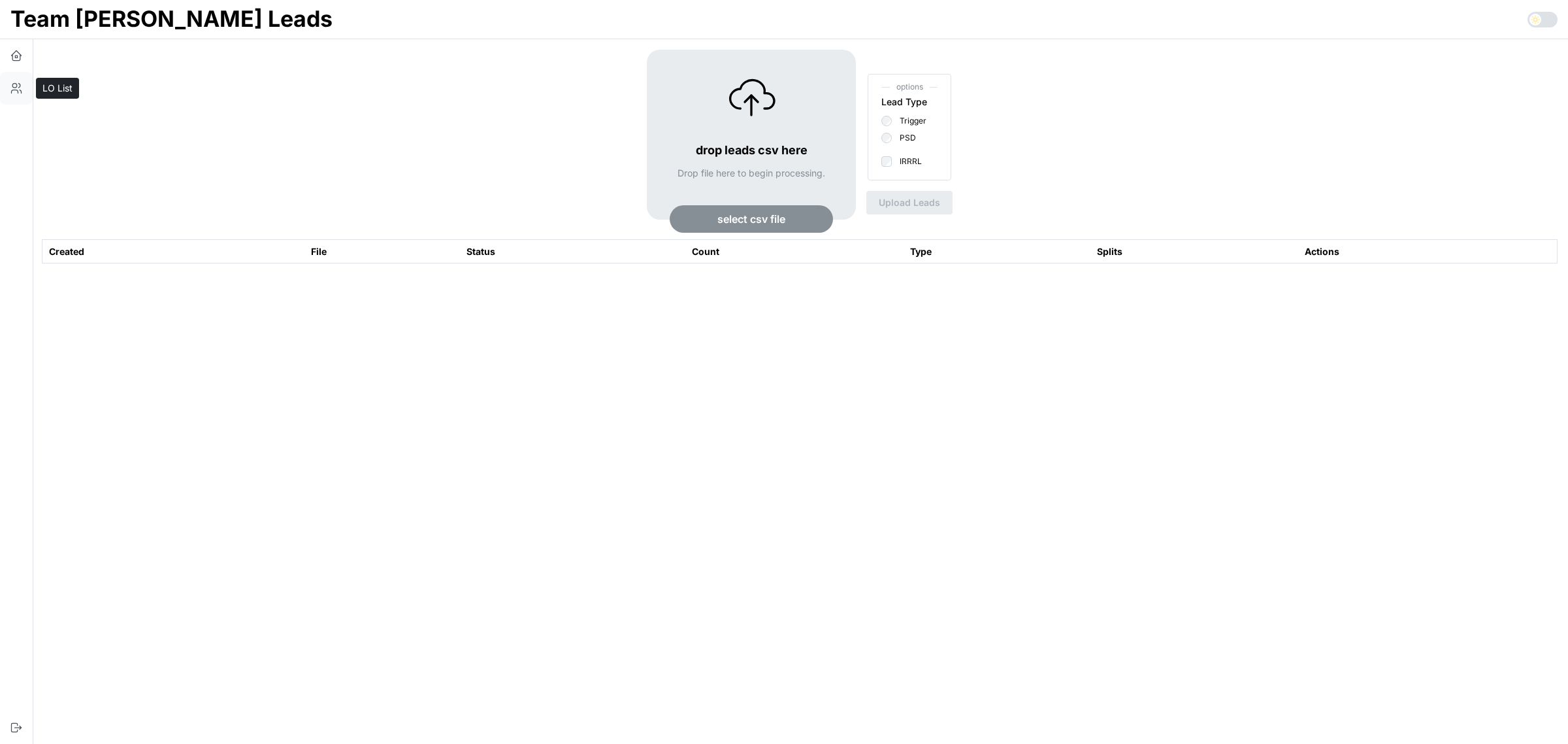
click at [21, 87] on icon "button" at bounding box center [16, 89] width 13 height 13
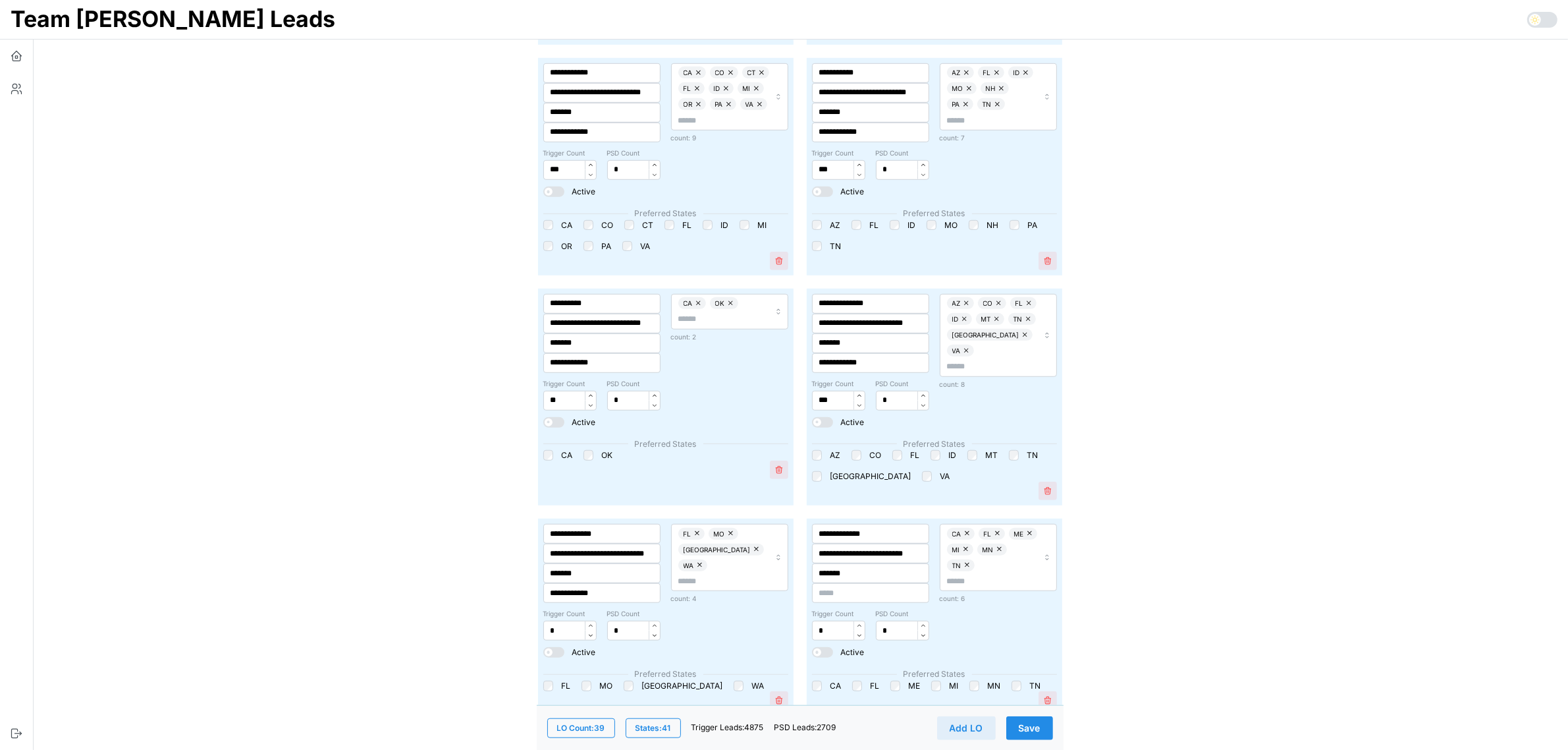
scroll to position [1236, 0]
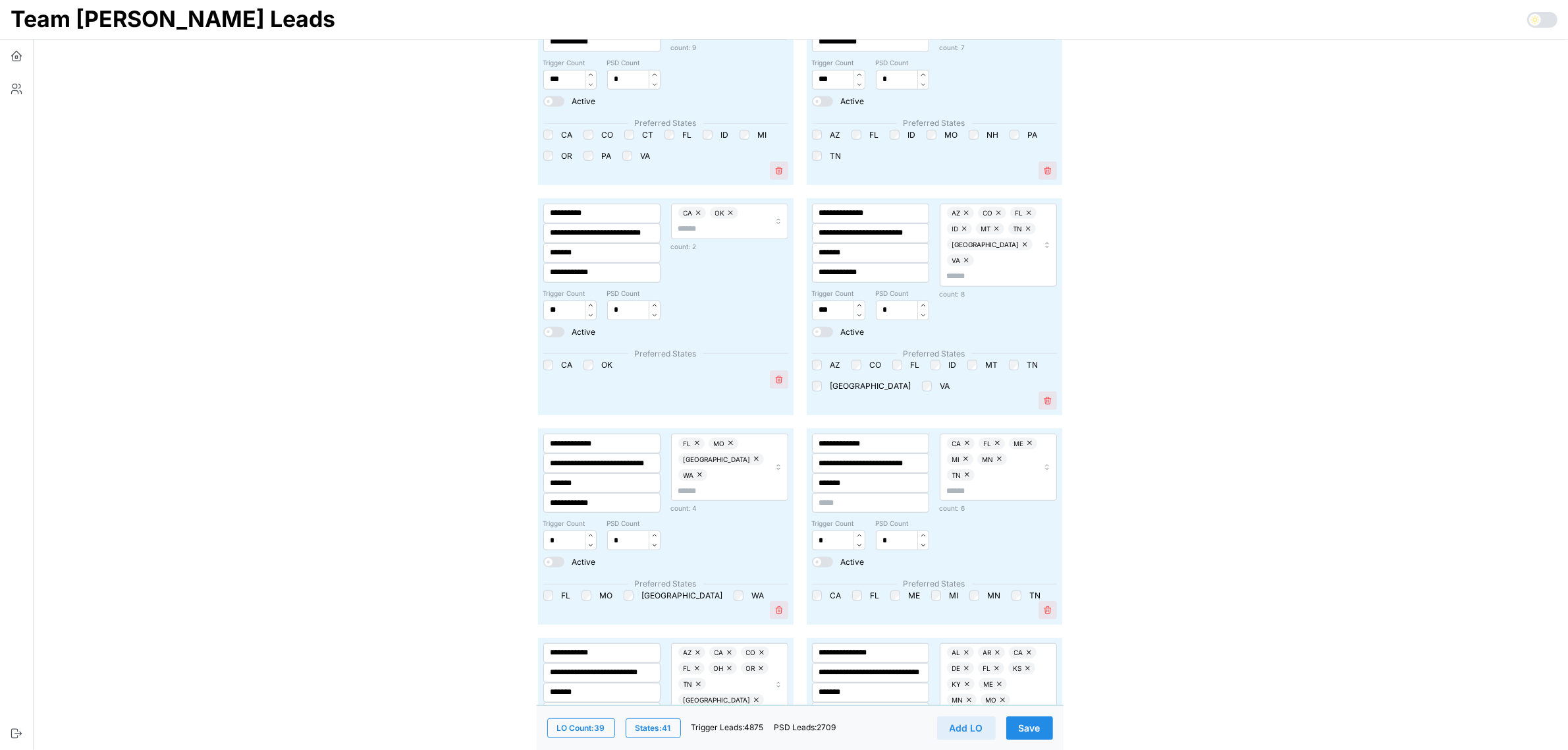
click at [1031, 730] on span "Save" at bounding box center [1030, 727] width 22 height 22
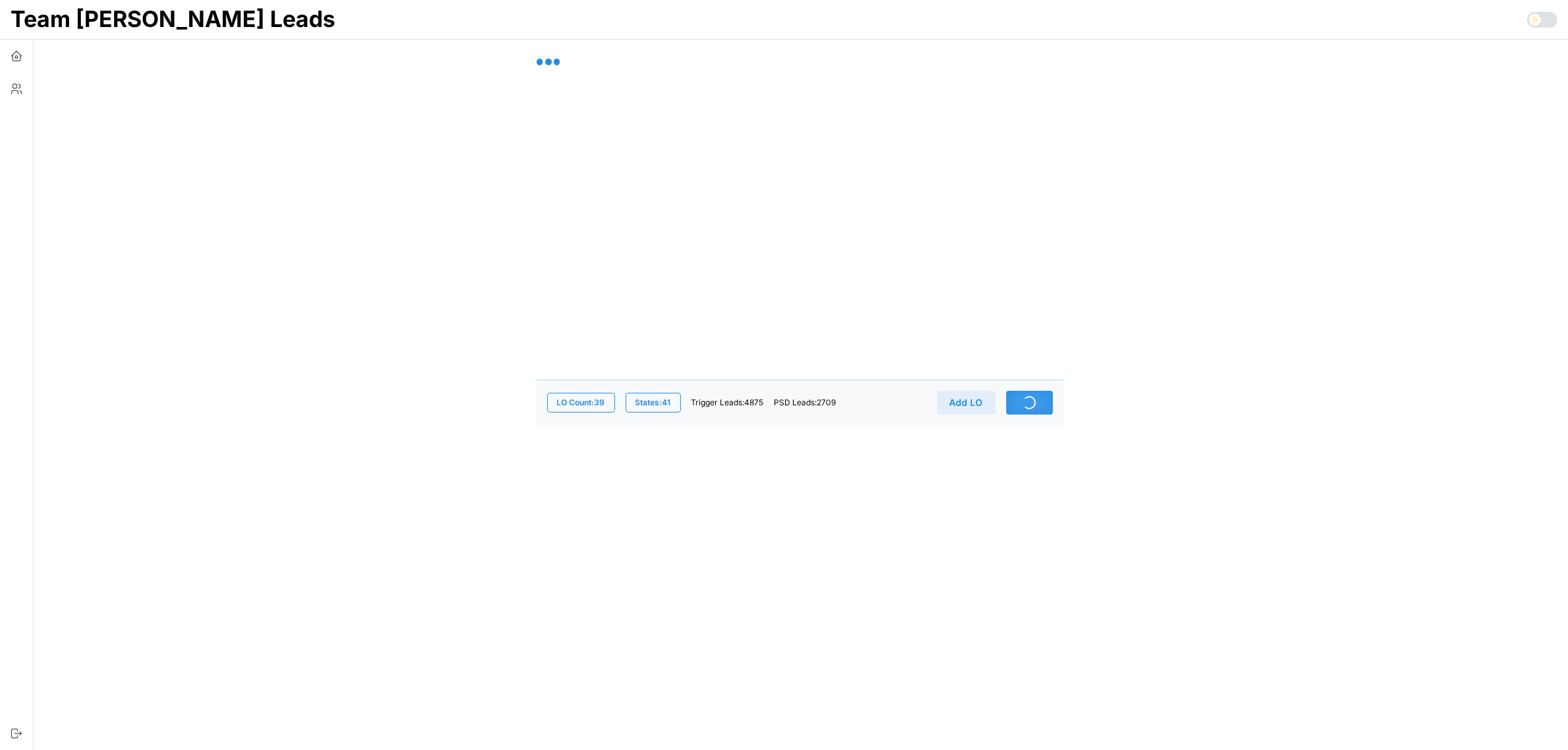
scroll to position [0, 0]
